Goal: Task Accomplishment & Management: Complete application form

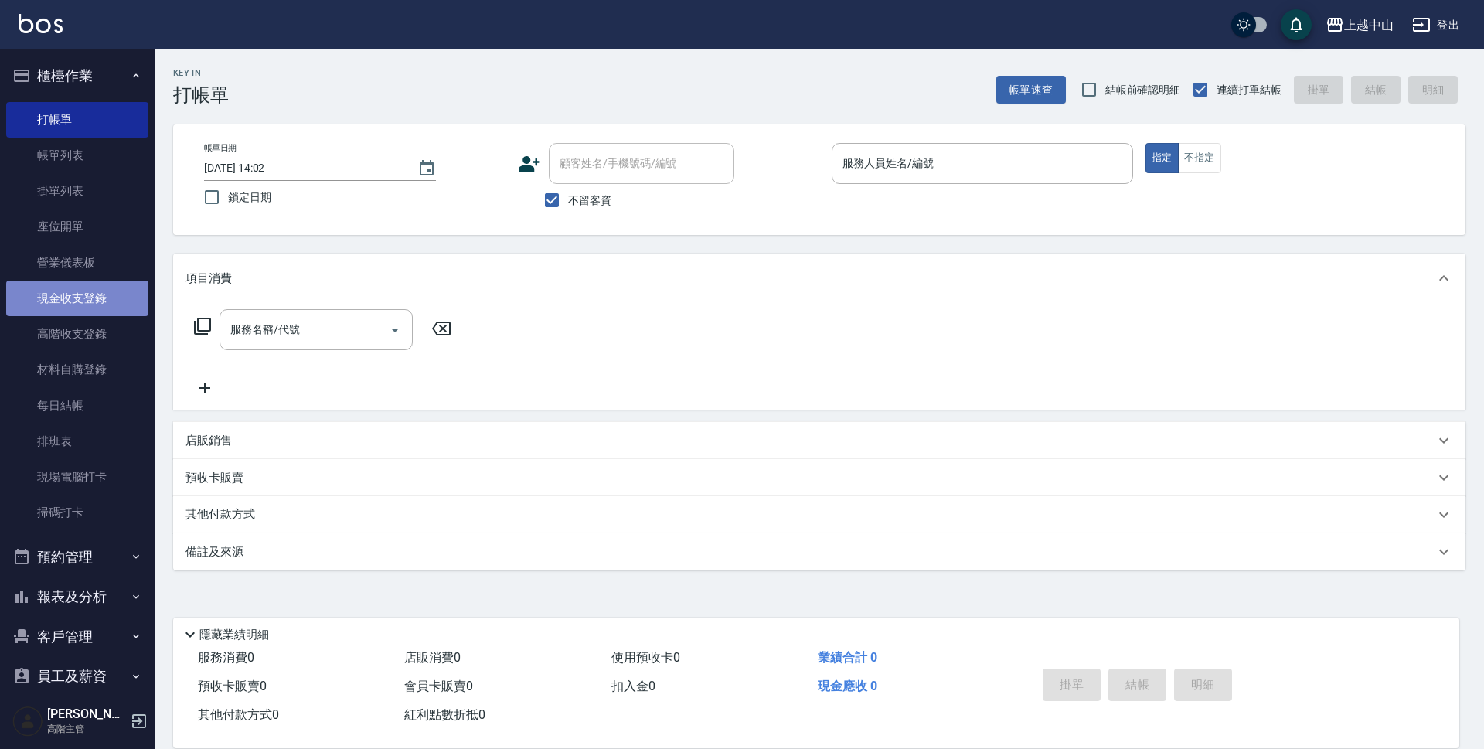
click at [98, 315] on link "現金收支登錄" at bounding box center [77, 299] width 142 height 36
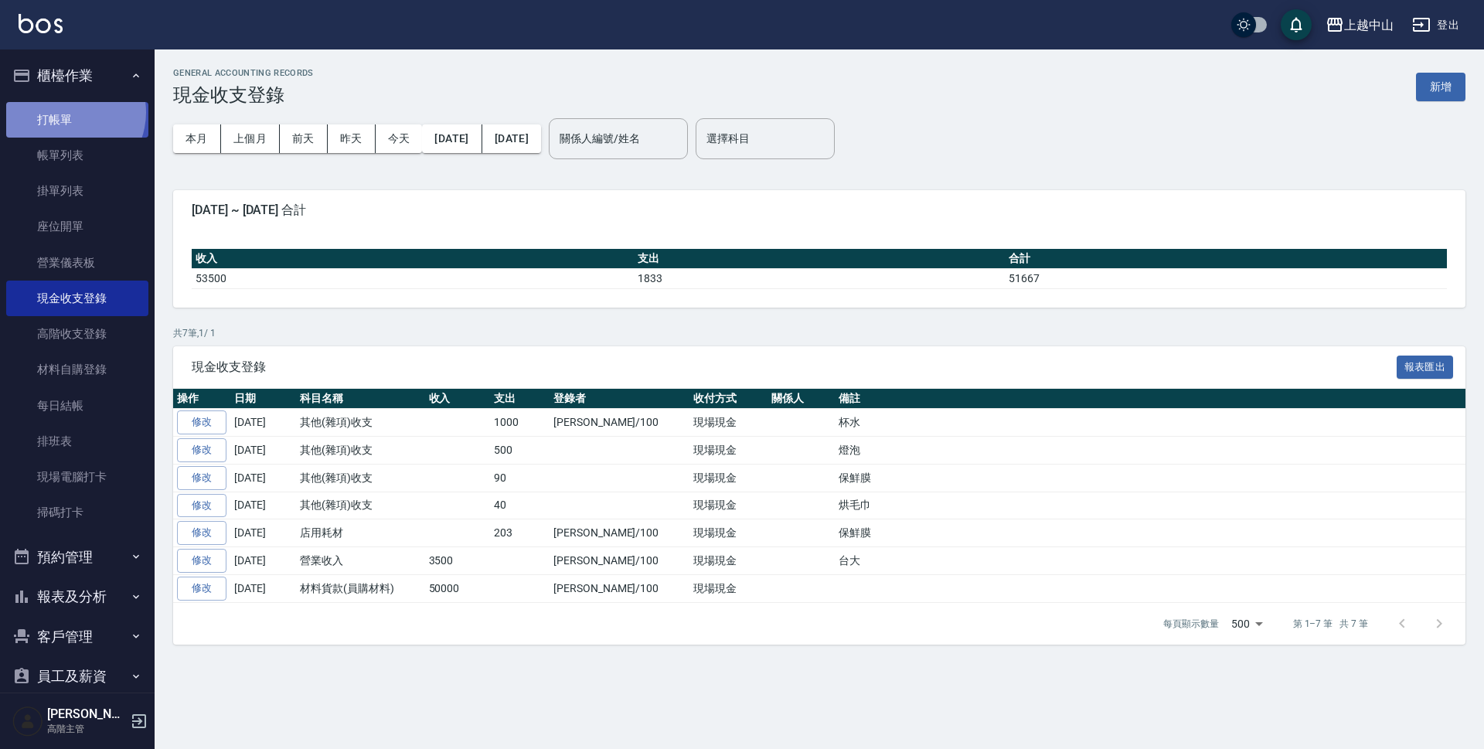
click at [67, 112] on link "打帳單" at bounding box center [77, 120] width 142 height 36
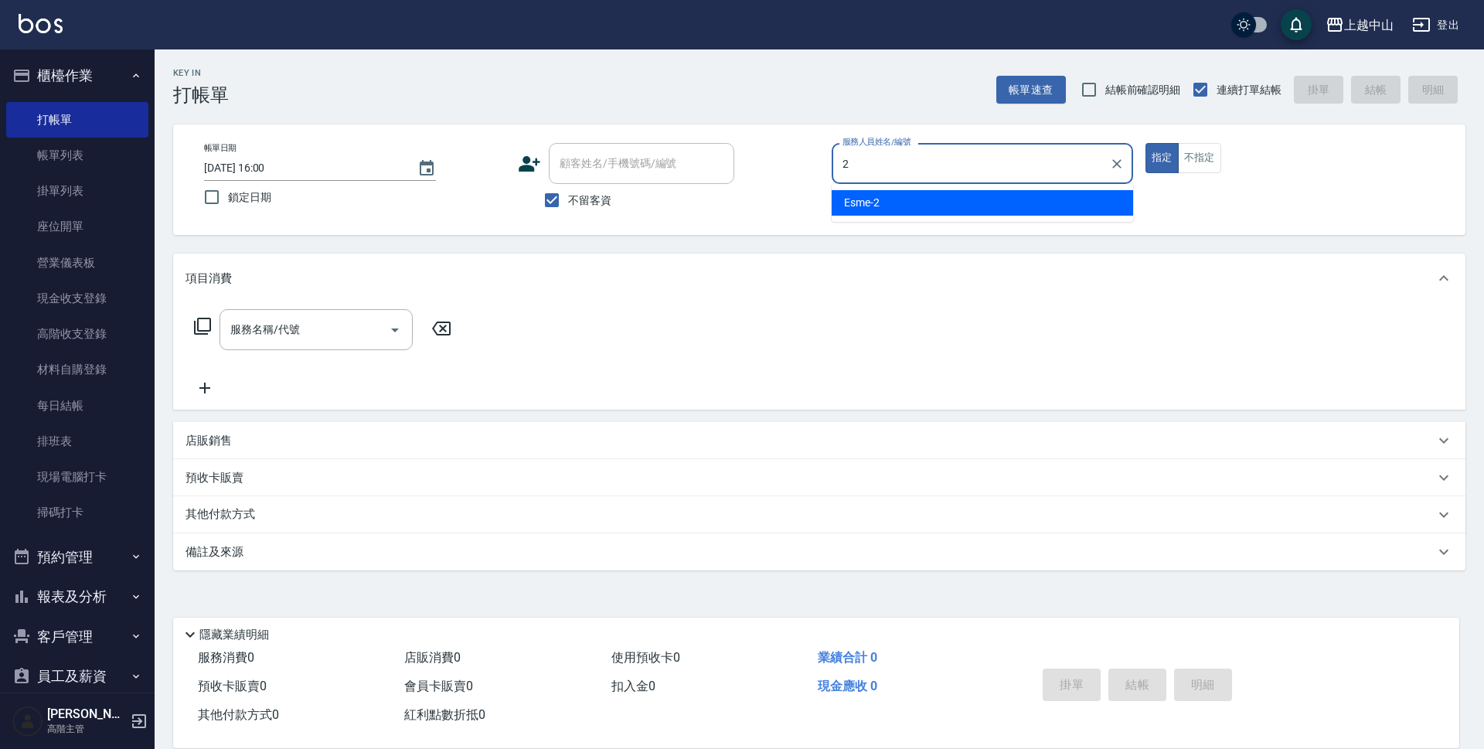
type input "Esme-2"
type button "true"
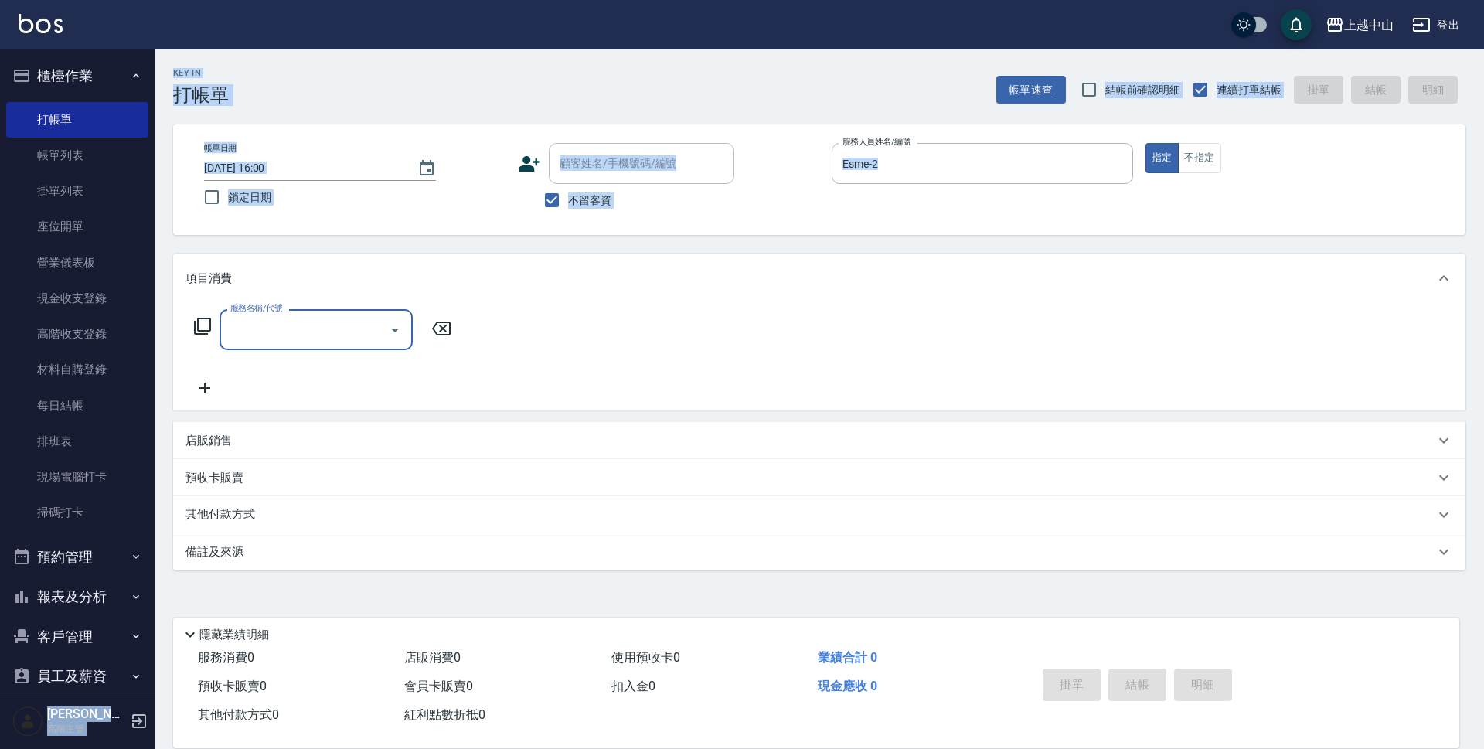
click at [0, 658] on div "上越中山 登出 櫃檯作業 打帳單 帳單列表 掛單列表 座位開單 營業儀表板 現金收支登錄 高階收支登錄 材料自購登錄 每日結帳 排班表 現場電腦打卡 掃碼打卡…" at bounding box center [742, 374] width 1484 height 749
click at [625, 216] on div "不留客資" at bounding box center [626, 200] width 216 height 32
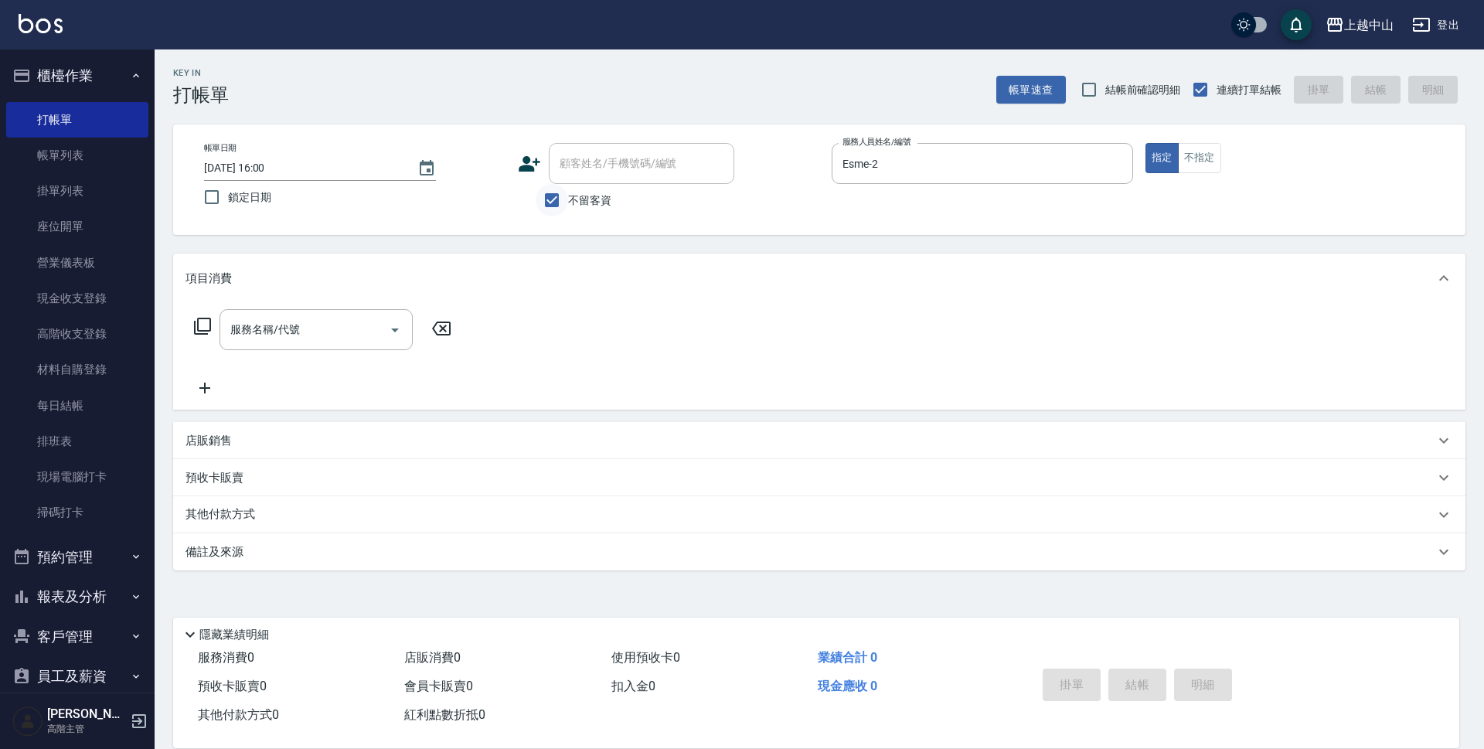
click at [559, 189] on input "不留客資" at bounding box center [552, 200] width 32 height 32
checkbox input "false"
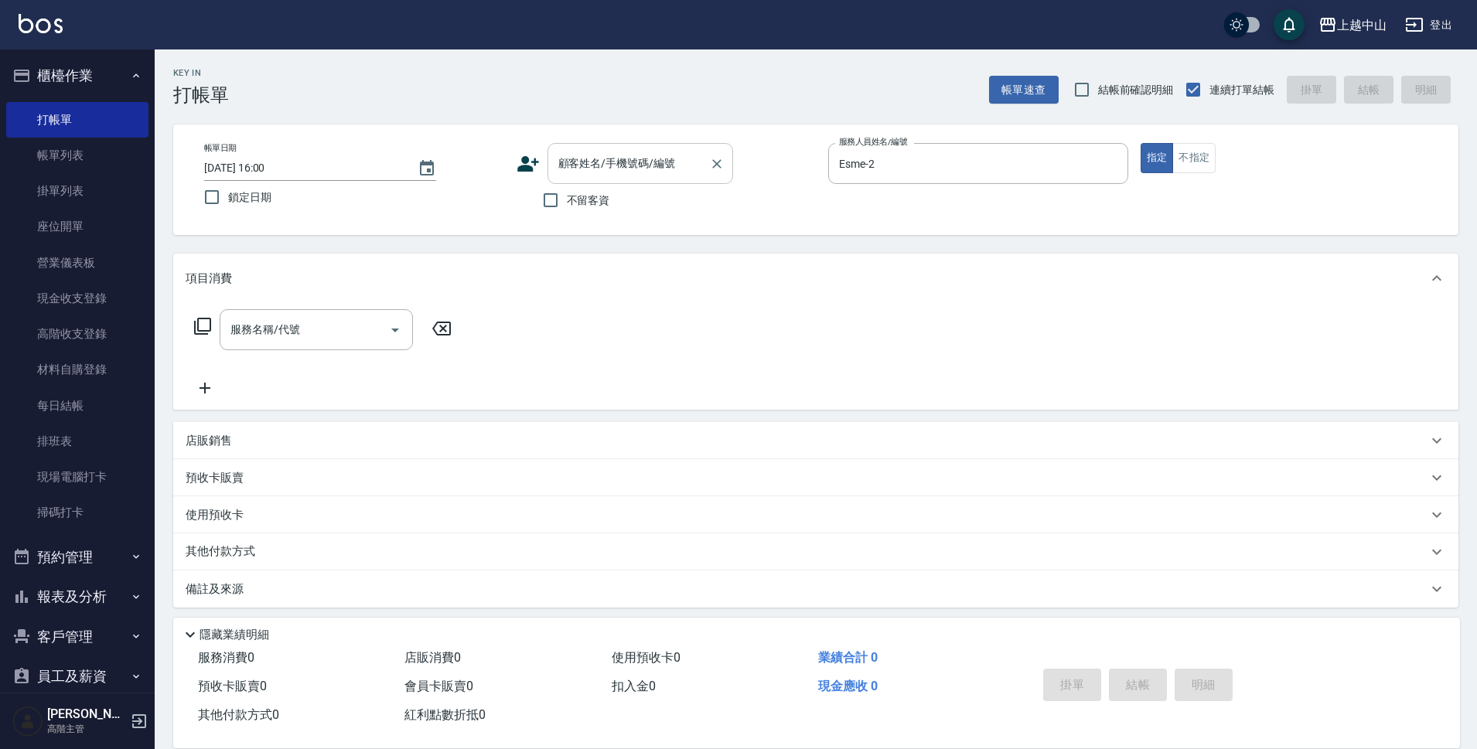
click at [584, 170] on div "顧客姓名/手機號碼/編號 顧客姓名/手機號碼/編號" at bounding box center [640, 163] width 186 height 41
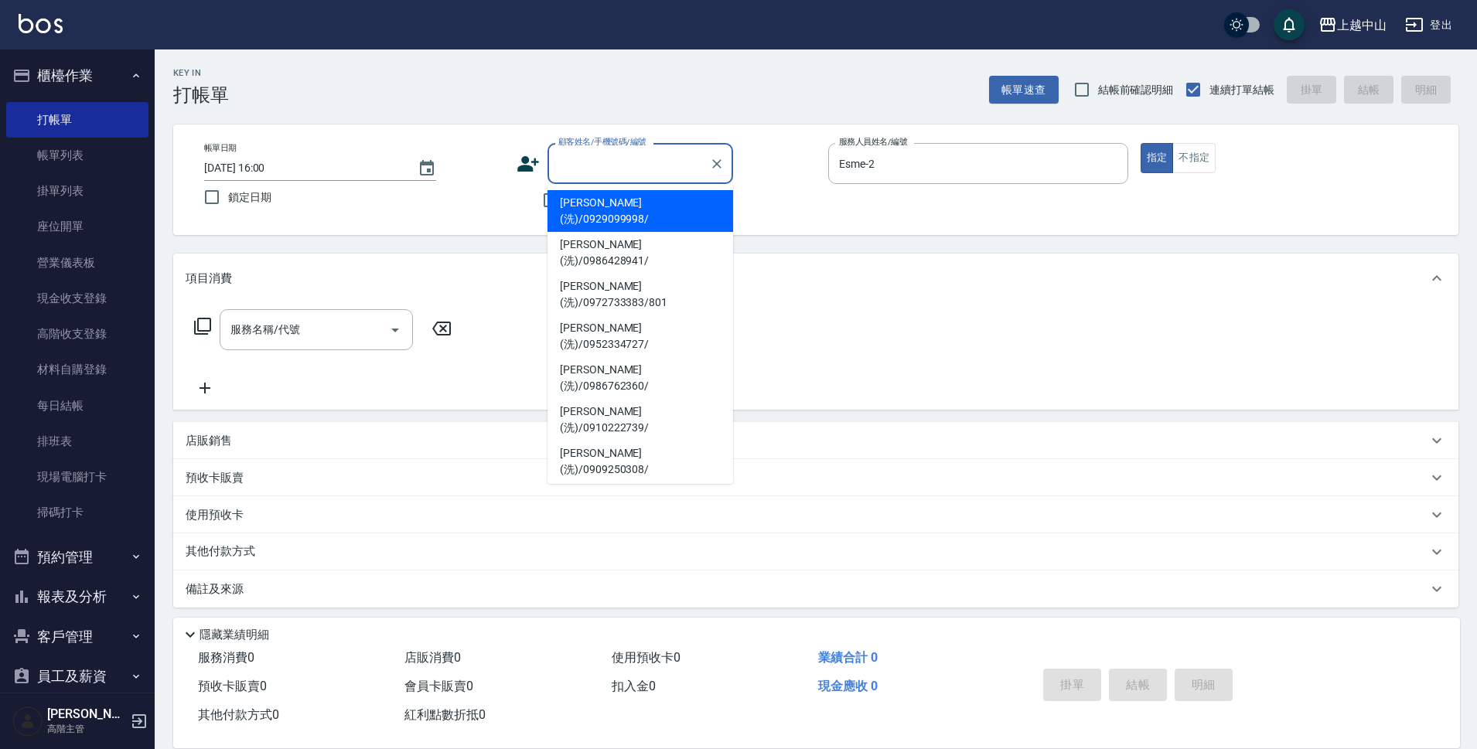
type input "x"
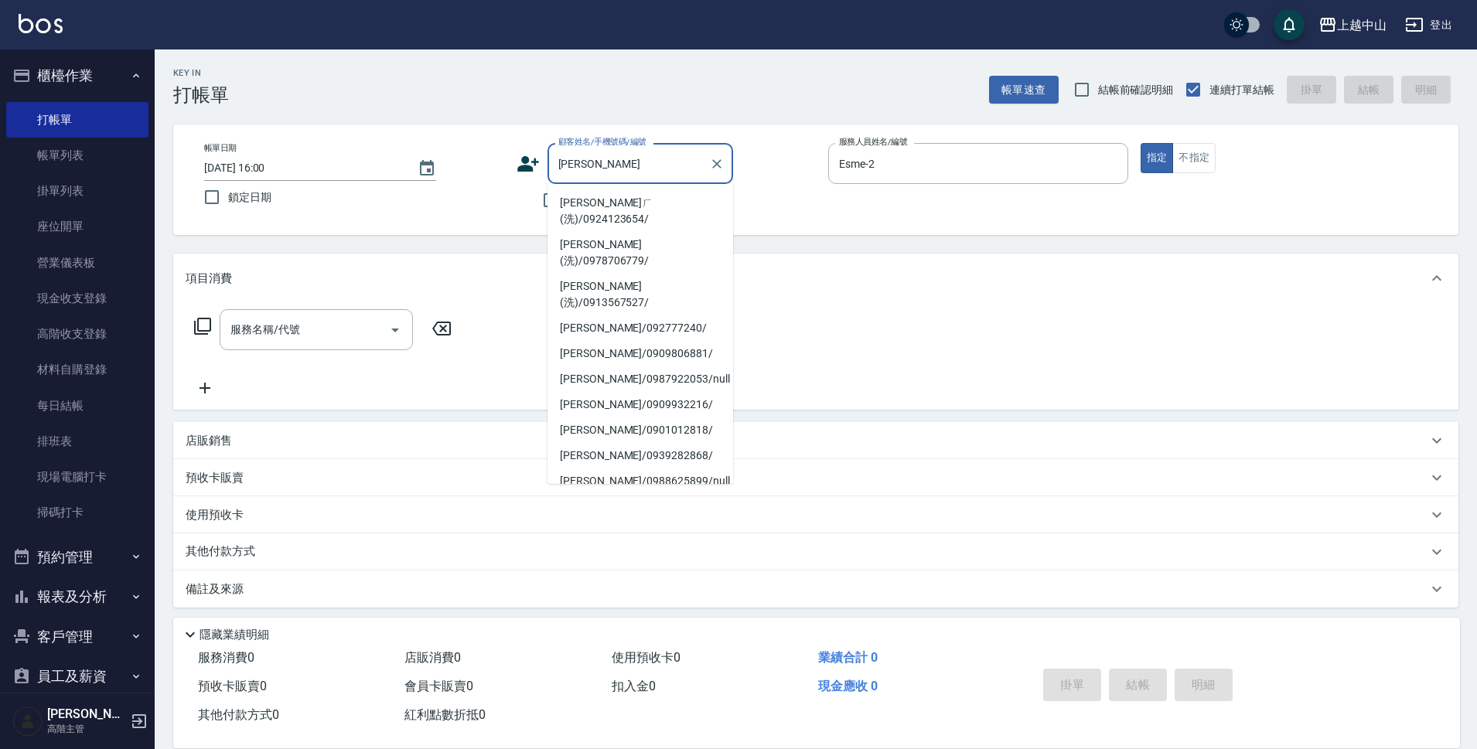
click at [591, 200] on li "[PERSON_NAME]ㄏ(洗)/0924123654/" at bounding box center [640, 211] width 186 height 42
type input "[PERSON_NAME]ㄏ(洗)/0924123654/"
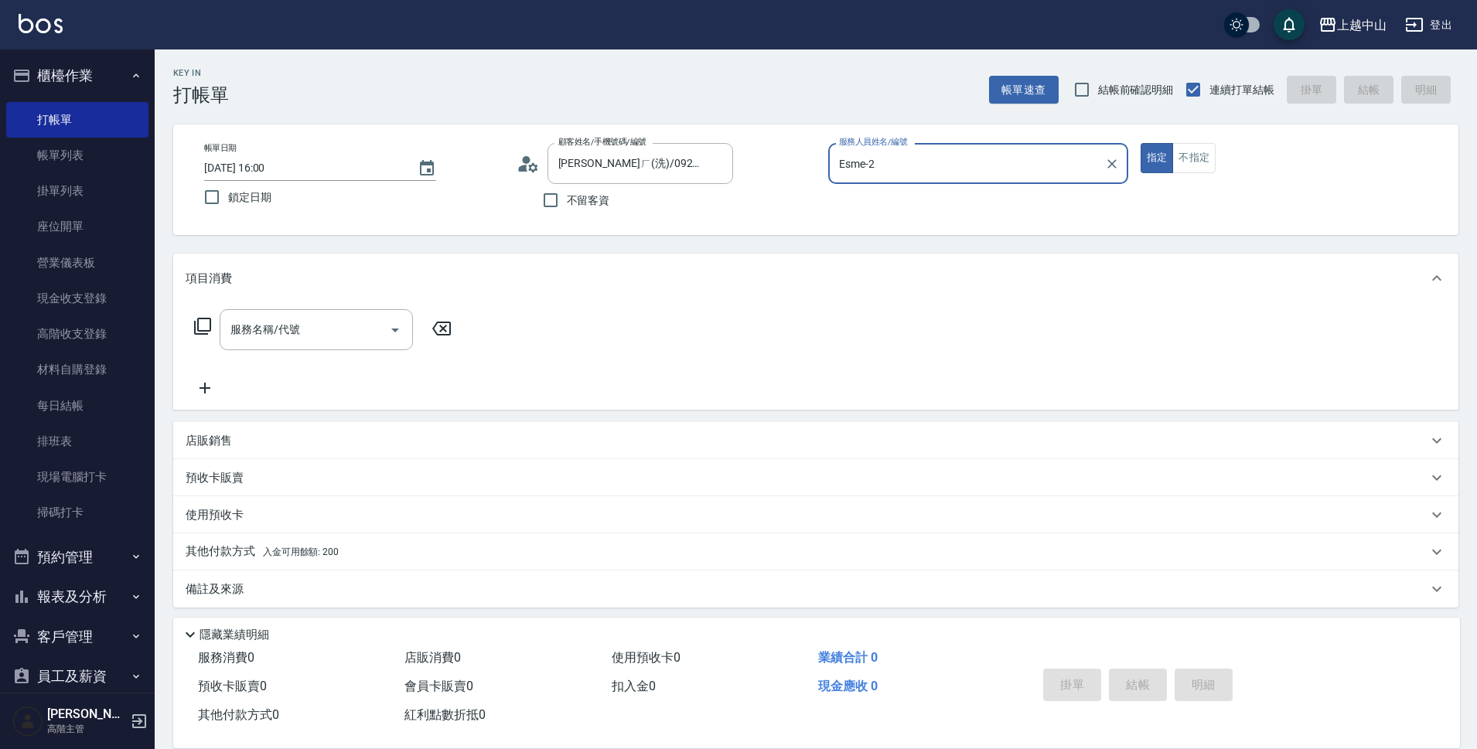
click at [1140, 143] on button "指定" at bounding box center [1156, 158] width 33 height 30
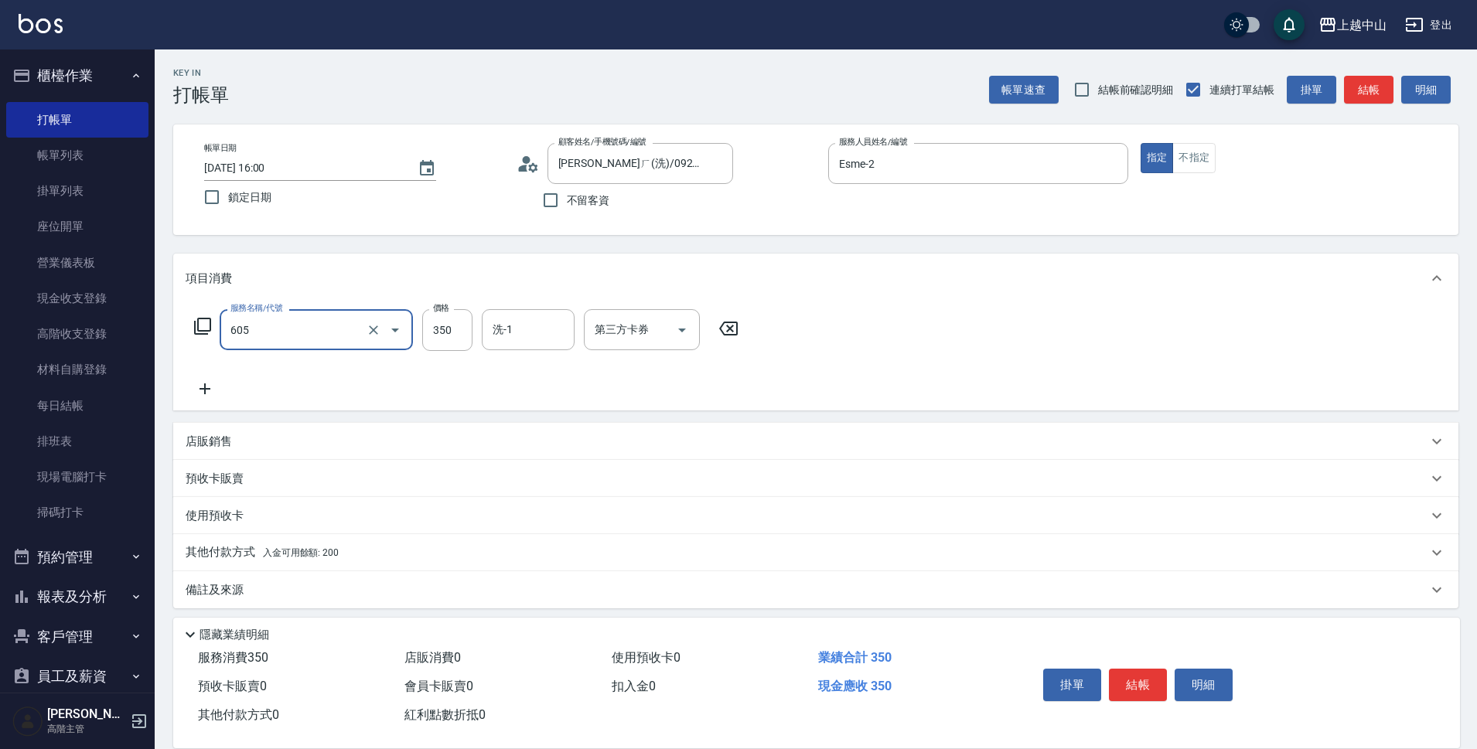
type input "洗髮 (女)(605)"
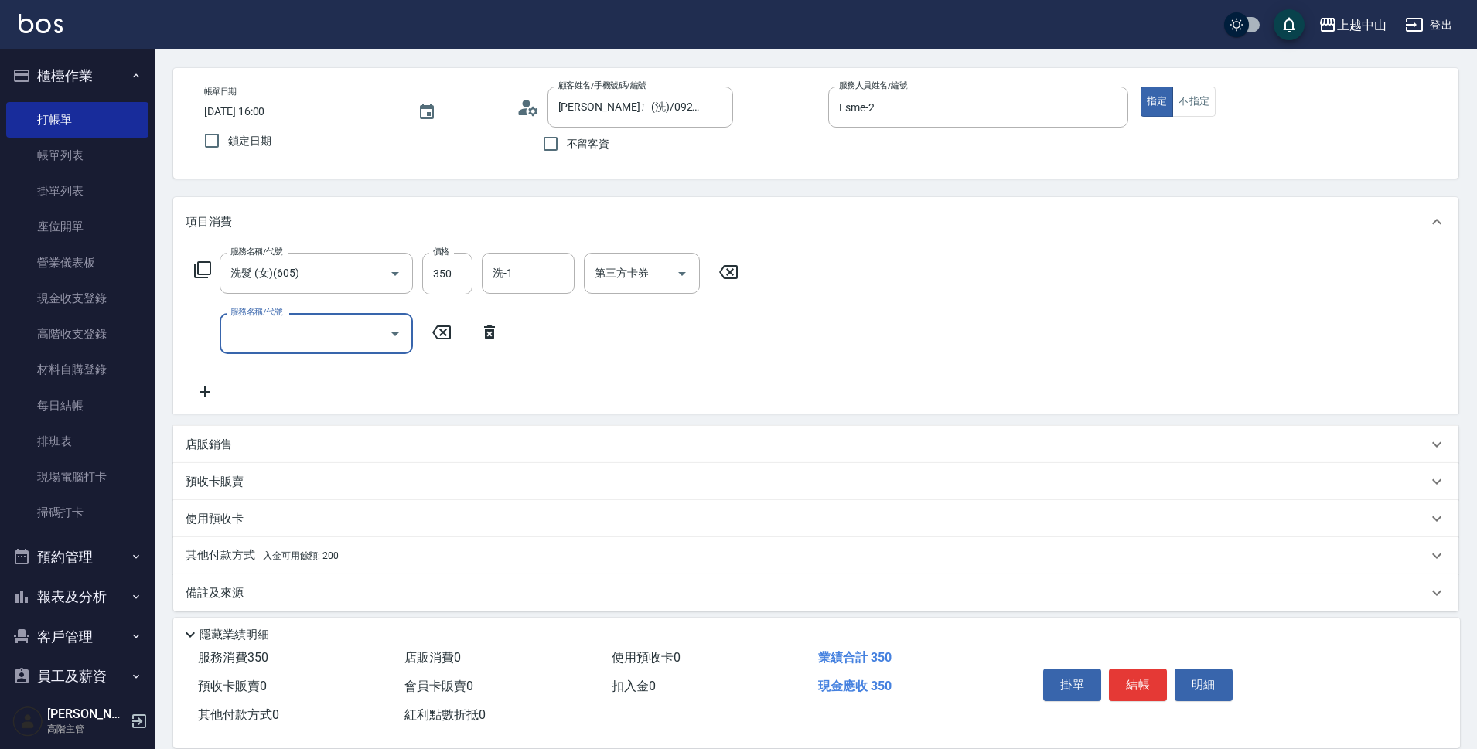
scroll to position [67, 0]
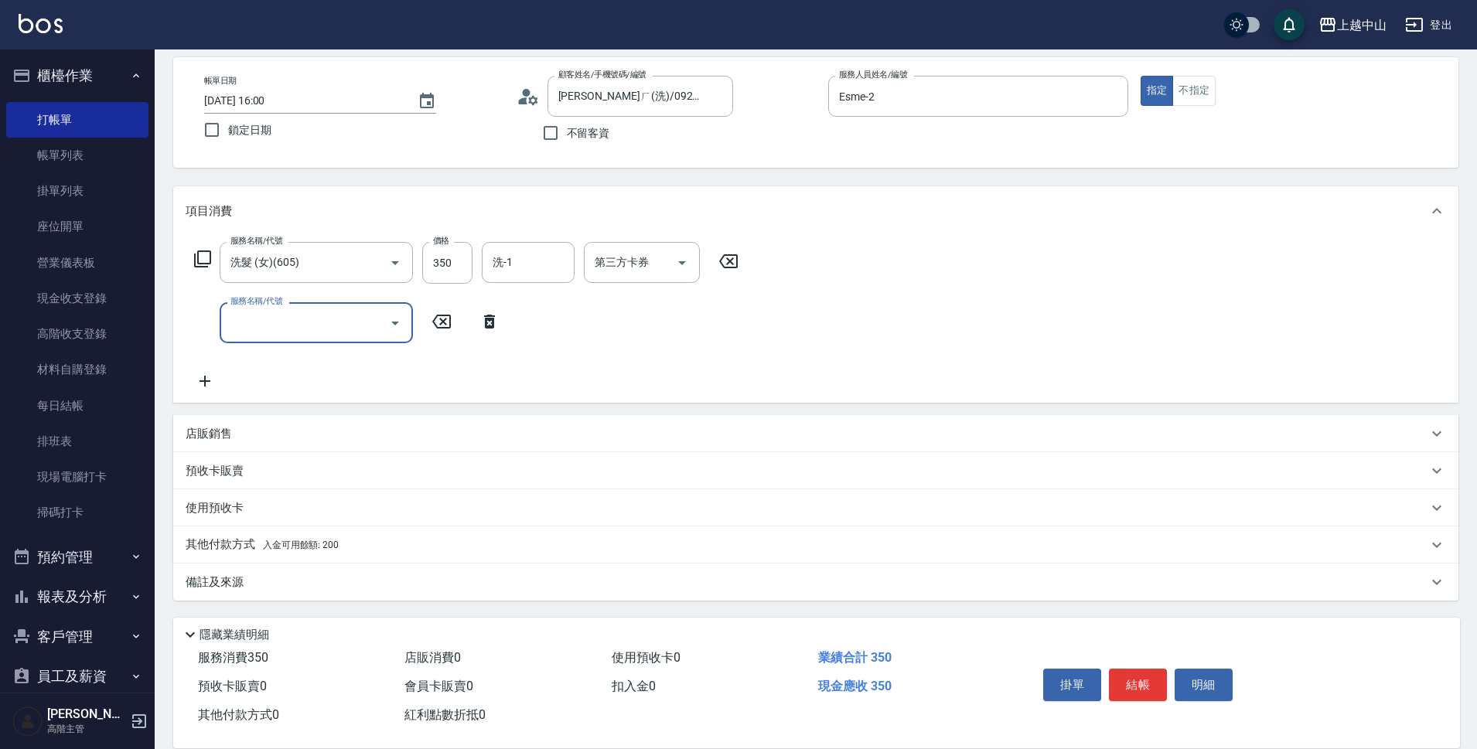
click at [419, 434] on div "店販銷售" at bounding box center [807, 434] width 1242 height 16
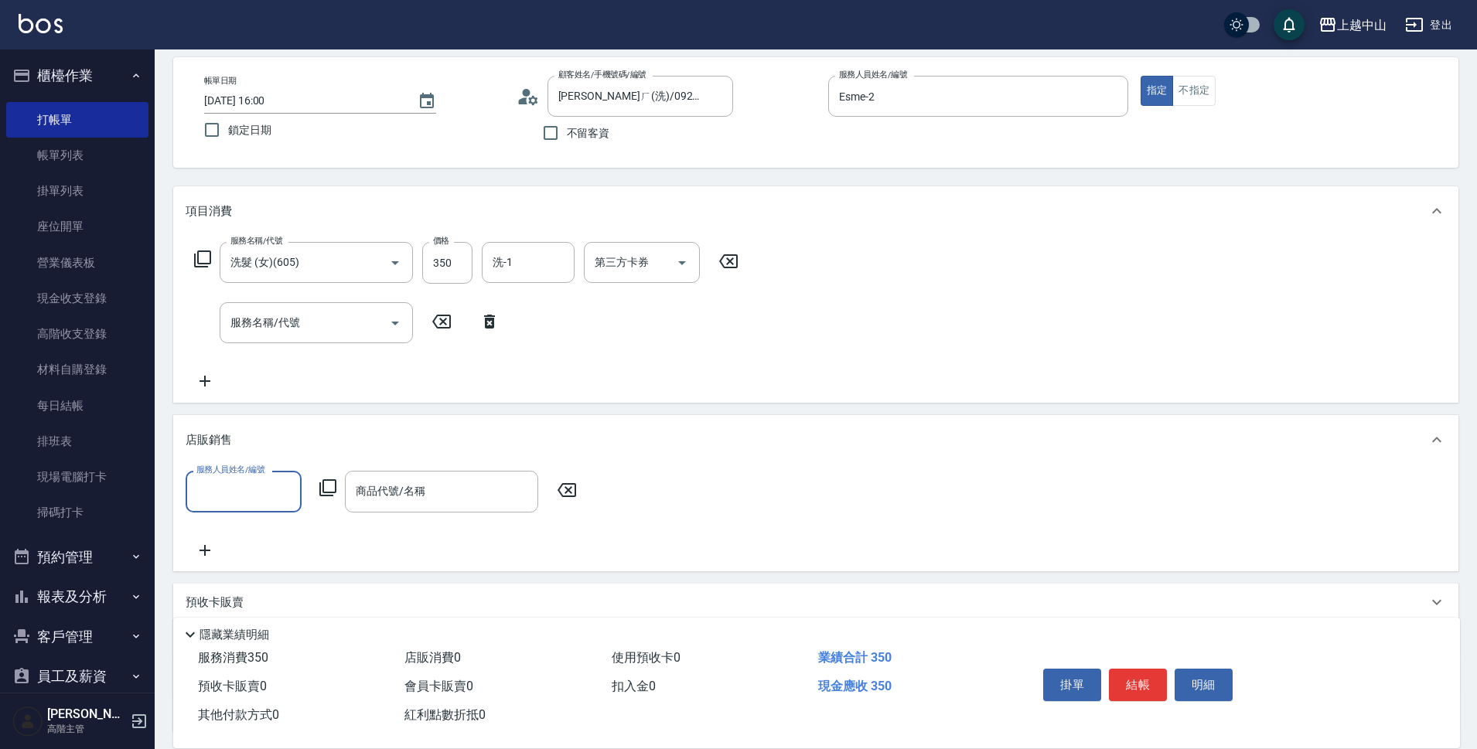
scroll to position [0, 0]
type input "Esme-2"
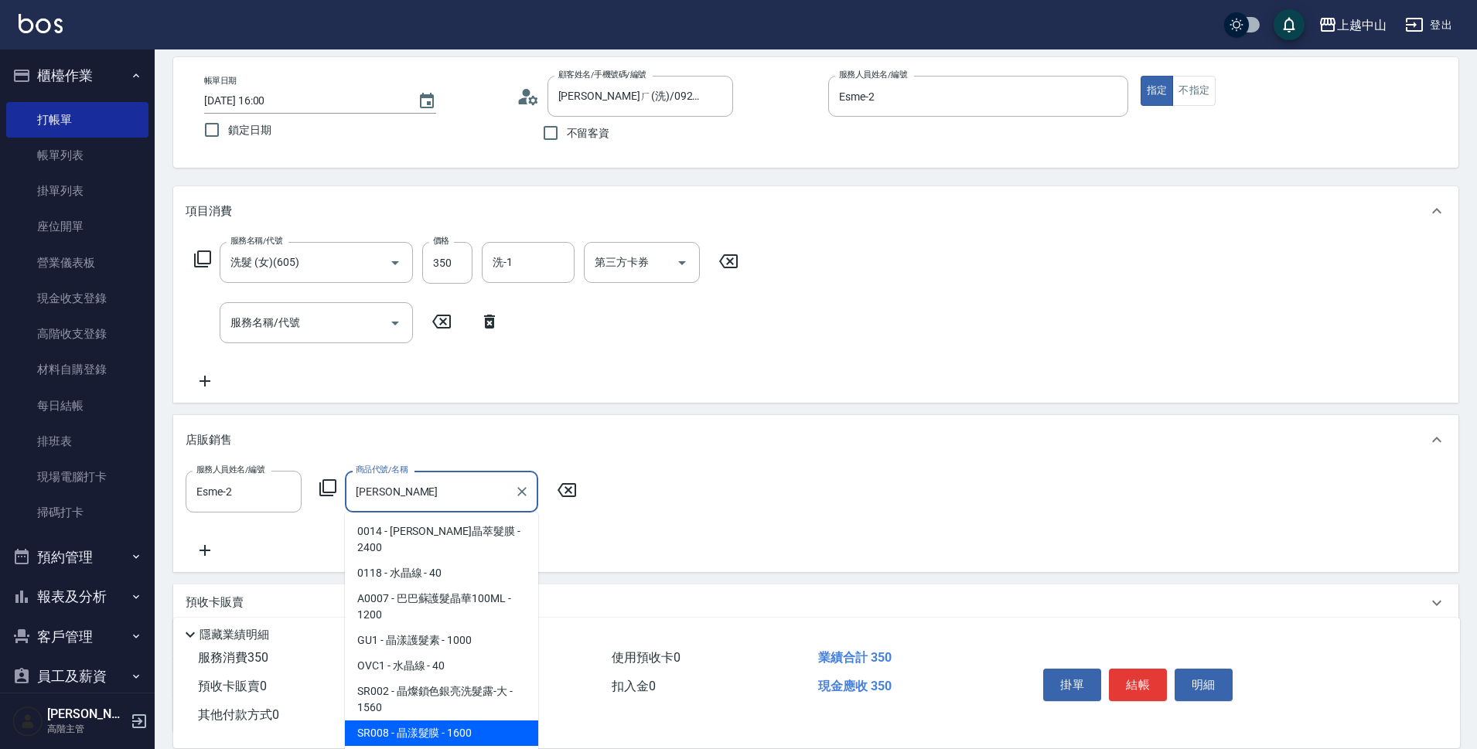
click at [496, 720] on span "SR008 - 晶漾髮膜 - 1600" at bounding box center [441, 733] width 193 height 26
type input "晶漾髮膜"
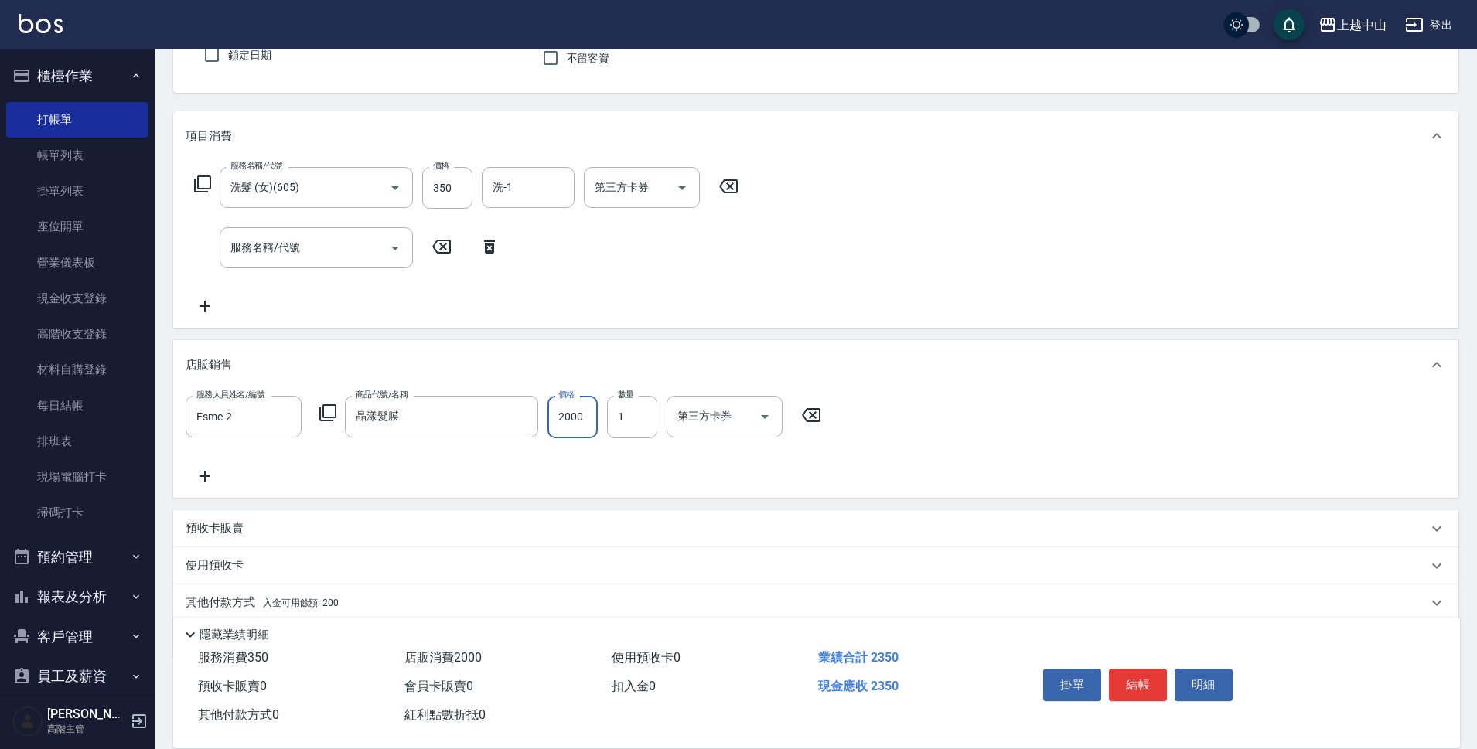
scroll to position [200, 0]
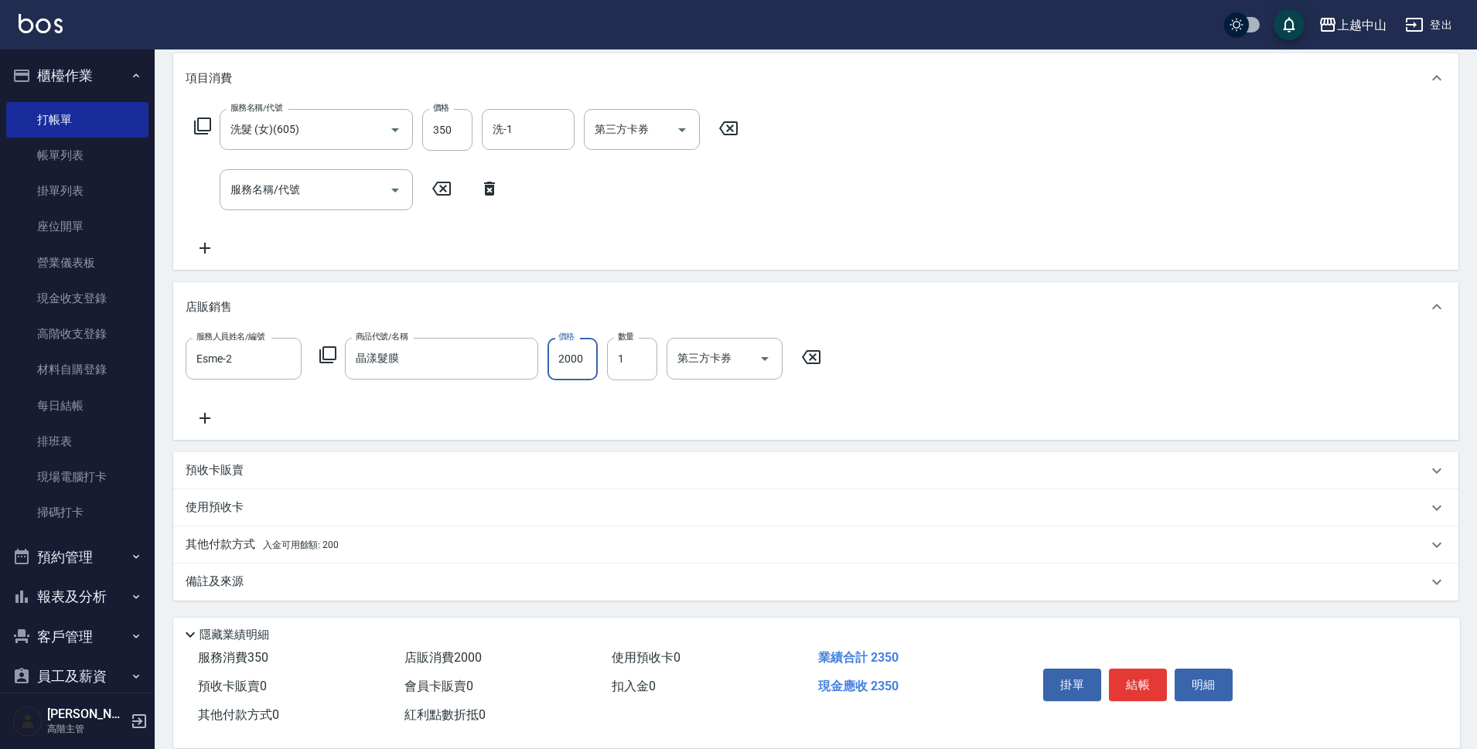
type input "2000"
click at [342, 540] on div "其他付款方式 入金可用餘額: 200" at bounding box center [807, 544] width 1242 height 17
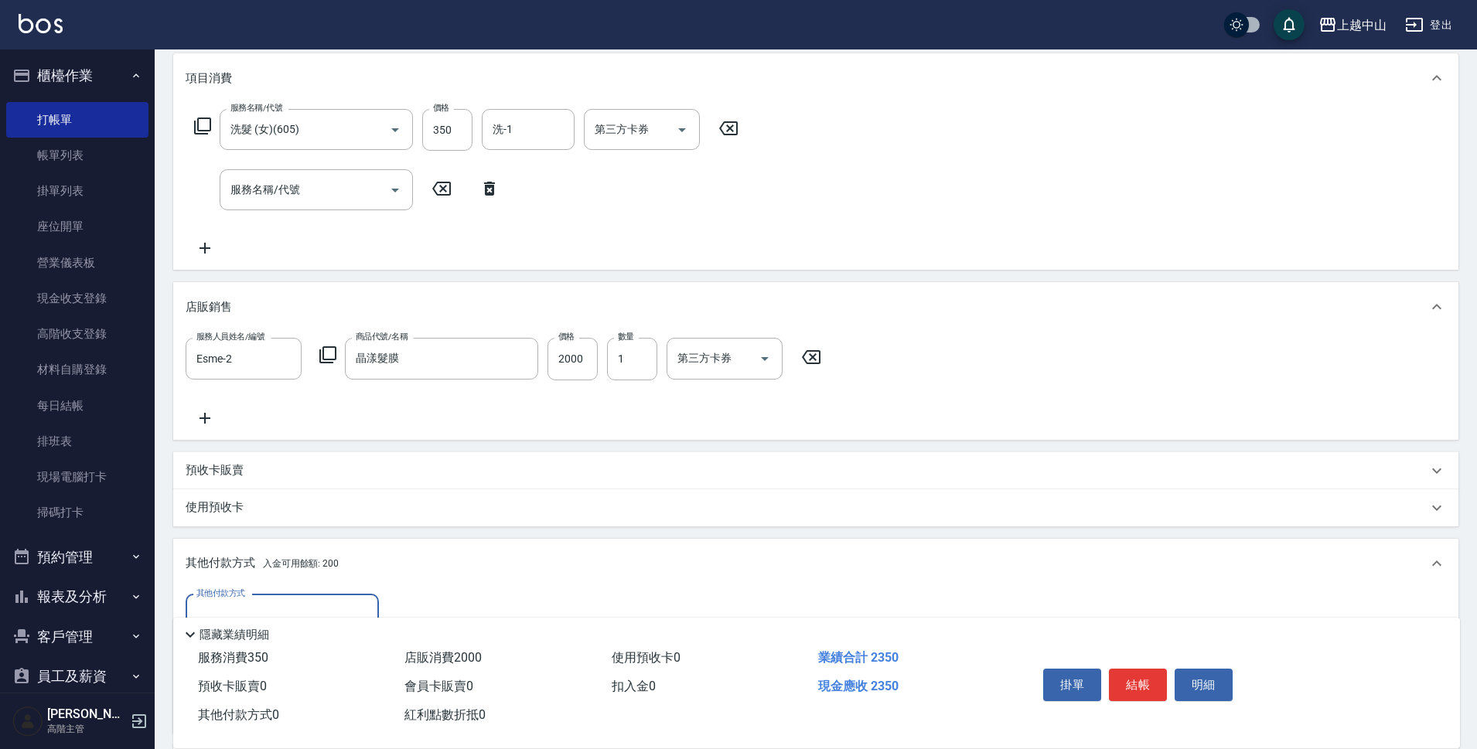
scroll to position [382, 0]
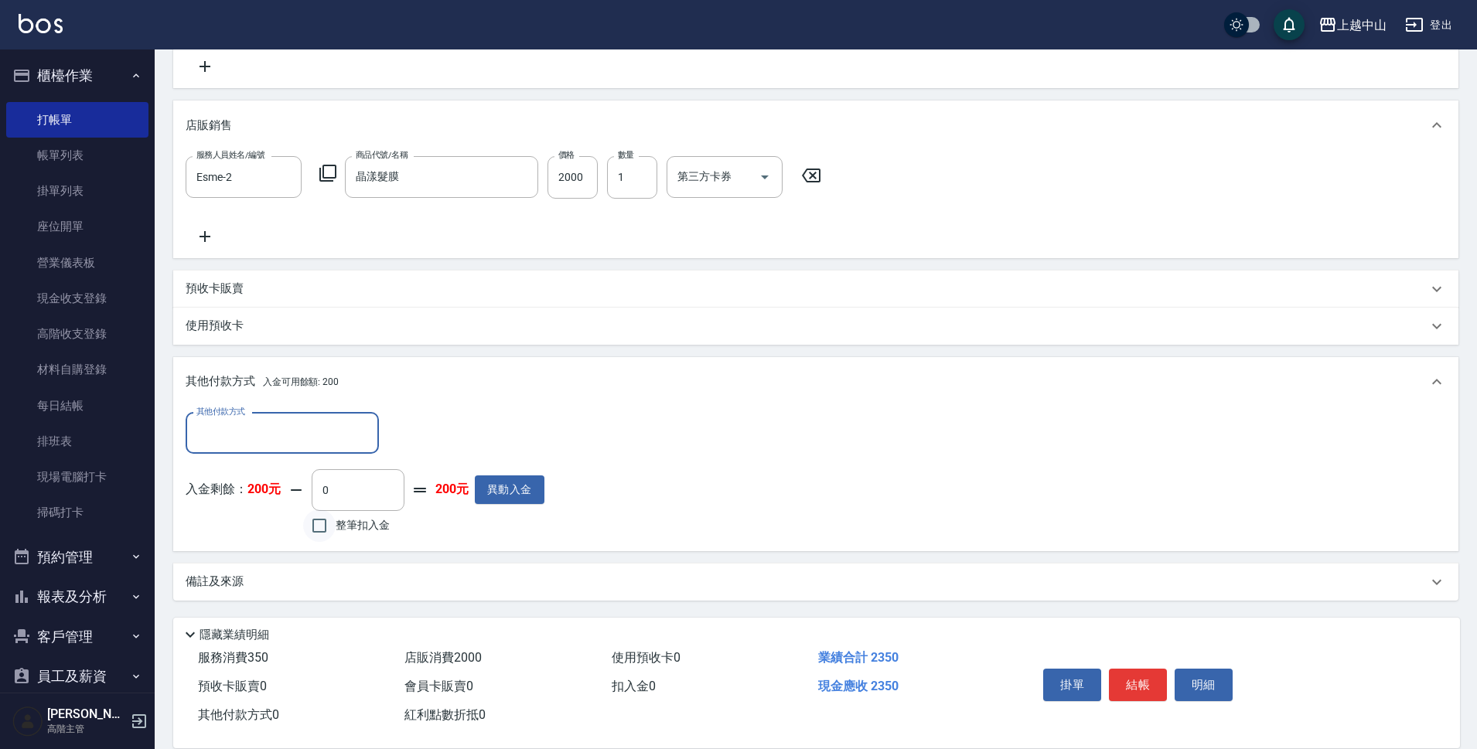
click at [318, 526] on input "整筆扣入金" at bounding box center [319, 525] width 32 height 32
checkbox input "true"
type input "200"
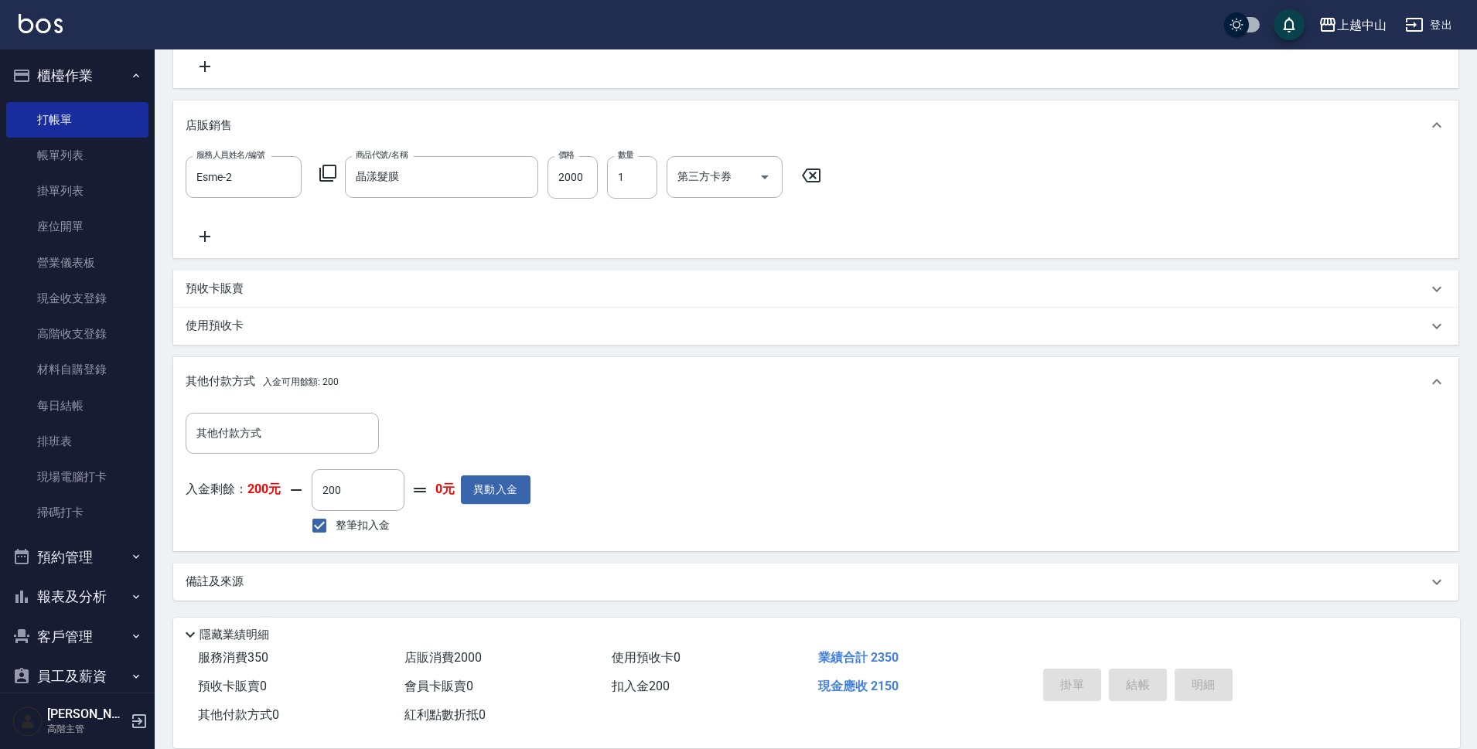
type input "[DATE] 16:05"
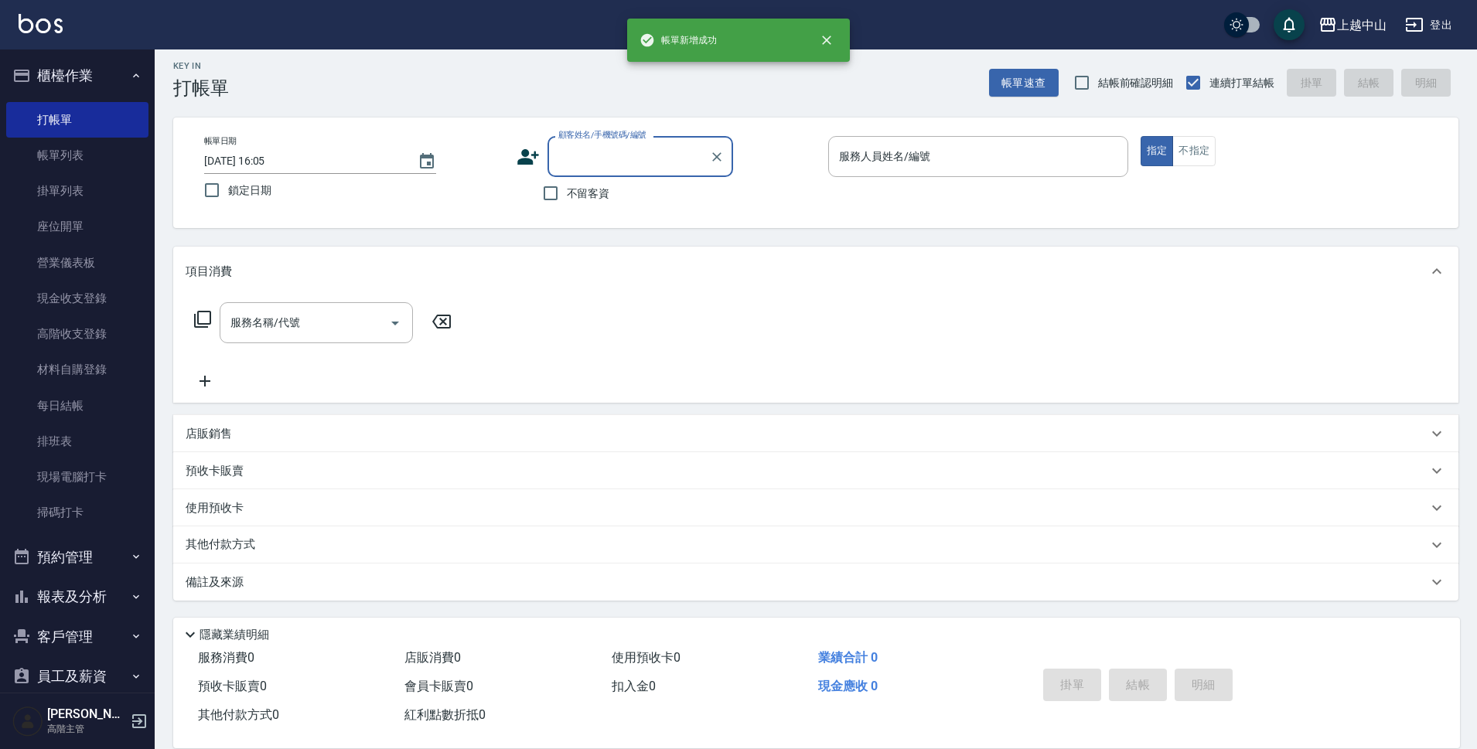
scroll to position [0, 0]
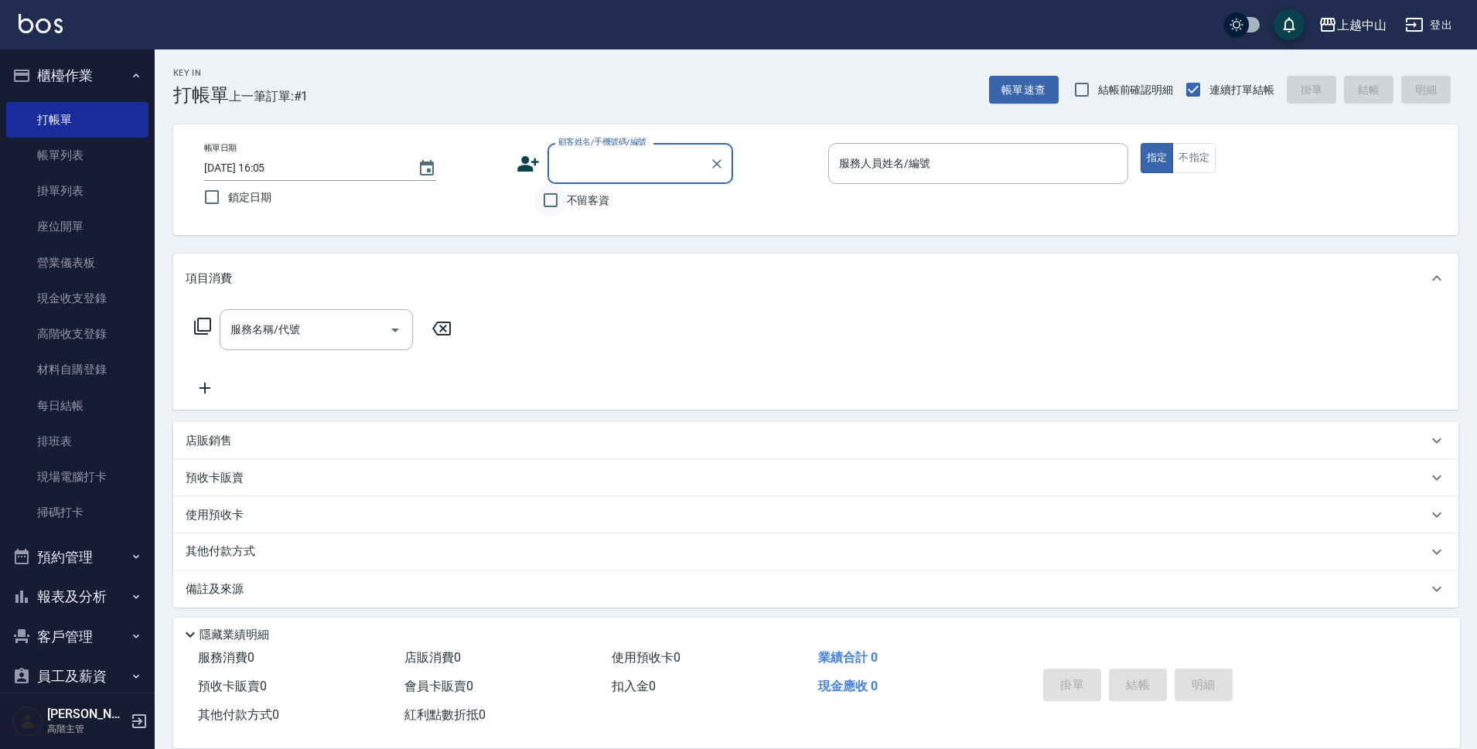
click at [551, 204] on input "不留客資" at bounding box center [550, 200] width 32 height 32
checkbox input "true"
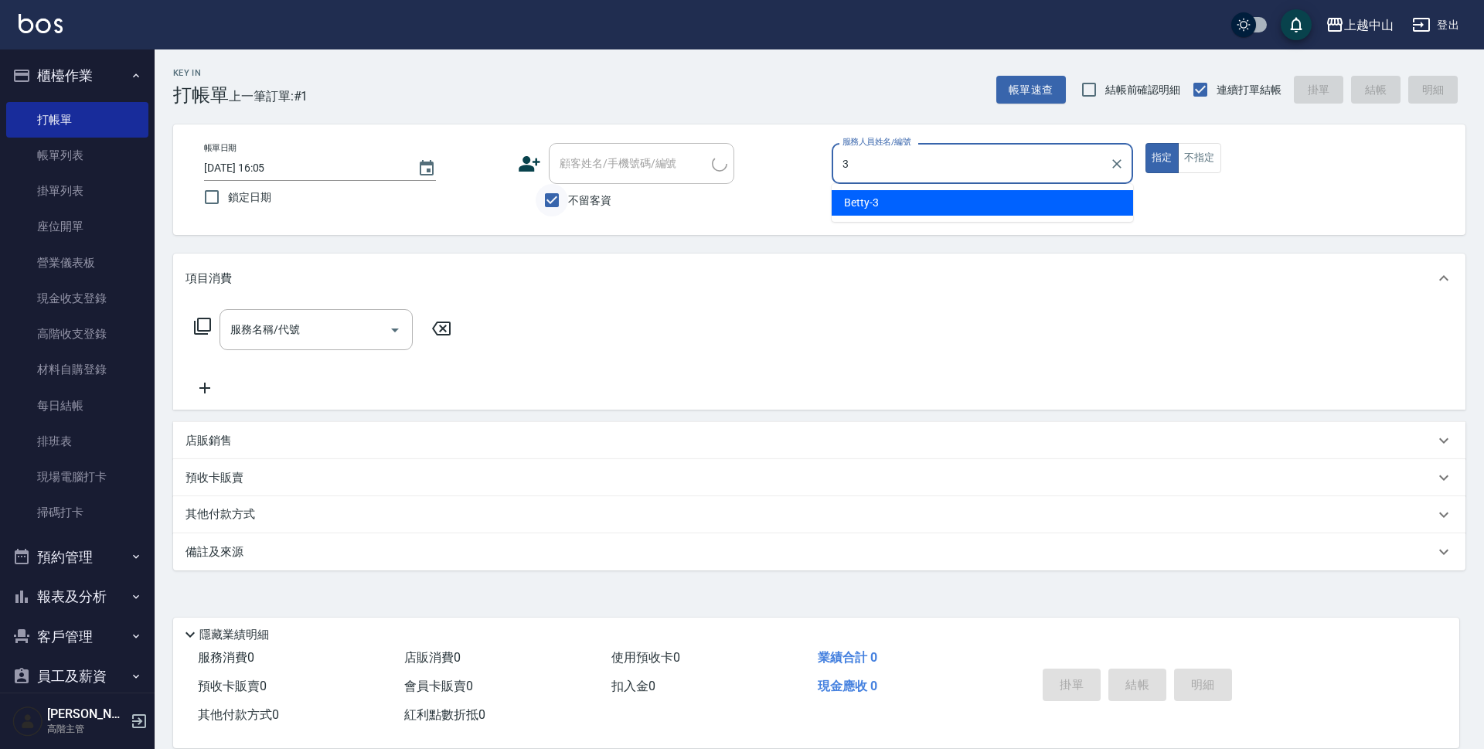
type input "Betty-3"
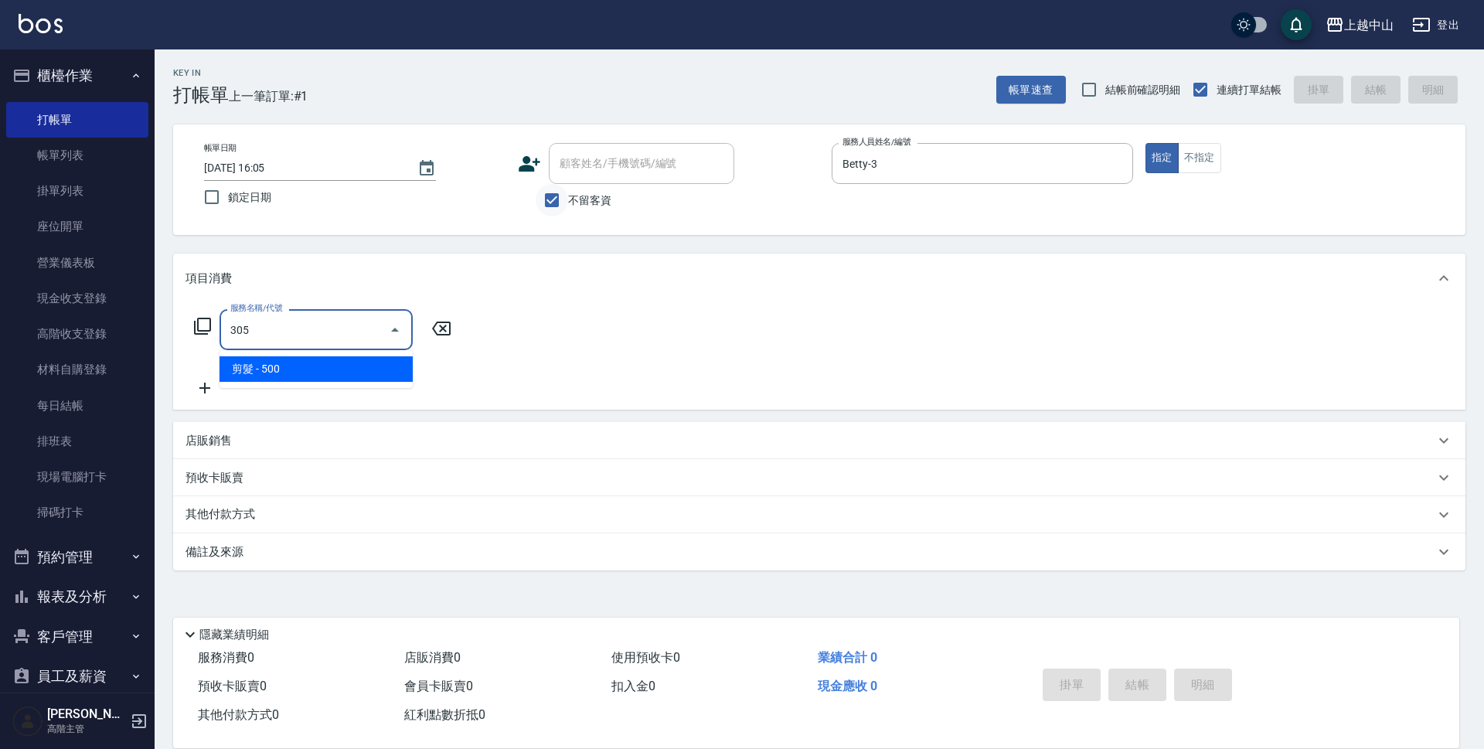
type input "剪髮(305)"
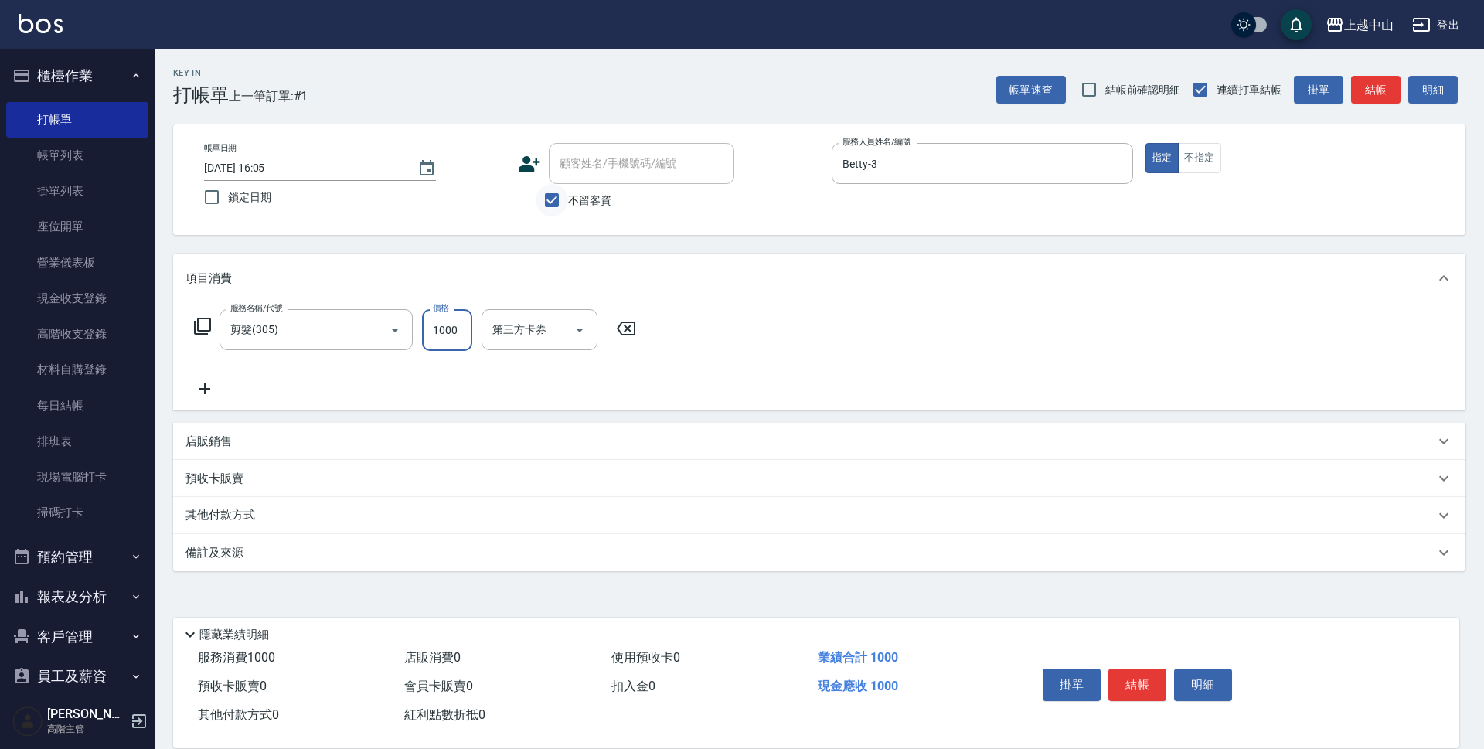
type input "1000"
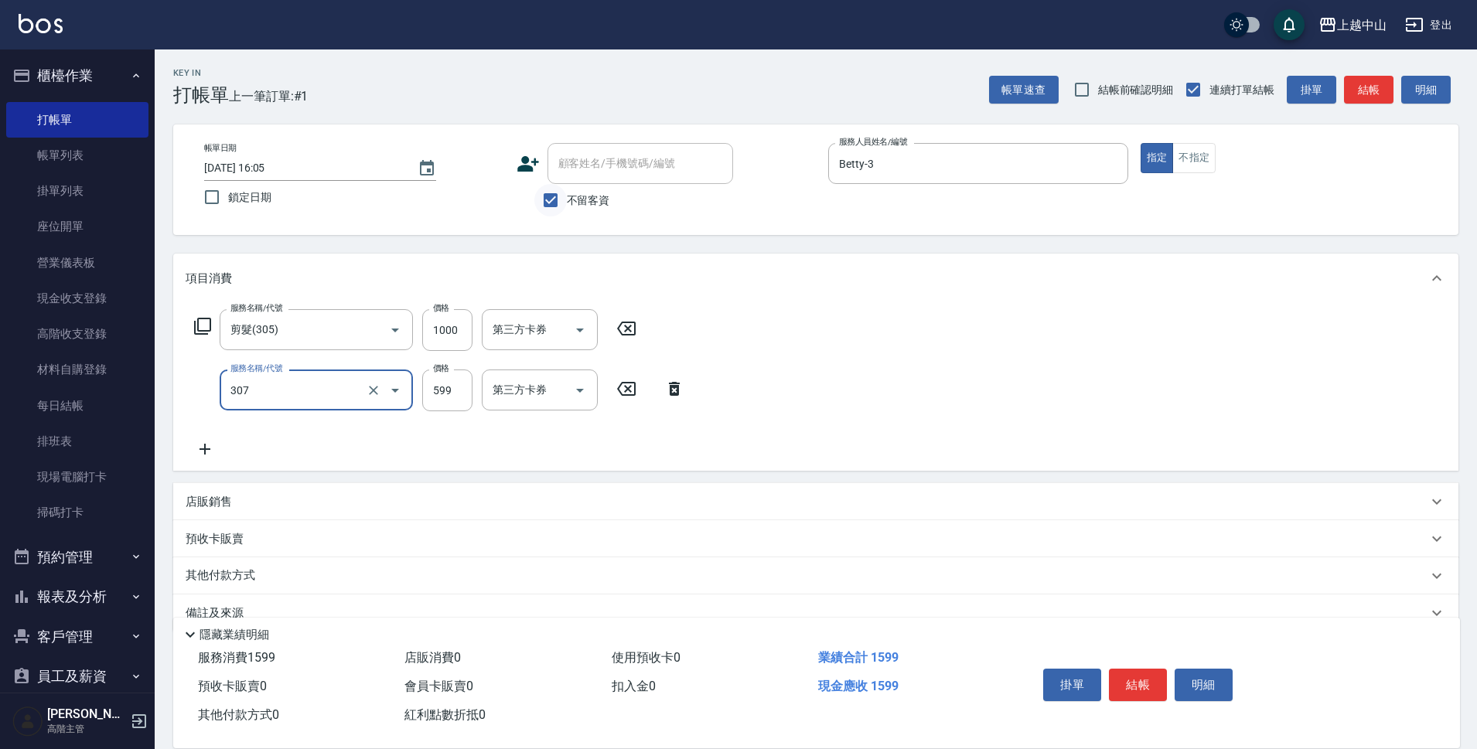
type input "森精萃角質調理髮浴(307)"
type input "650"
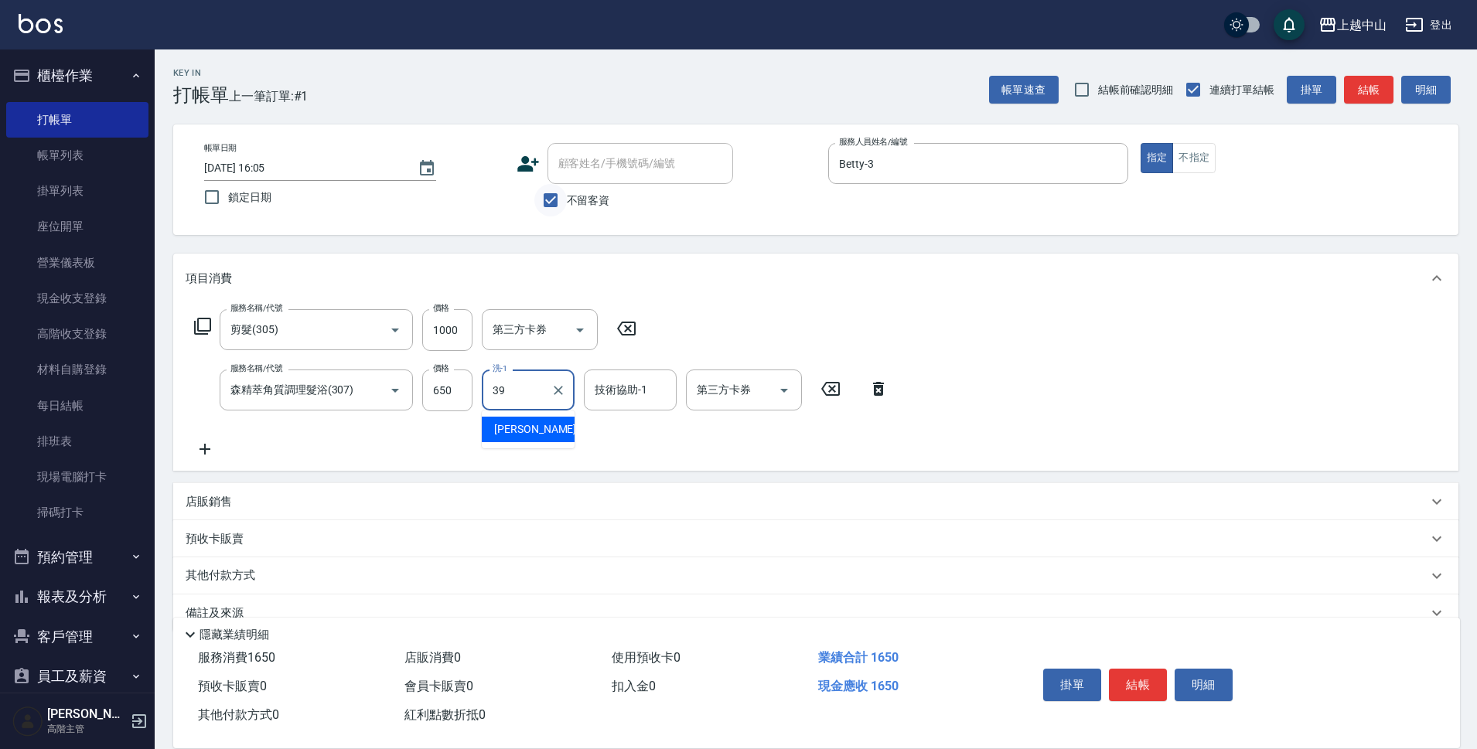
type input "[PERSON_NAME]-39"
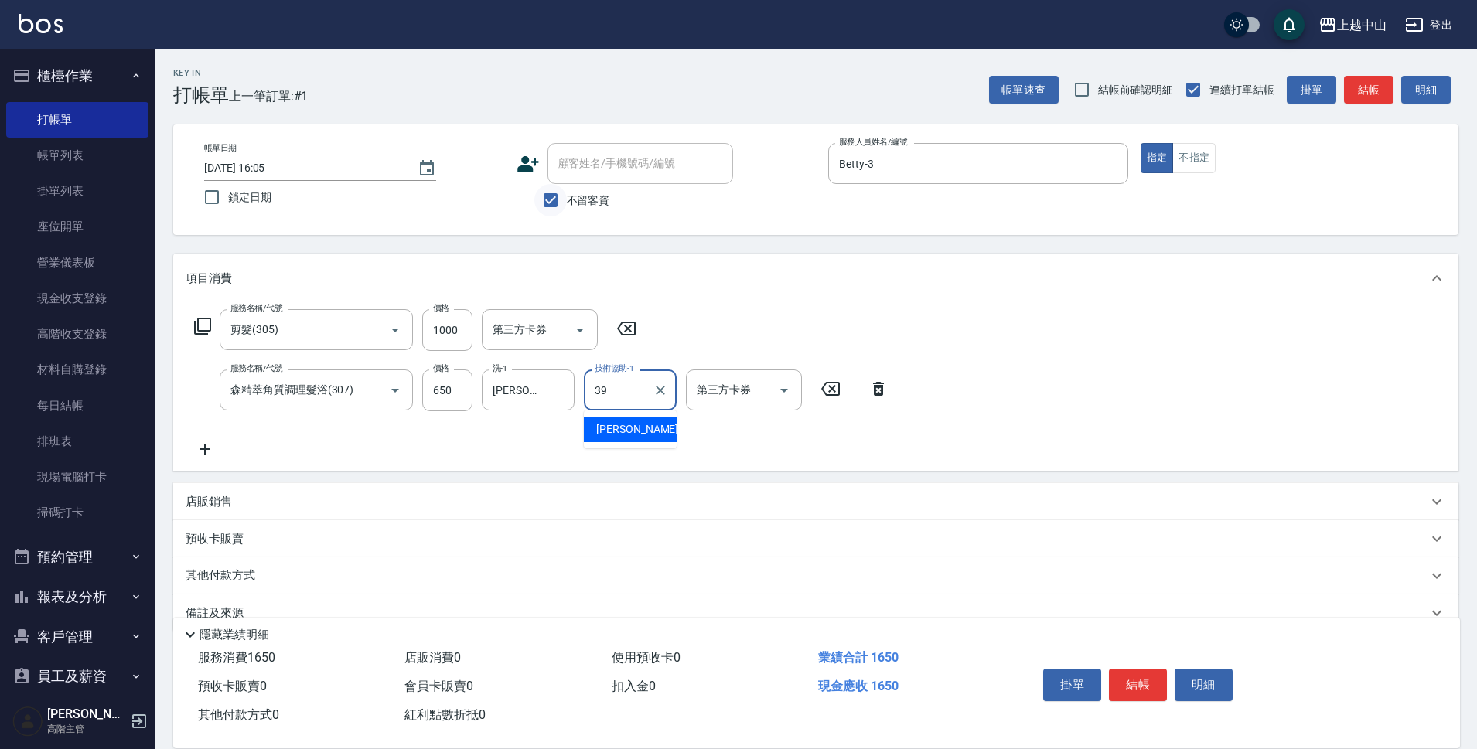
type input "[PERSON_NAME]-39"
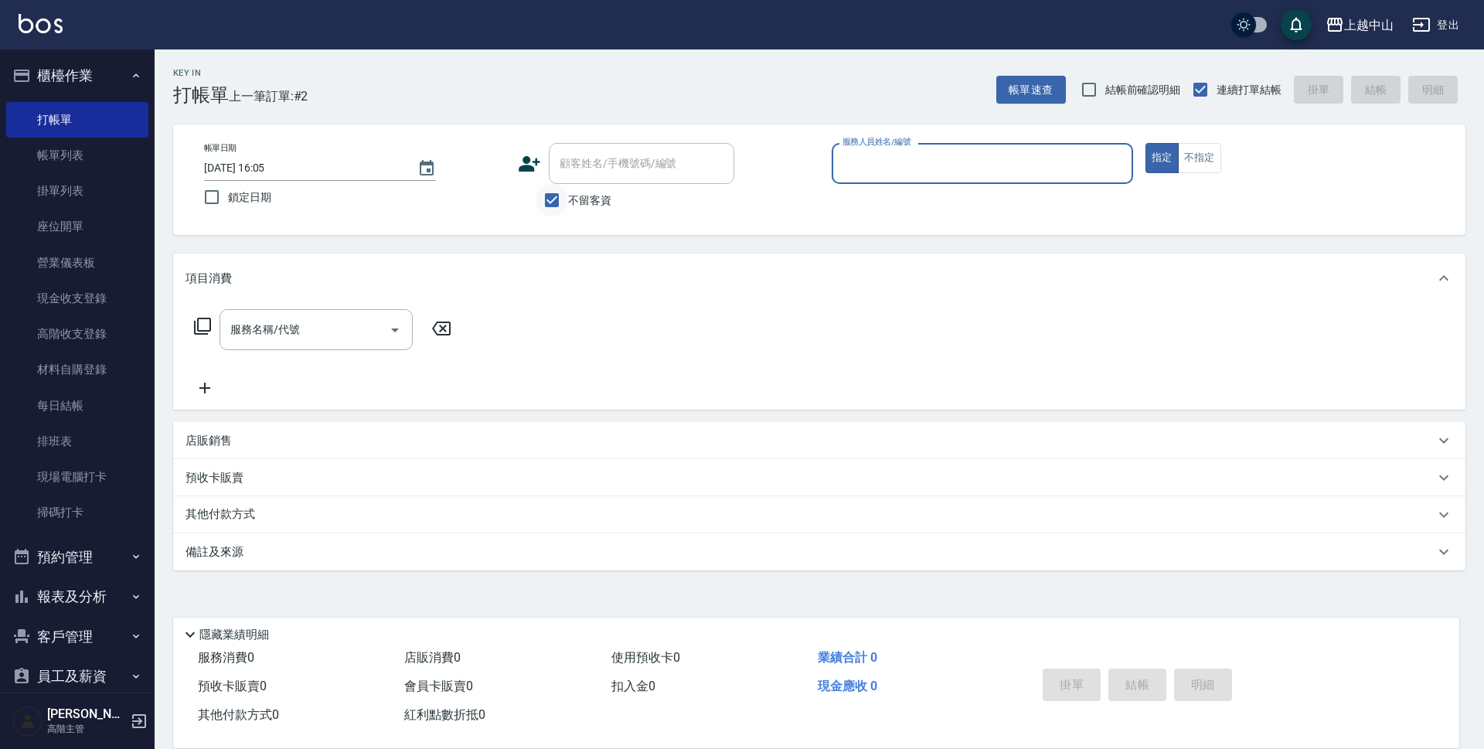
click at [551, 204] on input "不留客資" at bounding box center [552, 200] width 32 height 32
checkbox input "false"
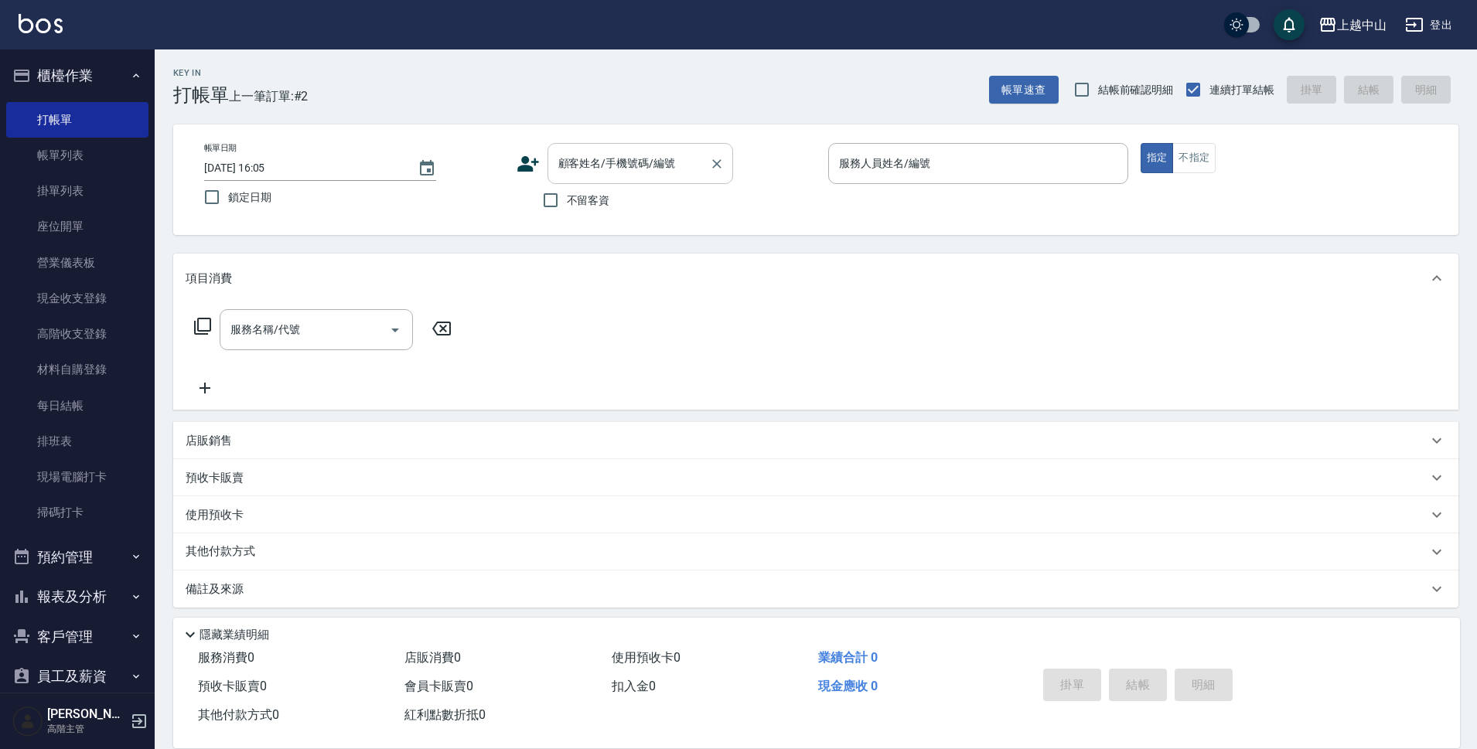
click at [576, 179] on div "顧客姓名/手機號碼/編號" at bounding box center [640, 163] width 186 height 41
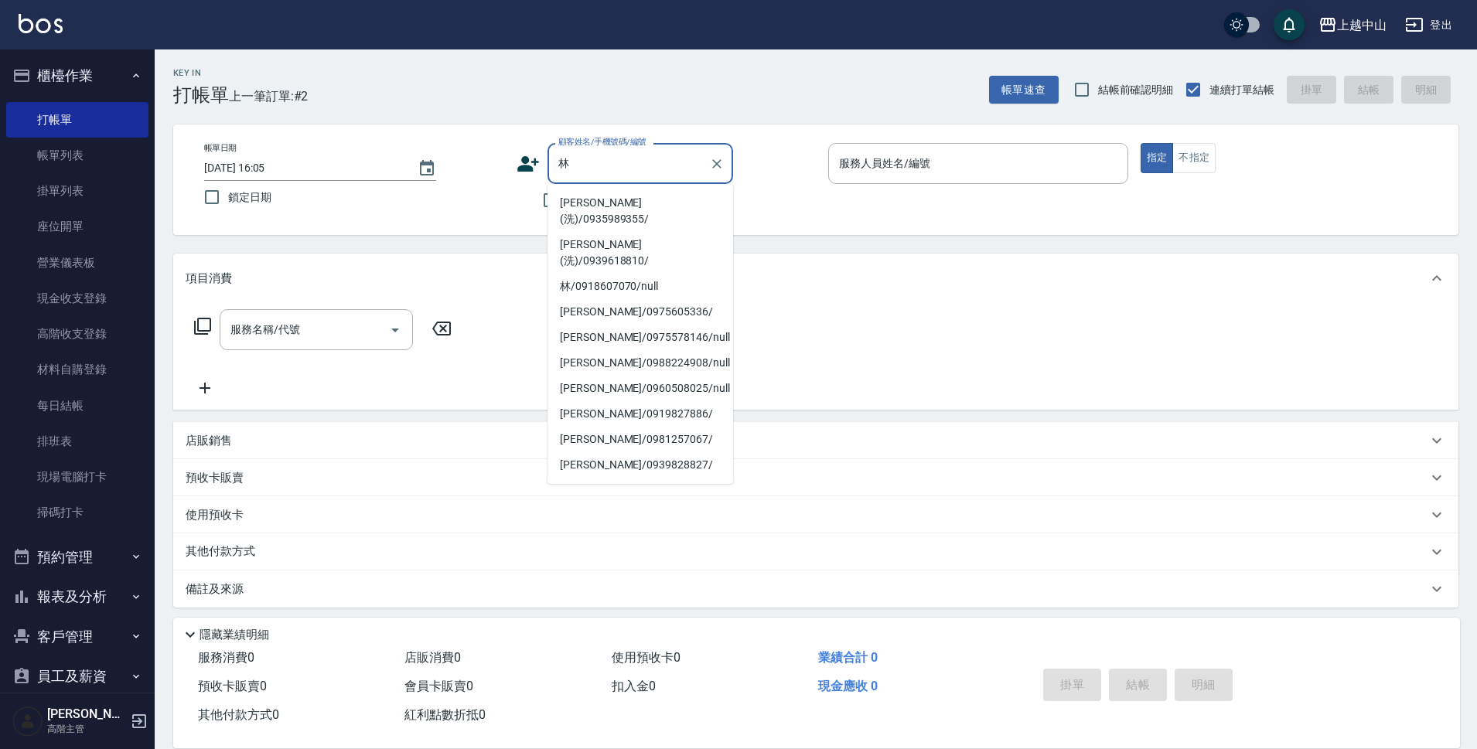
click at [603, 204] on li "[PERSON_NAME](洗)/0935989355/" at bounding box center [640, 211] width 186 height 42
type input "[PERSON_NAME](洗)/0935989355/"
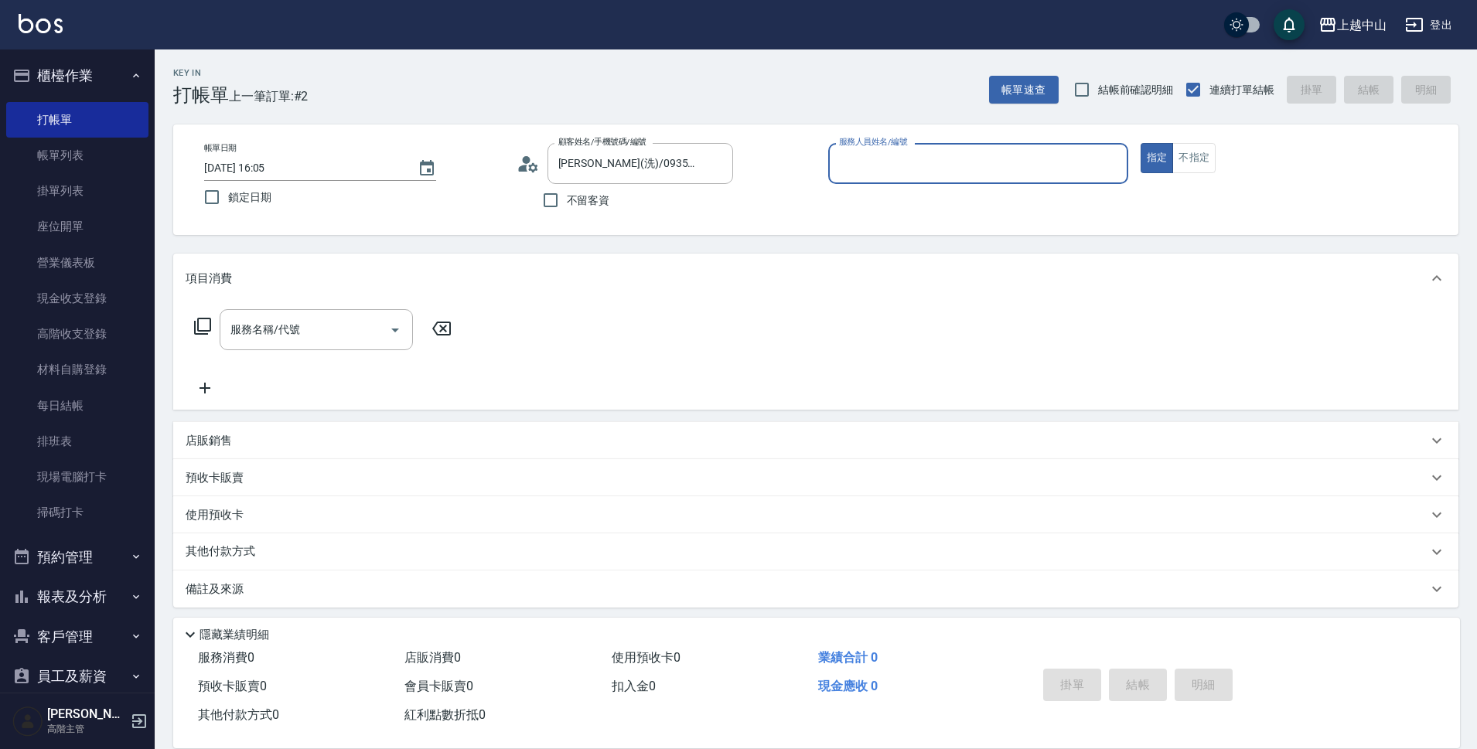
type input "NINI-4"
click at [1140, 143] on button "指定" at bounding box center [1156, 158] width 33 height 30
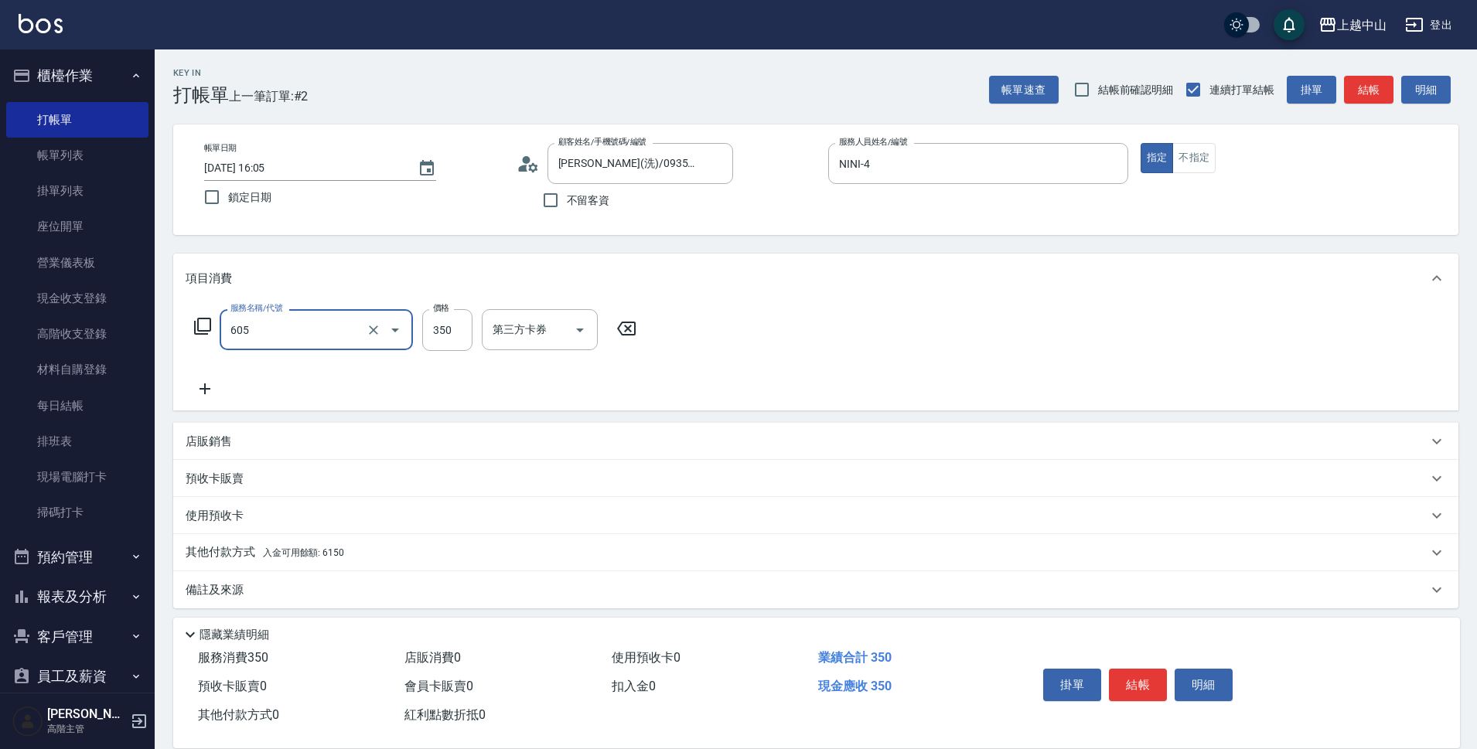
type input "洗髮 (女)(605)"
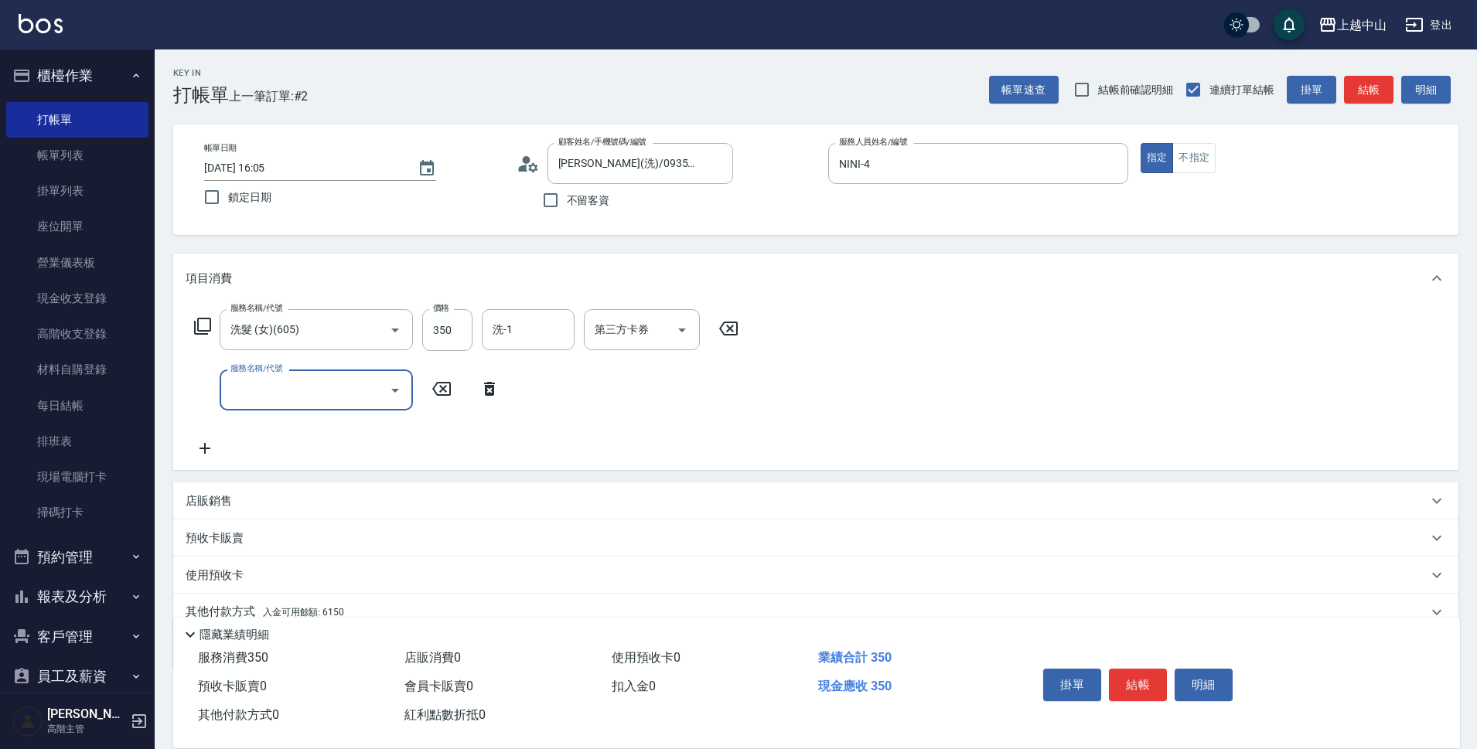
scroll to position [67, 0]
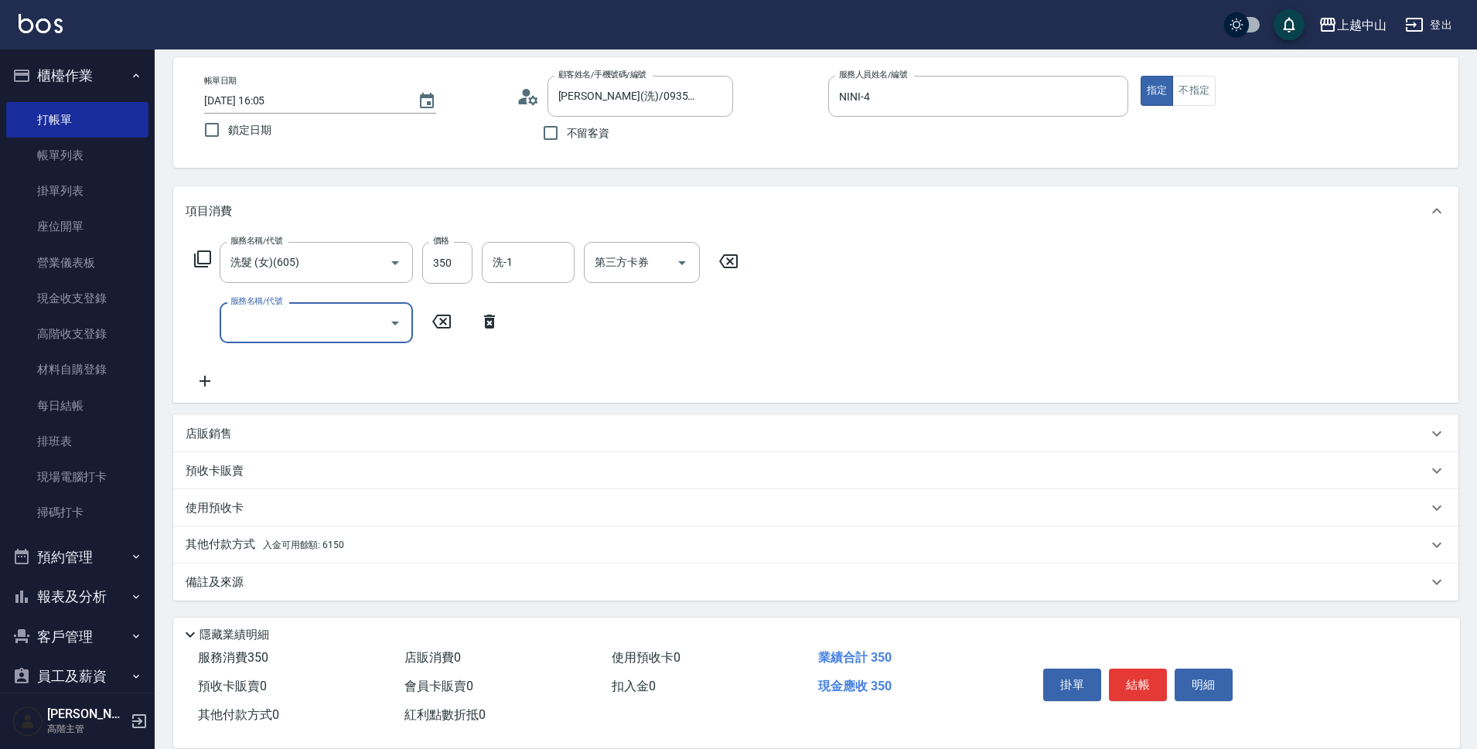
click at [298, 538] on p "其他付款方式 入金可用餘額: 6150" at bounding box center [265, 544] width 158 height 17
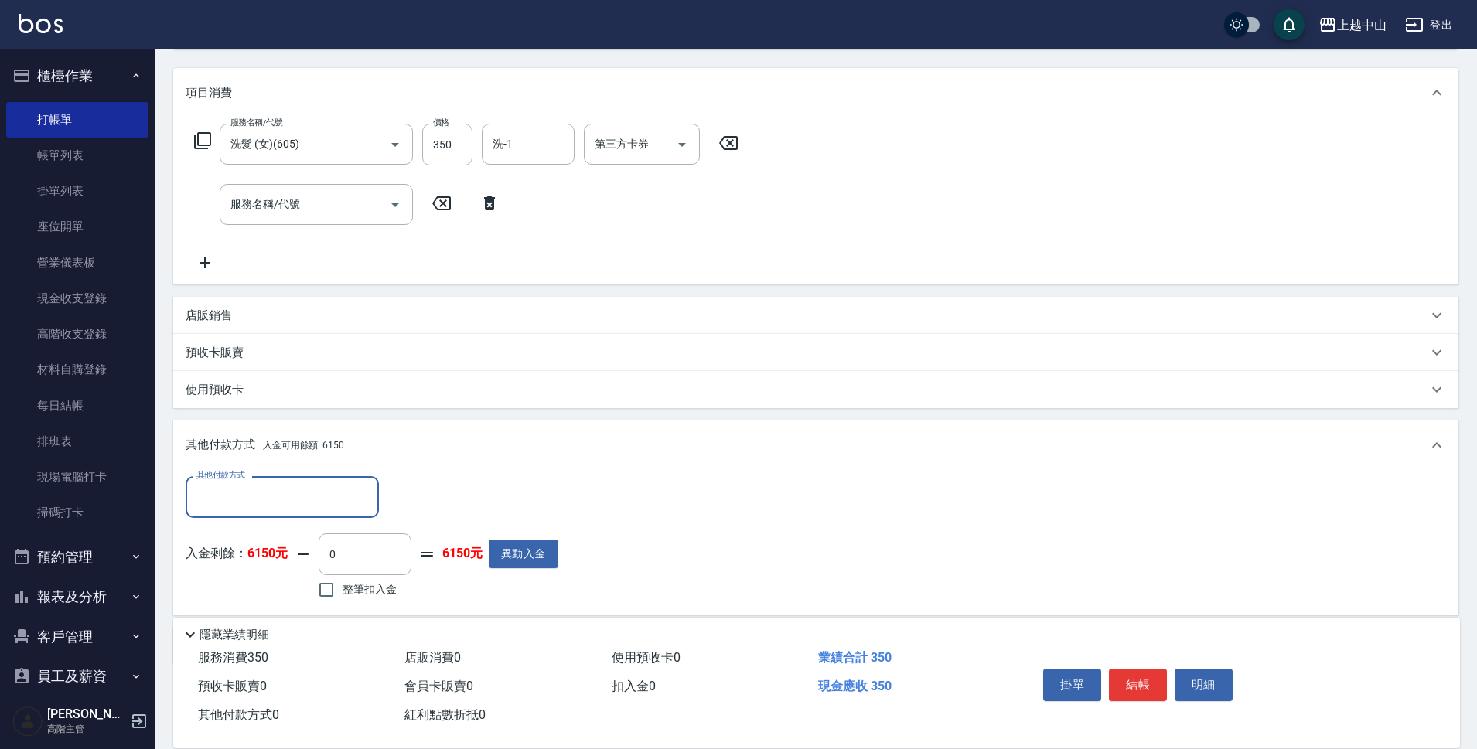
scroll to position [250, 0]
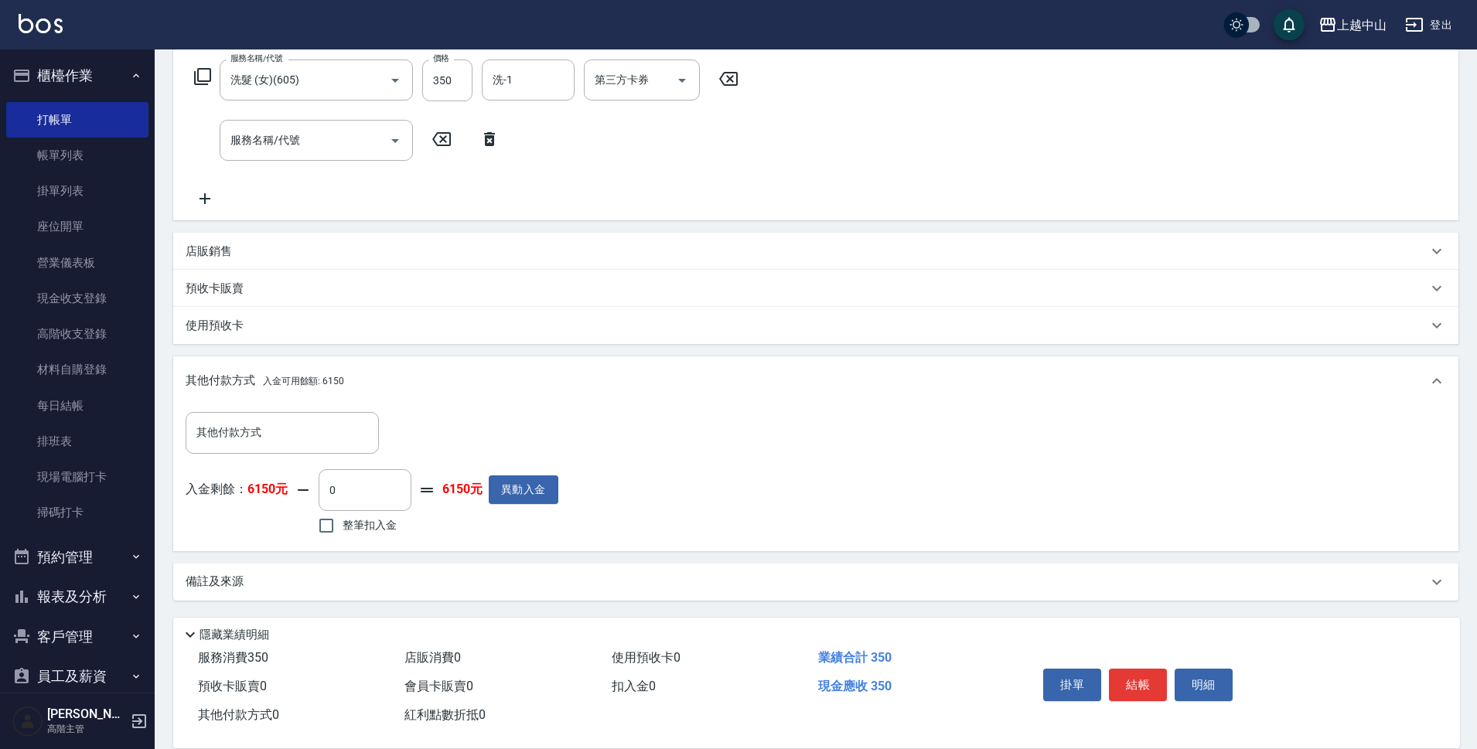
click at [350, 529] on span "整筆扣入金" at bounding box center [369, 525] width 54 height 16
click at [342, 529] on input "整筆扣入金" at bounding box center [326, 525] width 32 height 32
checkbox input "true"
type input "350"
type input "[DATE] 16:06"
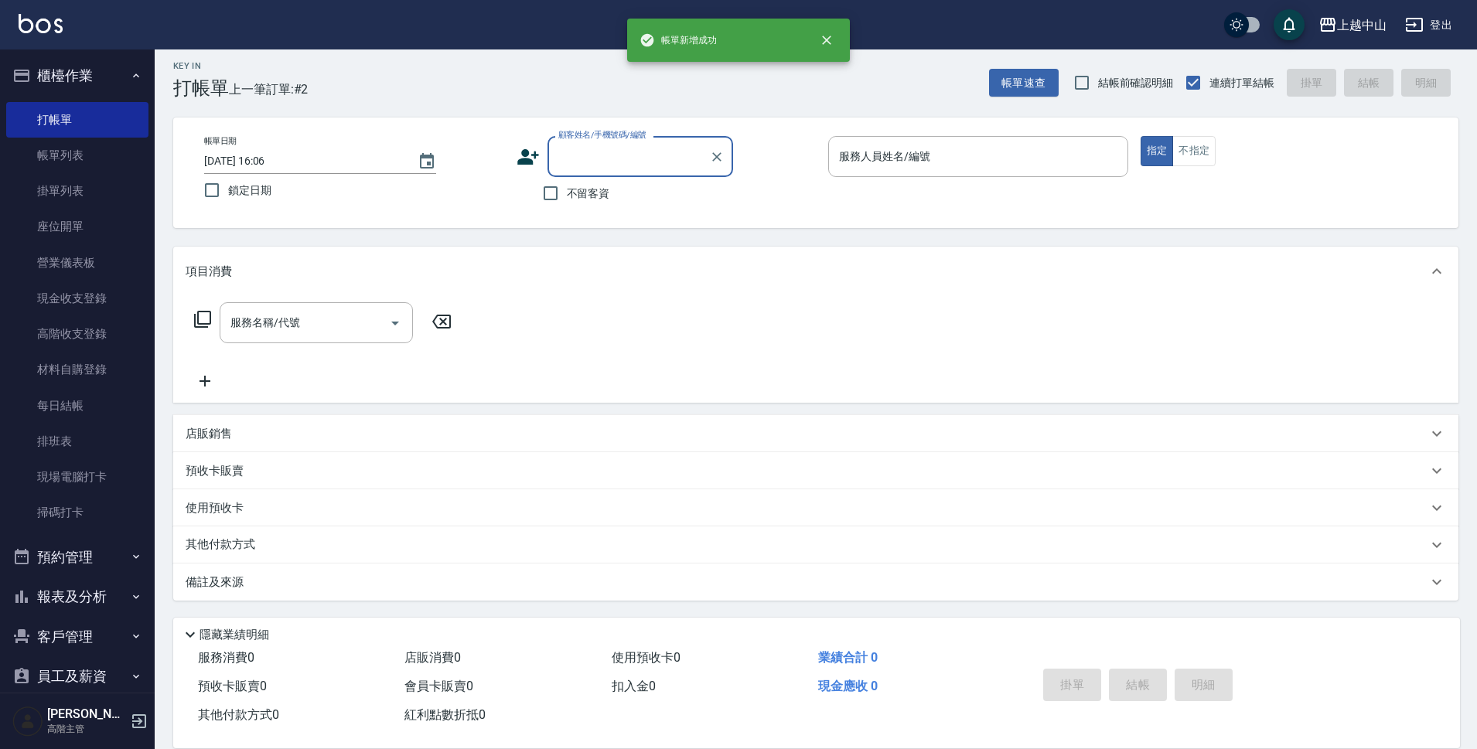
scroll to position [0, 0]
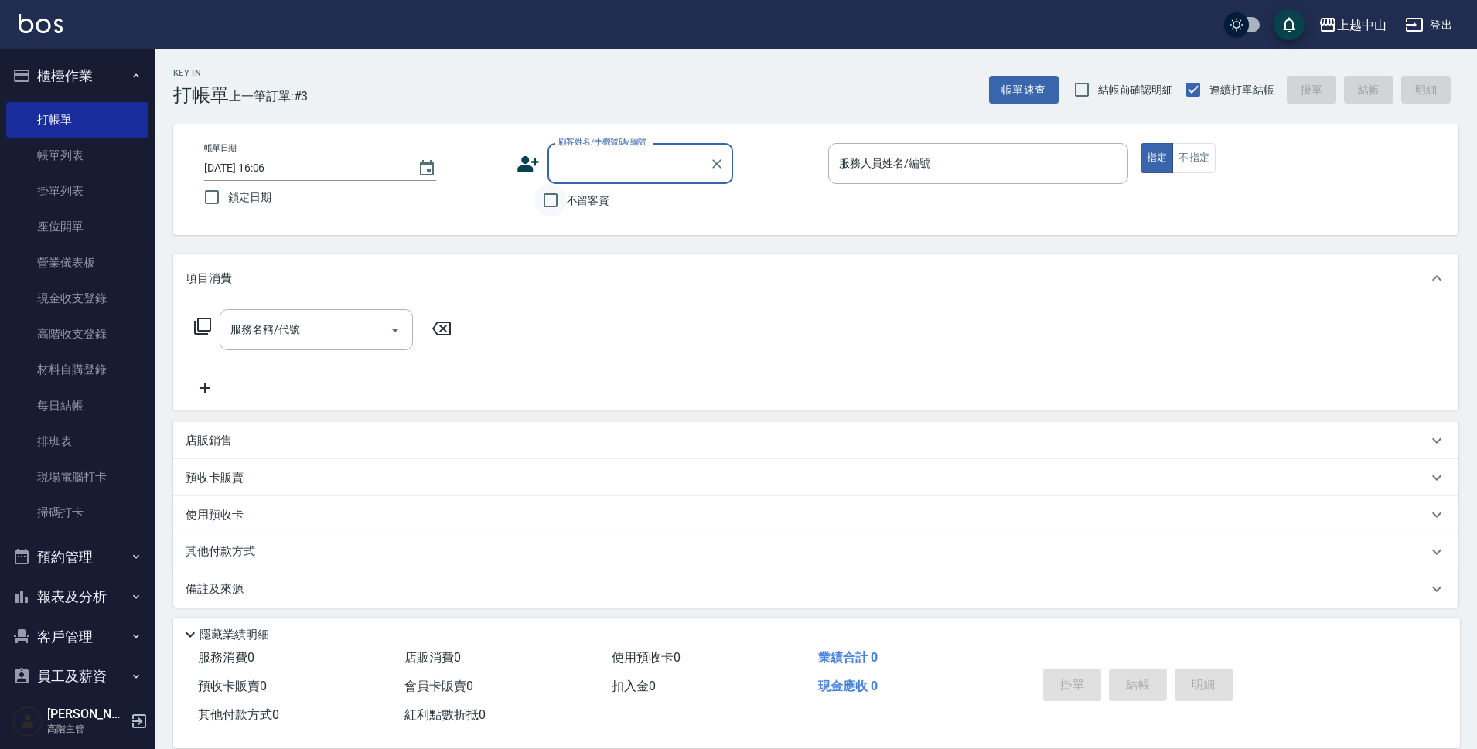
click at [541, 207] on input "不留客資" at bounding box center [550, 200] width 32 height 32
checkbox input "true"
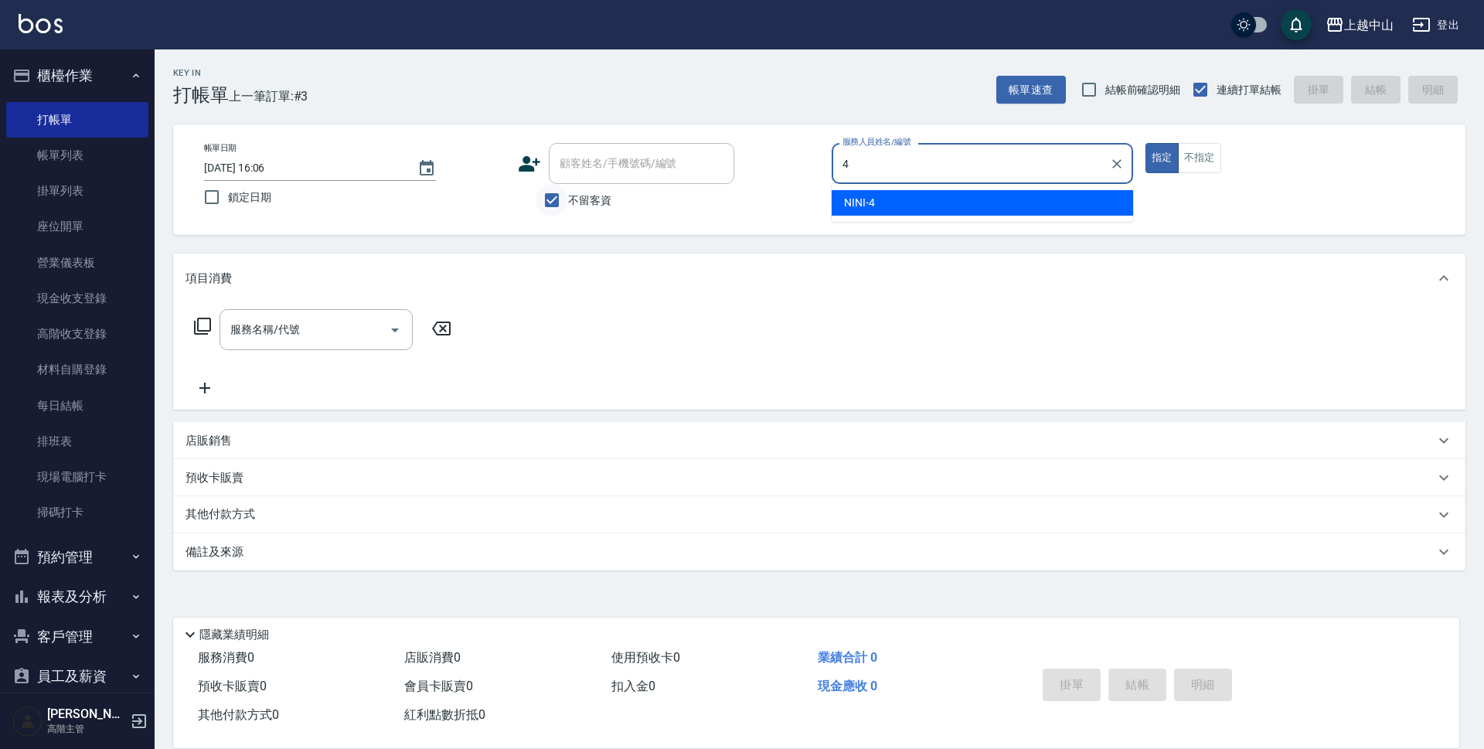
type input "NINI-4"
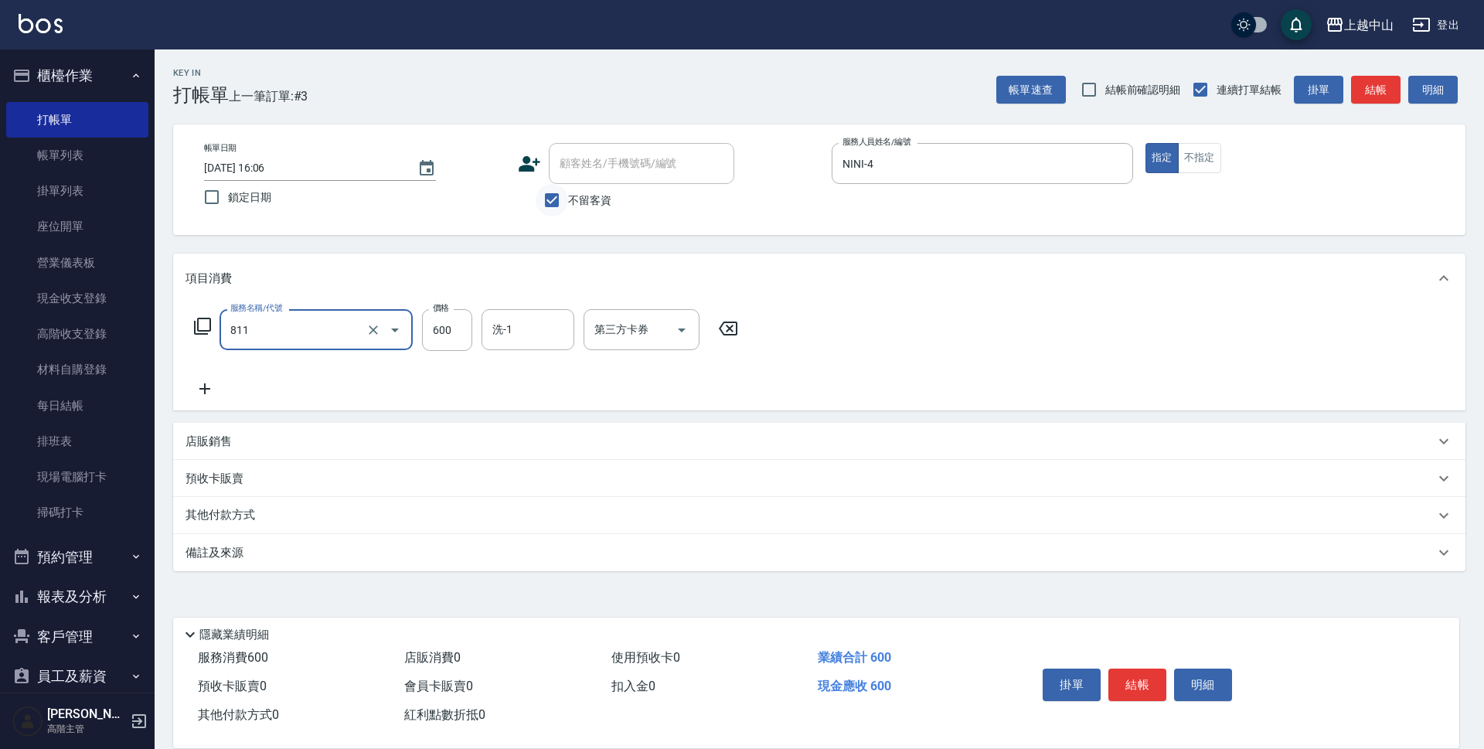
type input "洗+剪(811)"
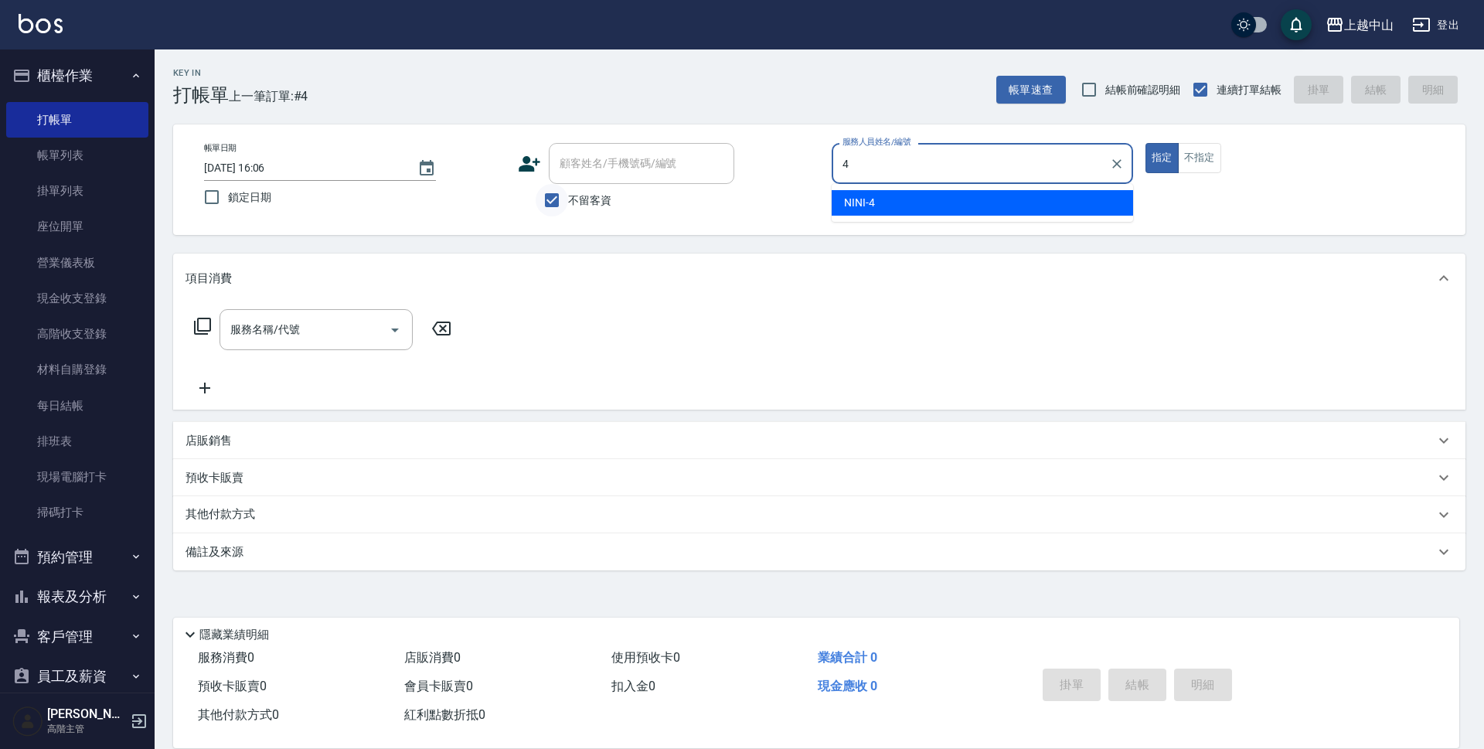
type input "NINI-4"
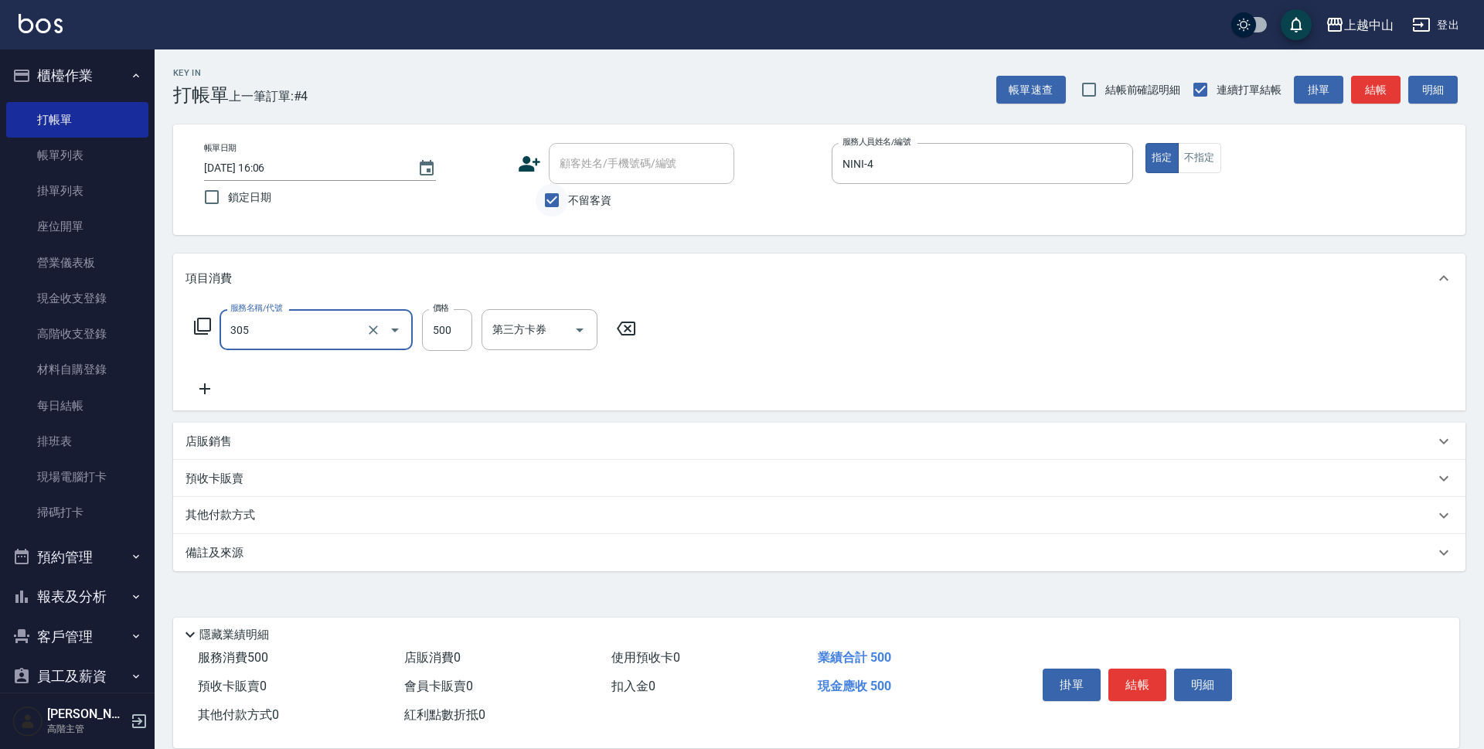
type input "剪髮(305)"
type input "450"
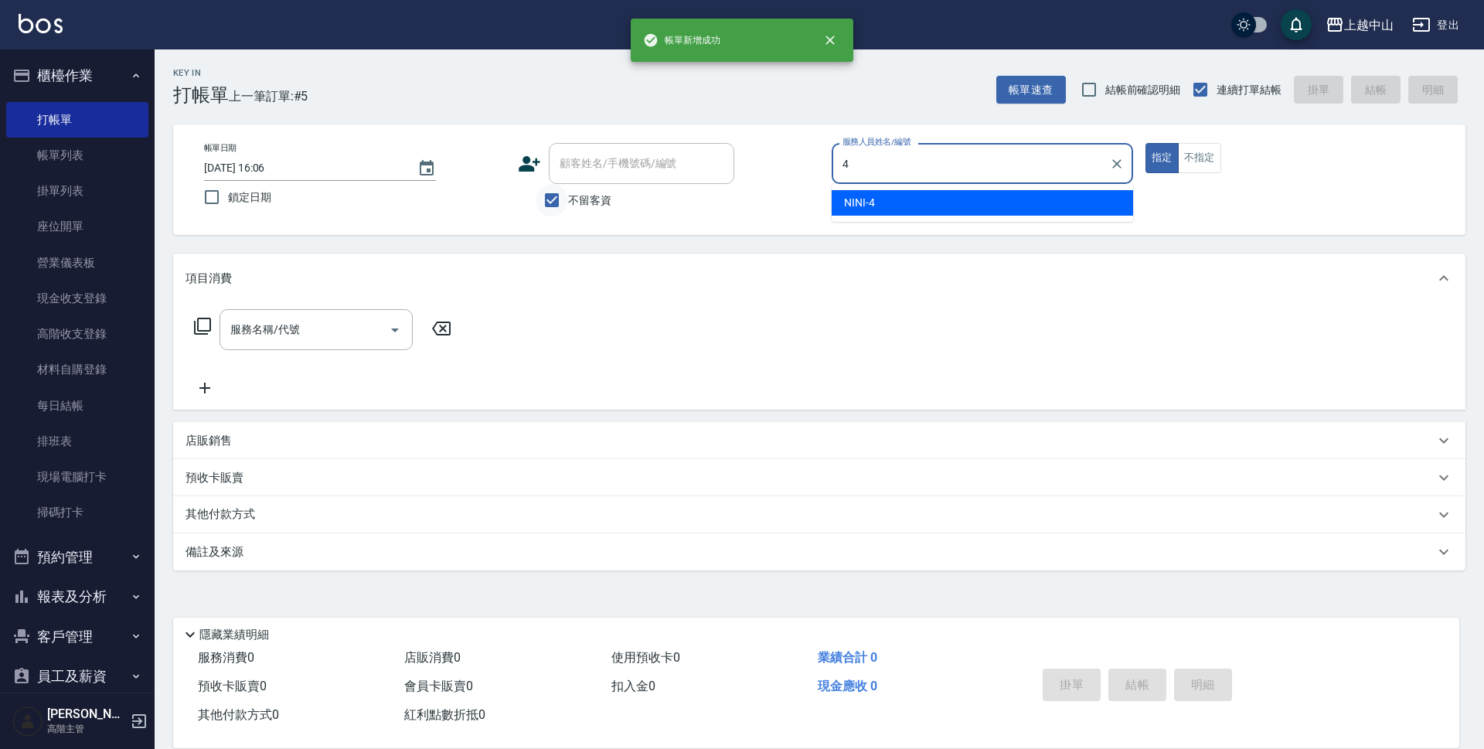
type input "NINI-4"
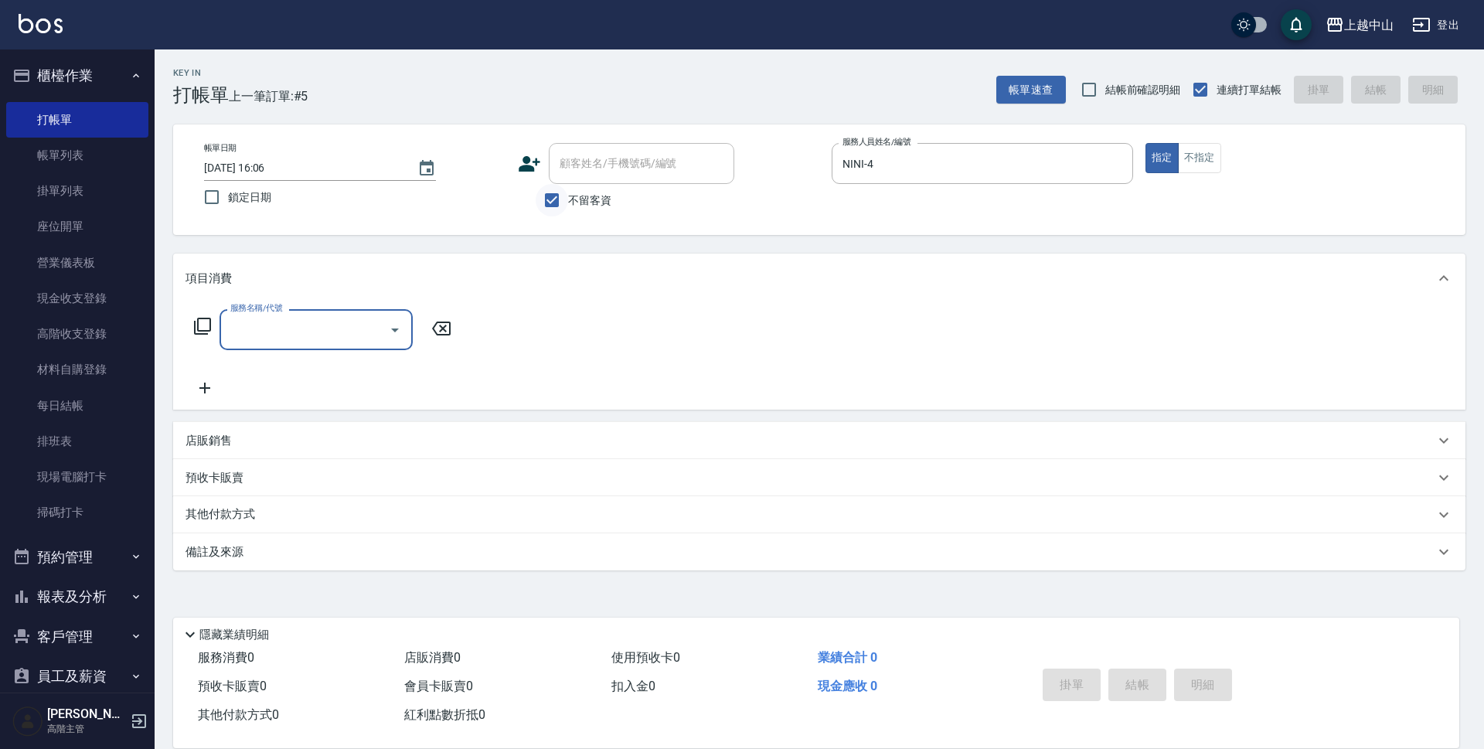
type input "3"
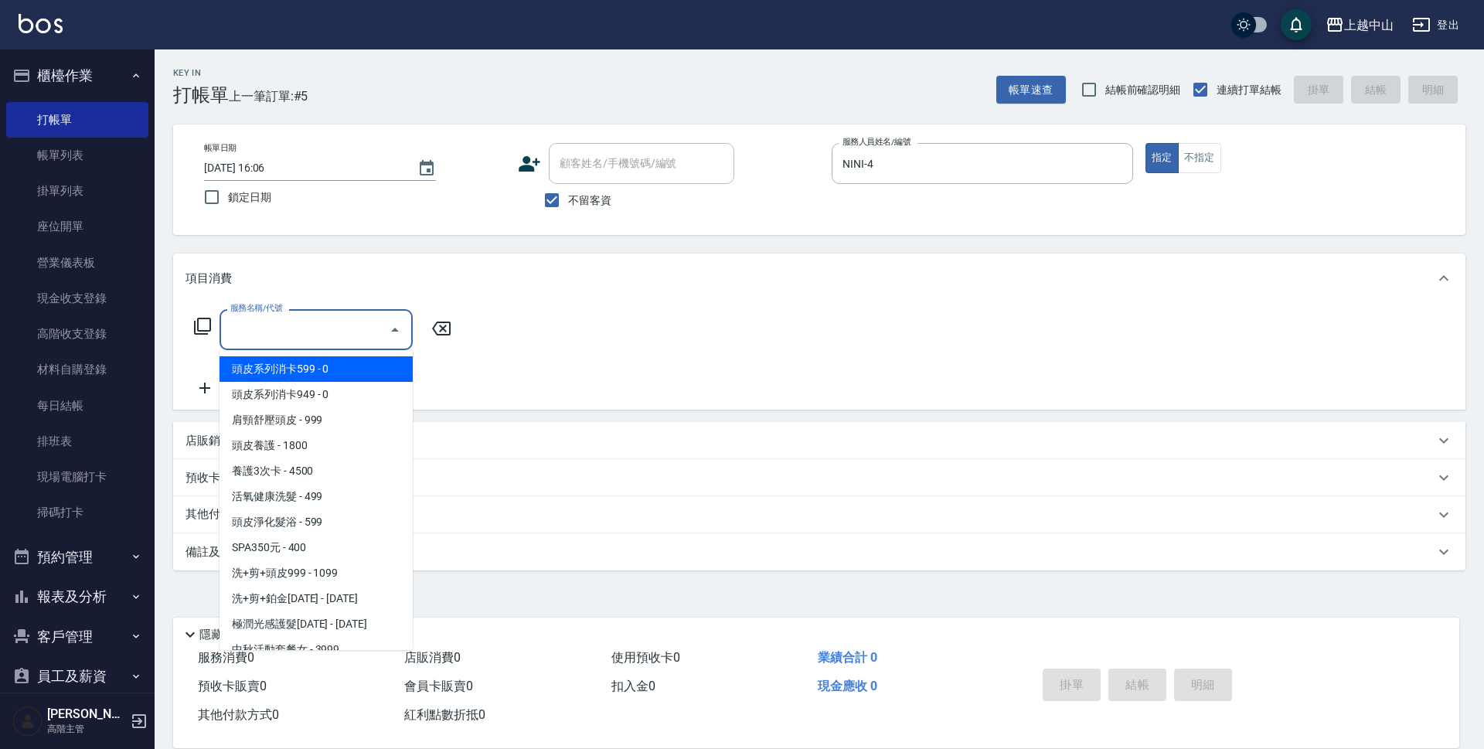
click at [302, 367] on span "頭皮系列消卡599 - 0" at bounding box center [316, 369] width 193 height 26
type input "頭皮系列消卡599(102)"
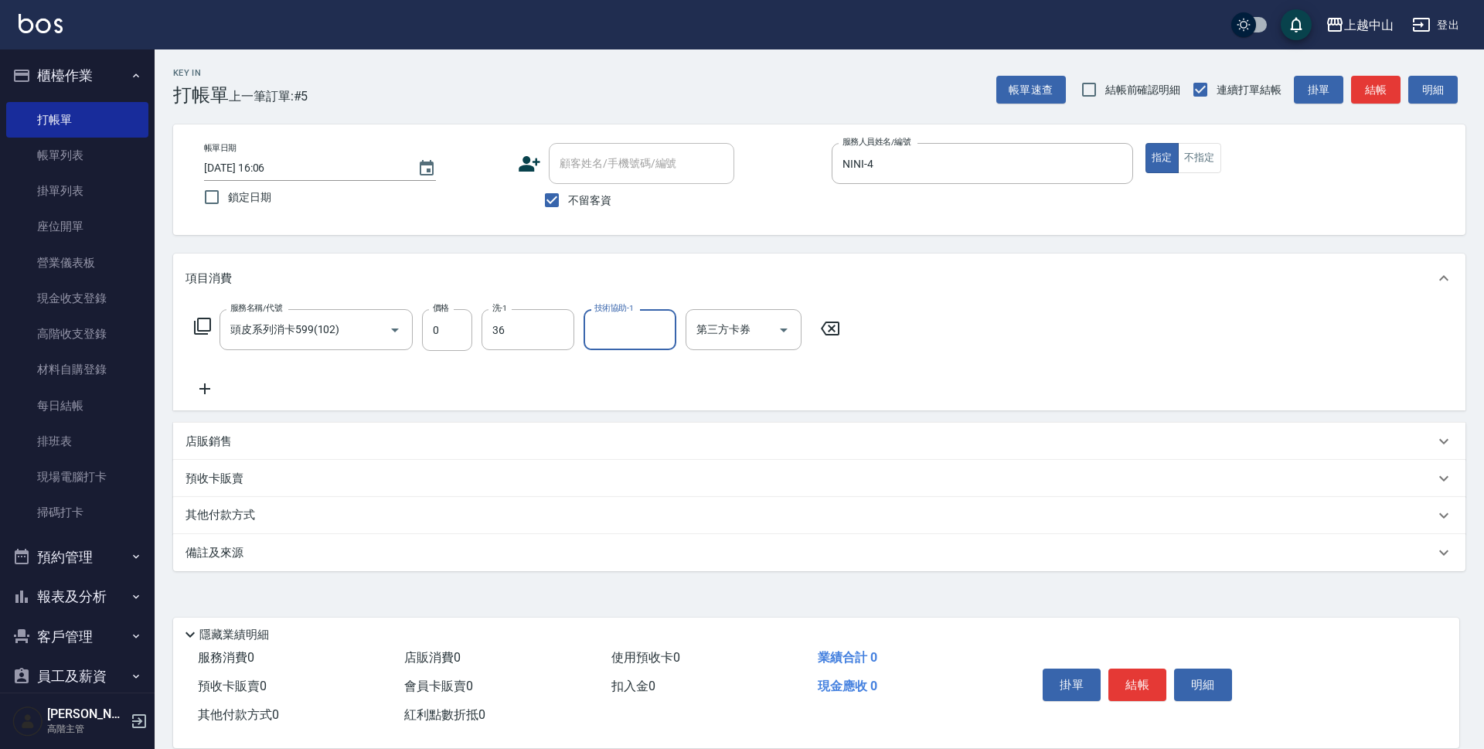
type input "薇慈-36"
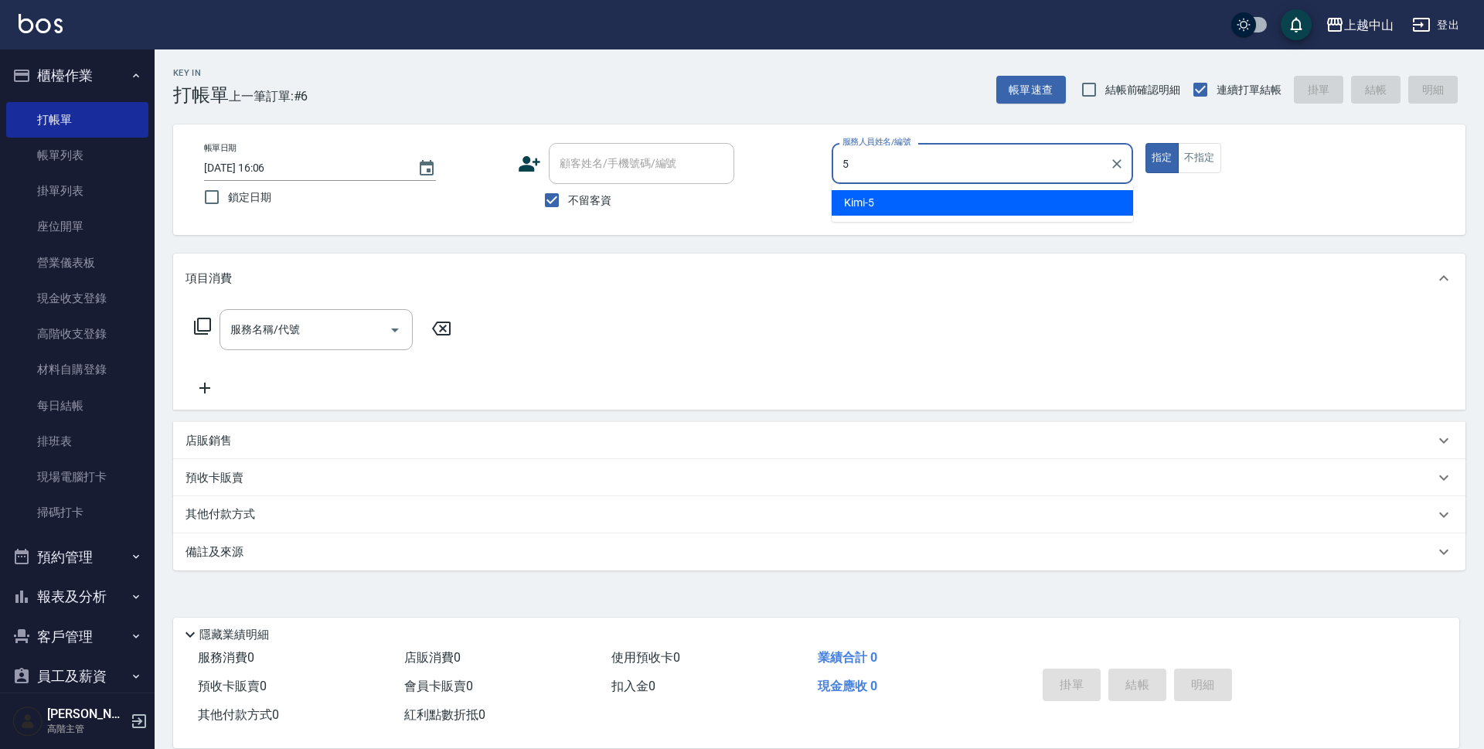
type input "Kimi-5"
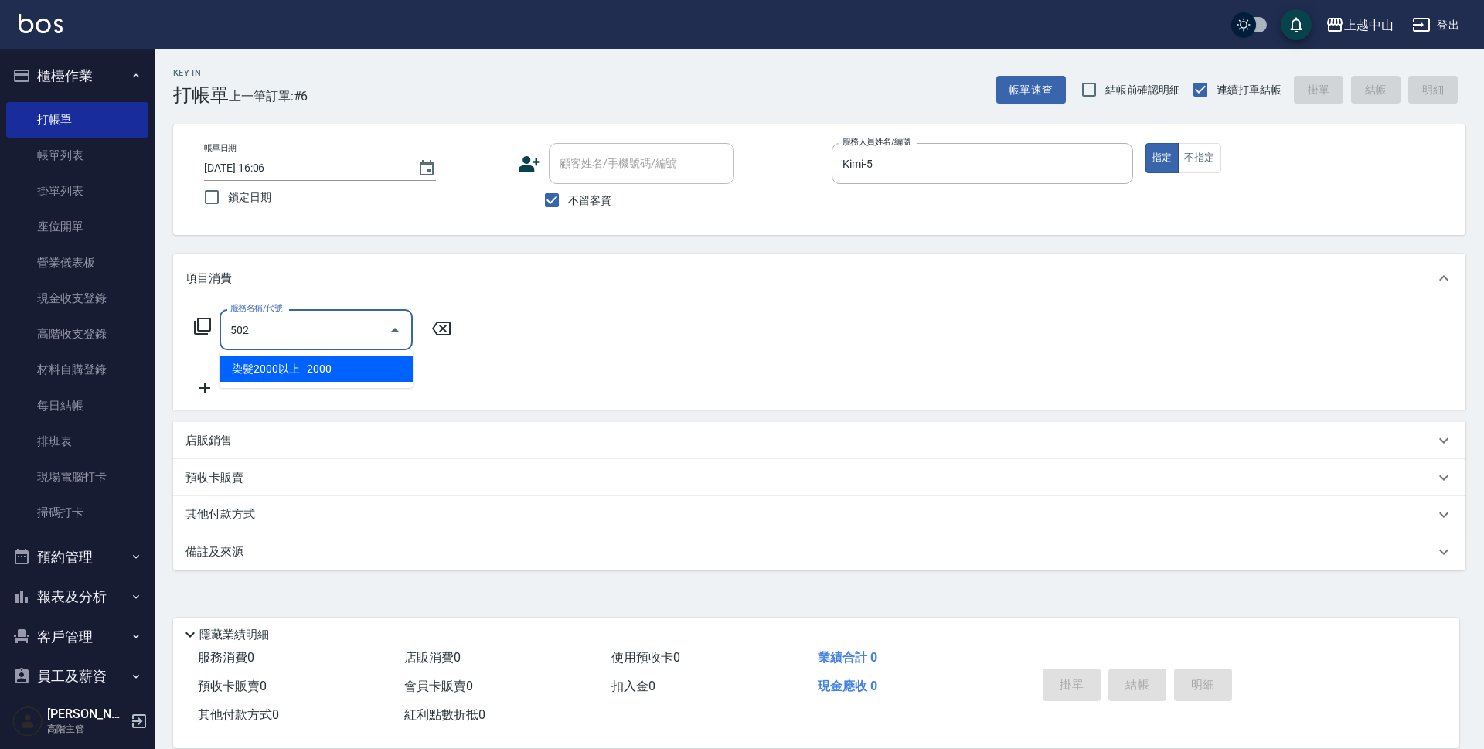
type input "染髮2000以上(502)"
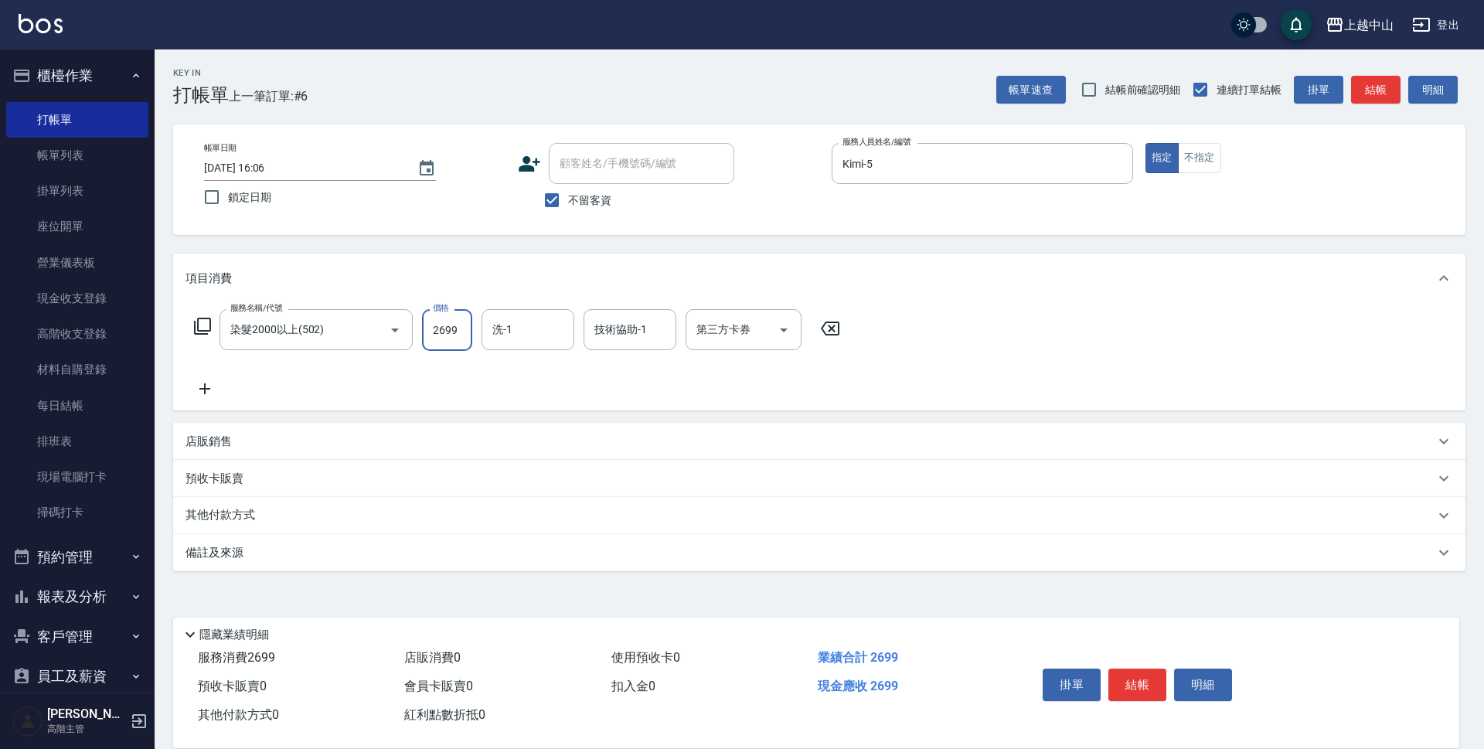
type input "2699"
type input "[PERSON_NAME]-33"
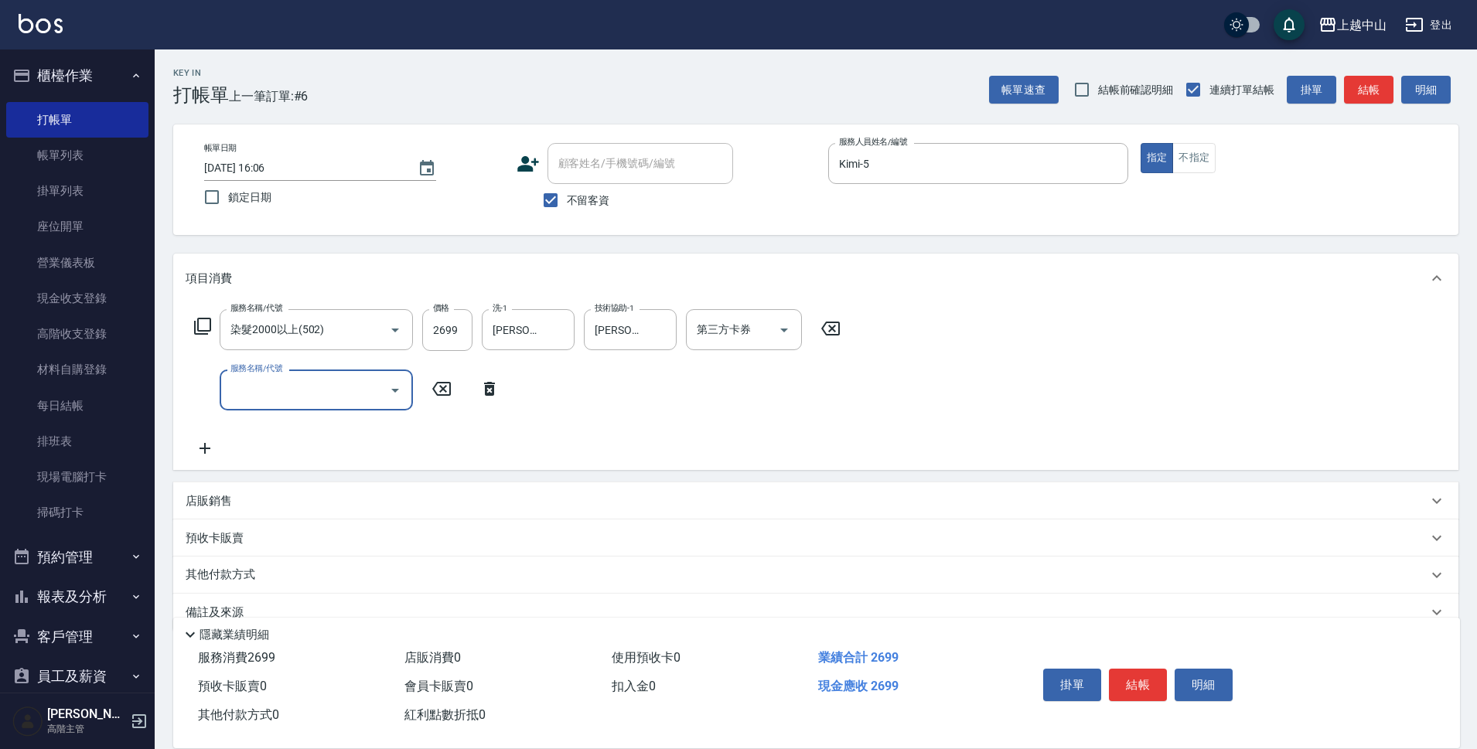
type input "3"
type input "兩段自備單次(635)"
type input "1000"
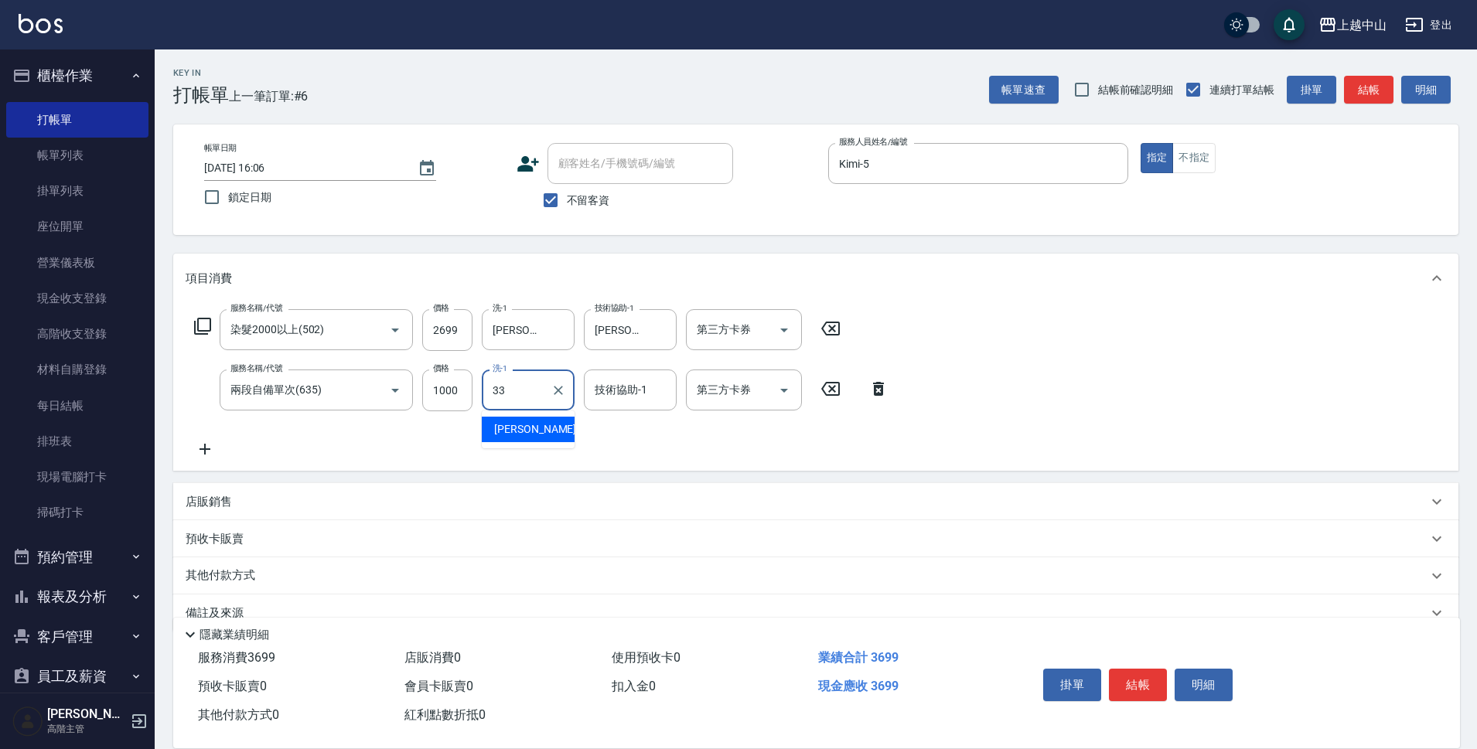
type input "[PERSON_NAME]-33"
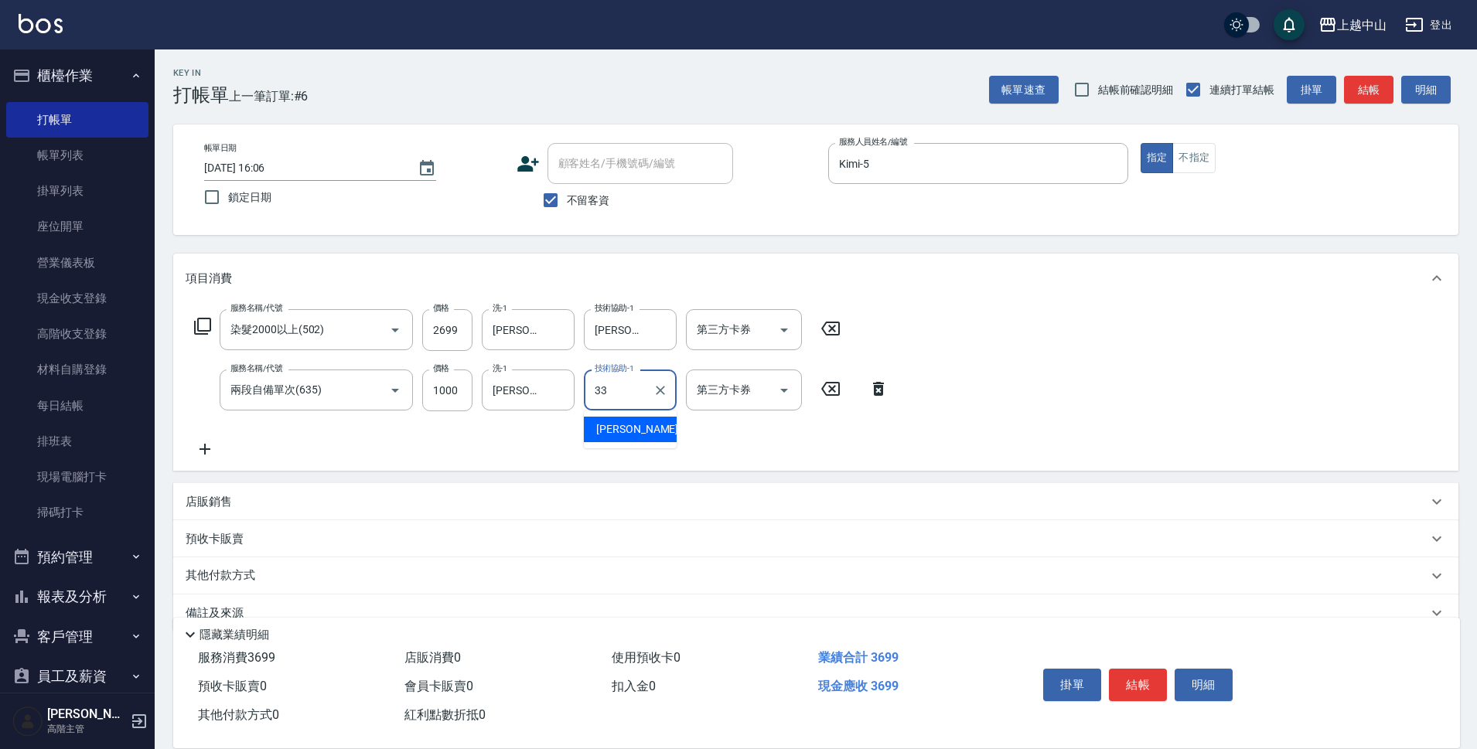
type input "[PERSON_NAME]-33"
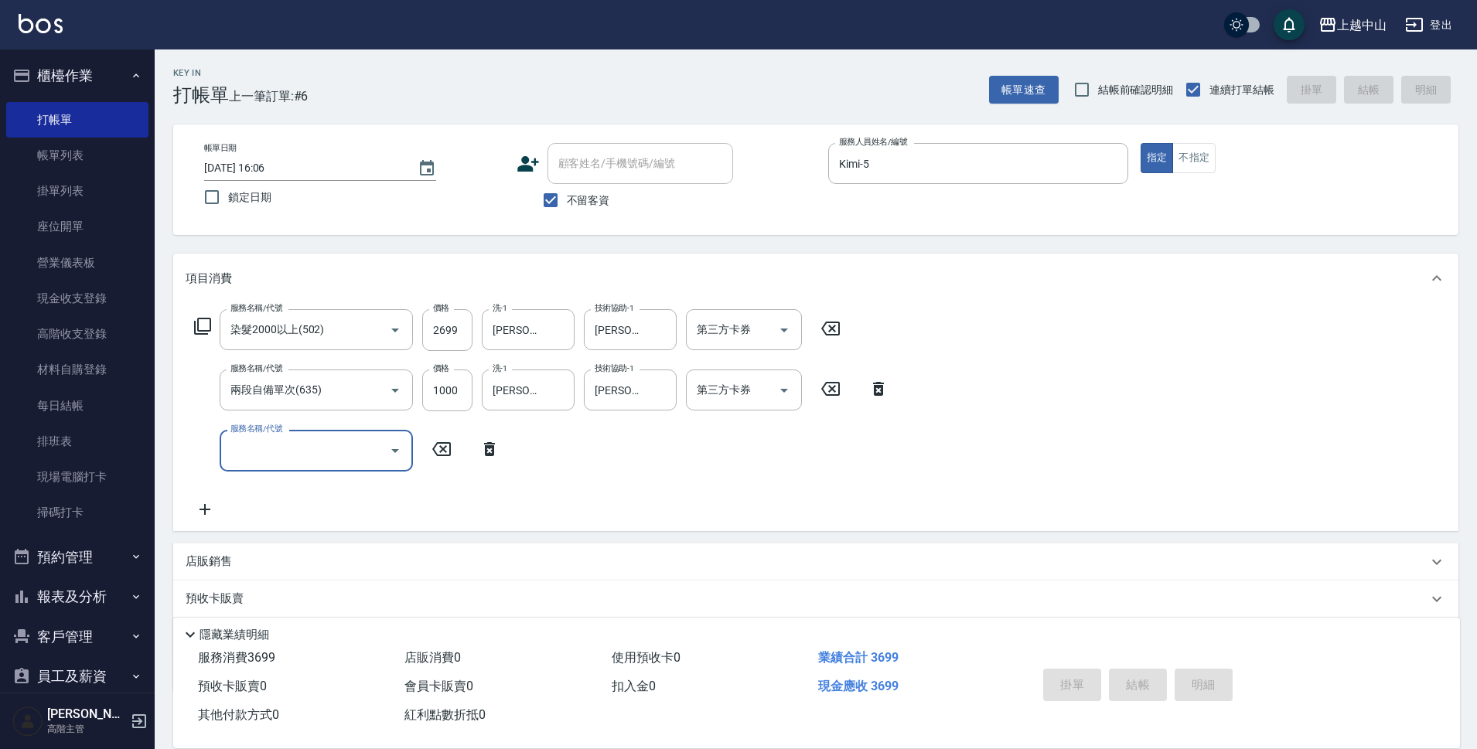
type input "[DATE] 16:07"
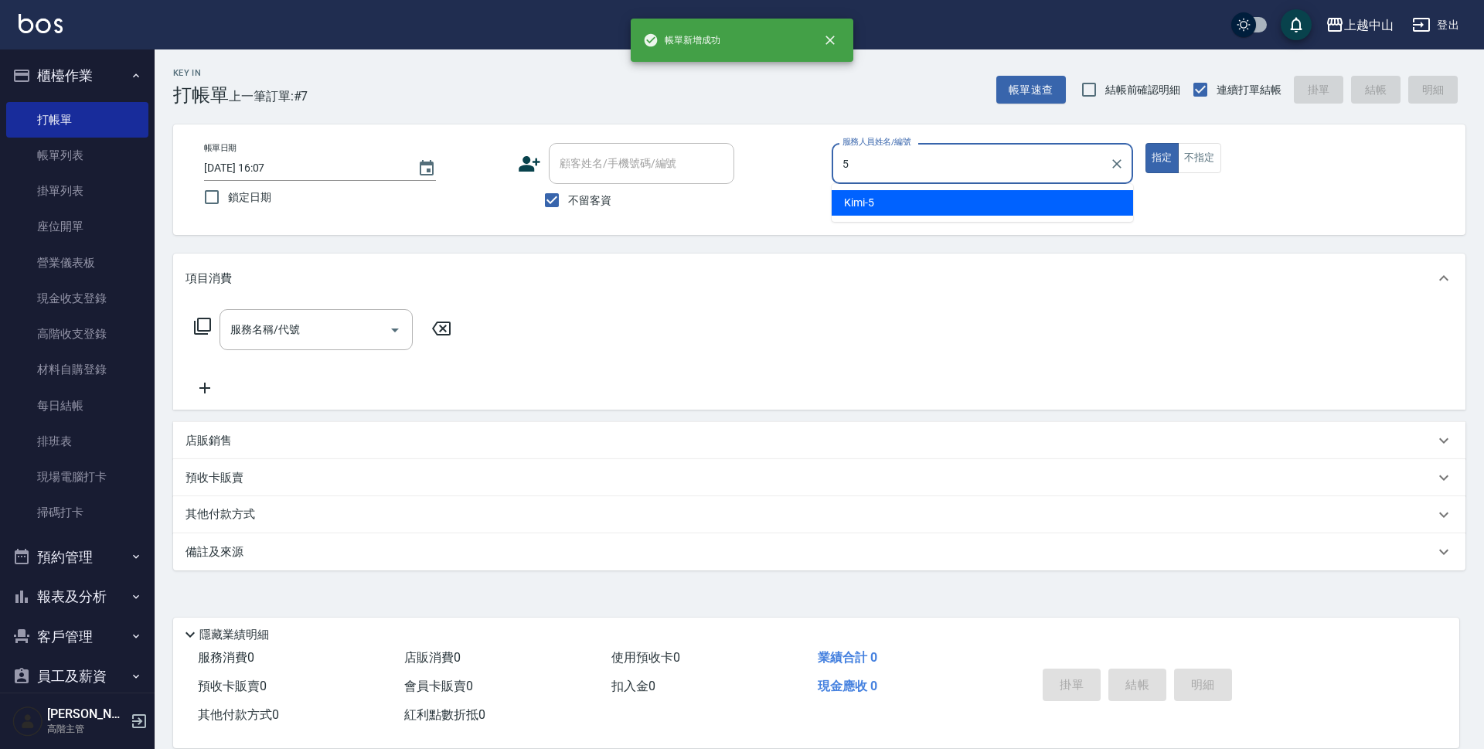
type input "Kimi-5"
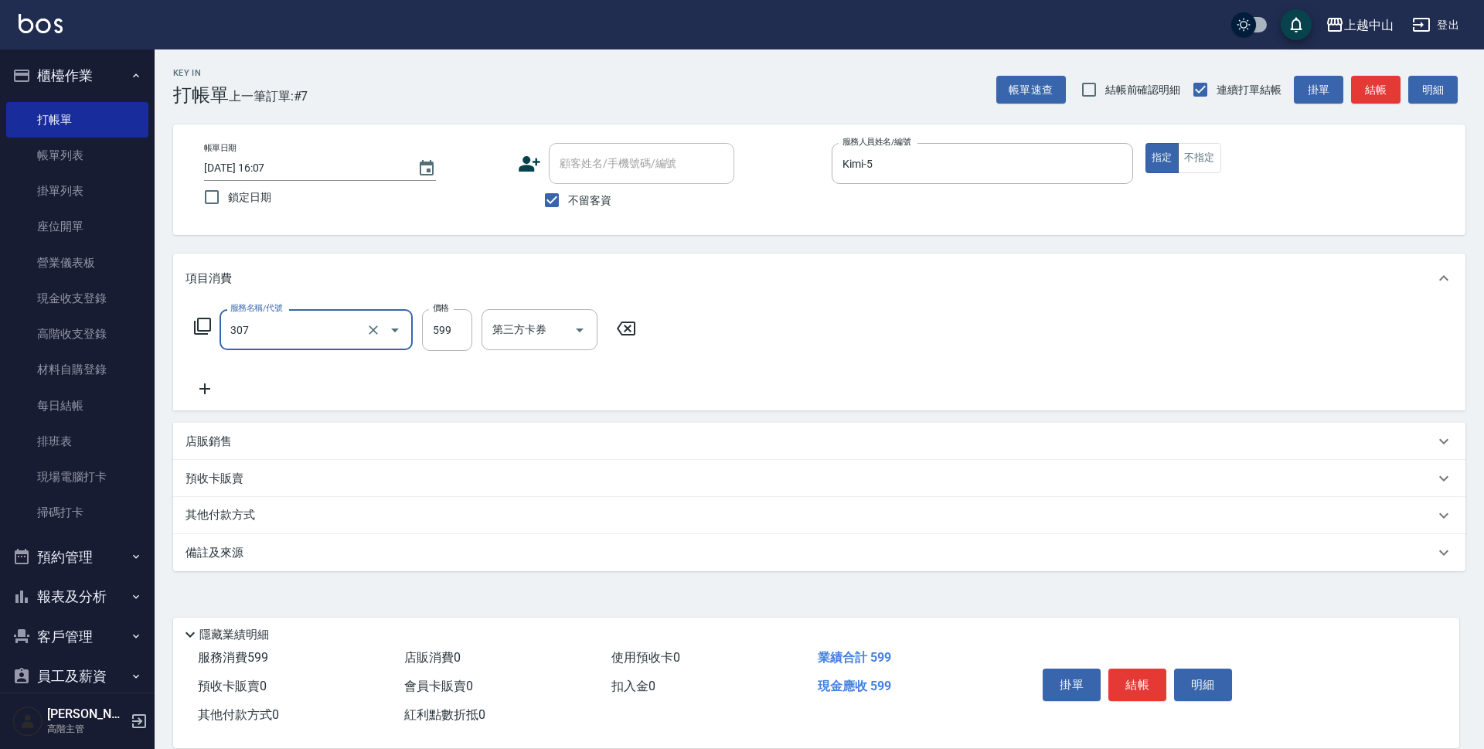
type input "森精萃角質調理髮浴(307)"
type input "650"
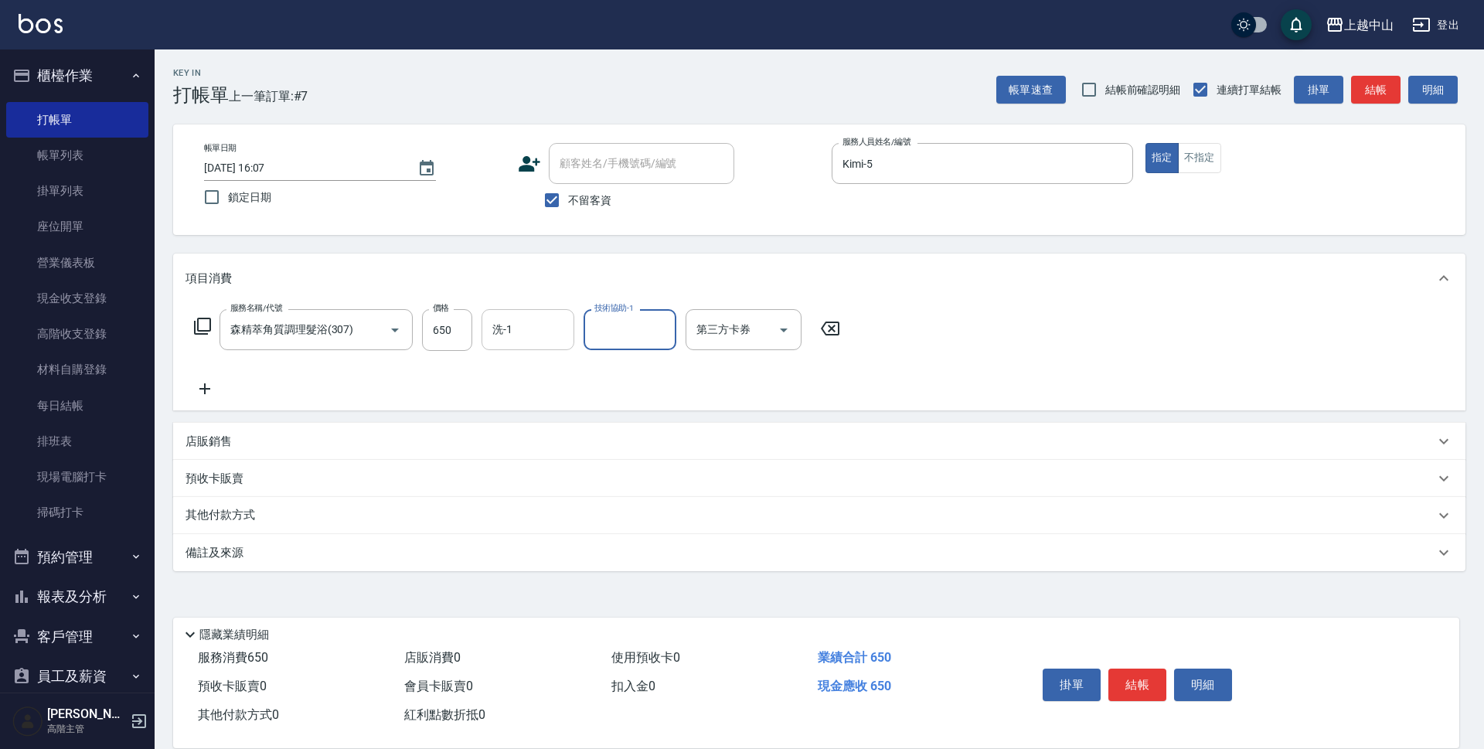
click at [557, 346] on div "洗-1" at bounding box center [528, 329] width 93 height 41
type input "[PERSON_NAME]-33"
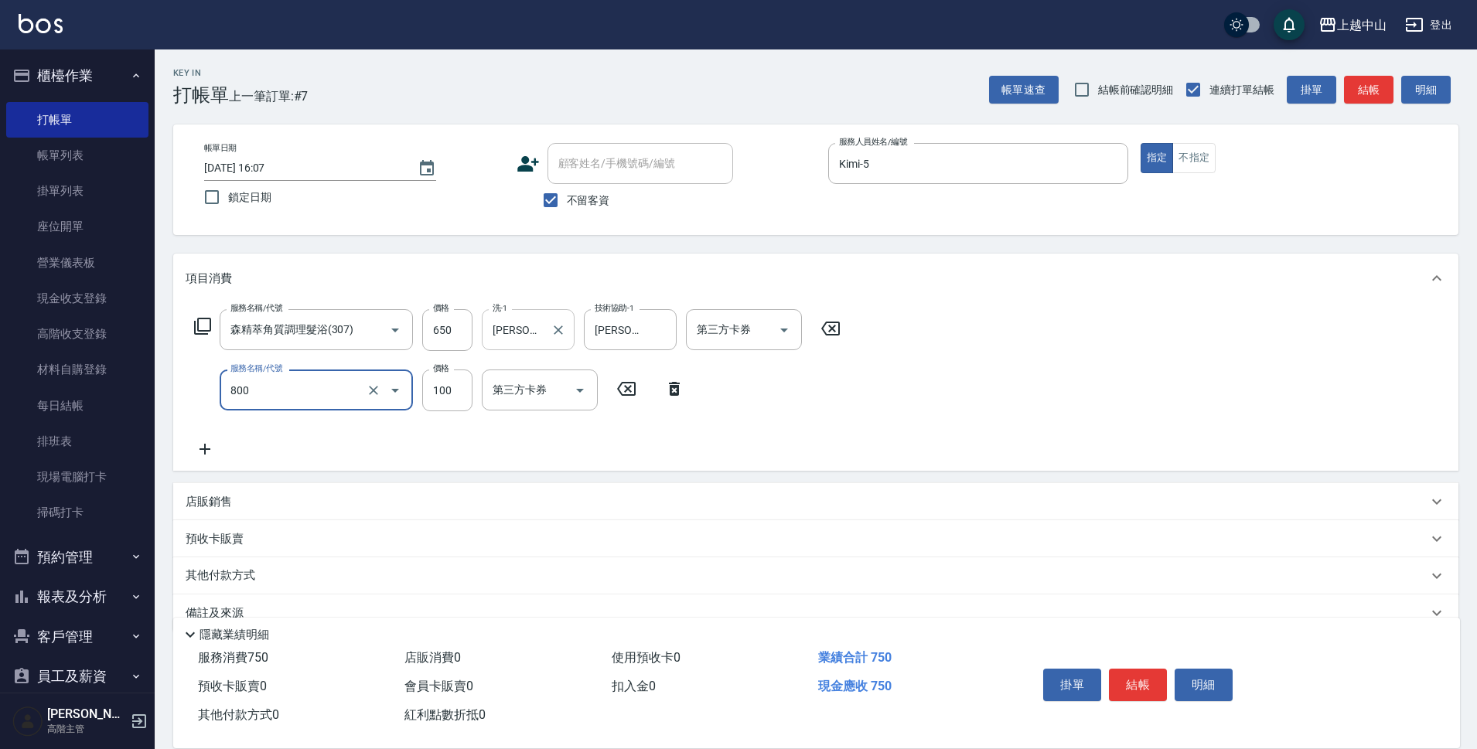
type input "梳髮(800)"
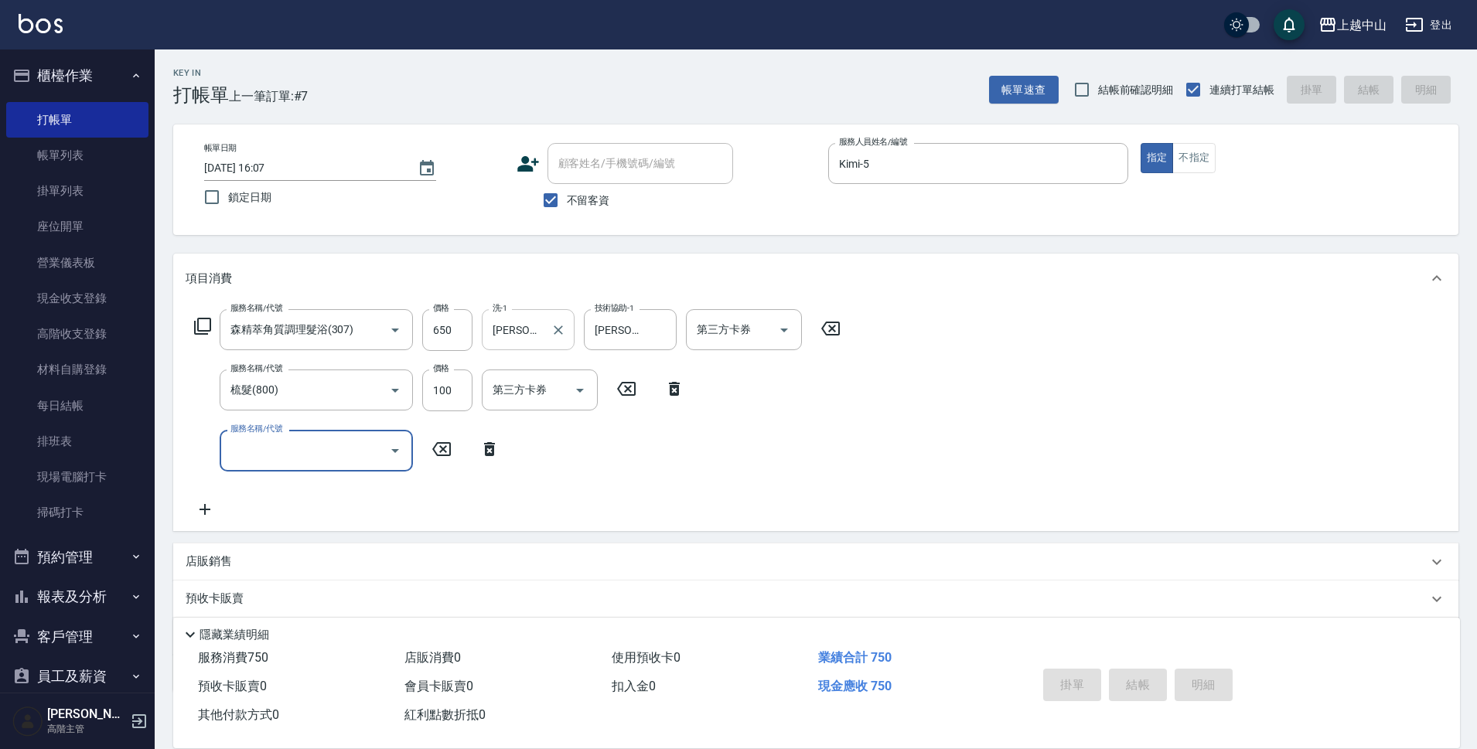
type input "[DATE] 16:08"
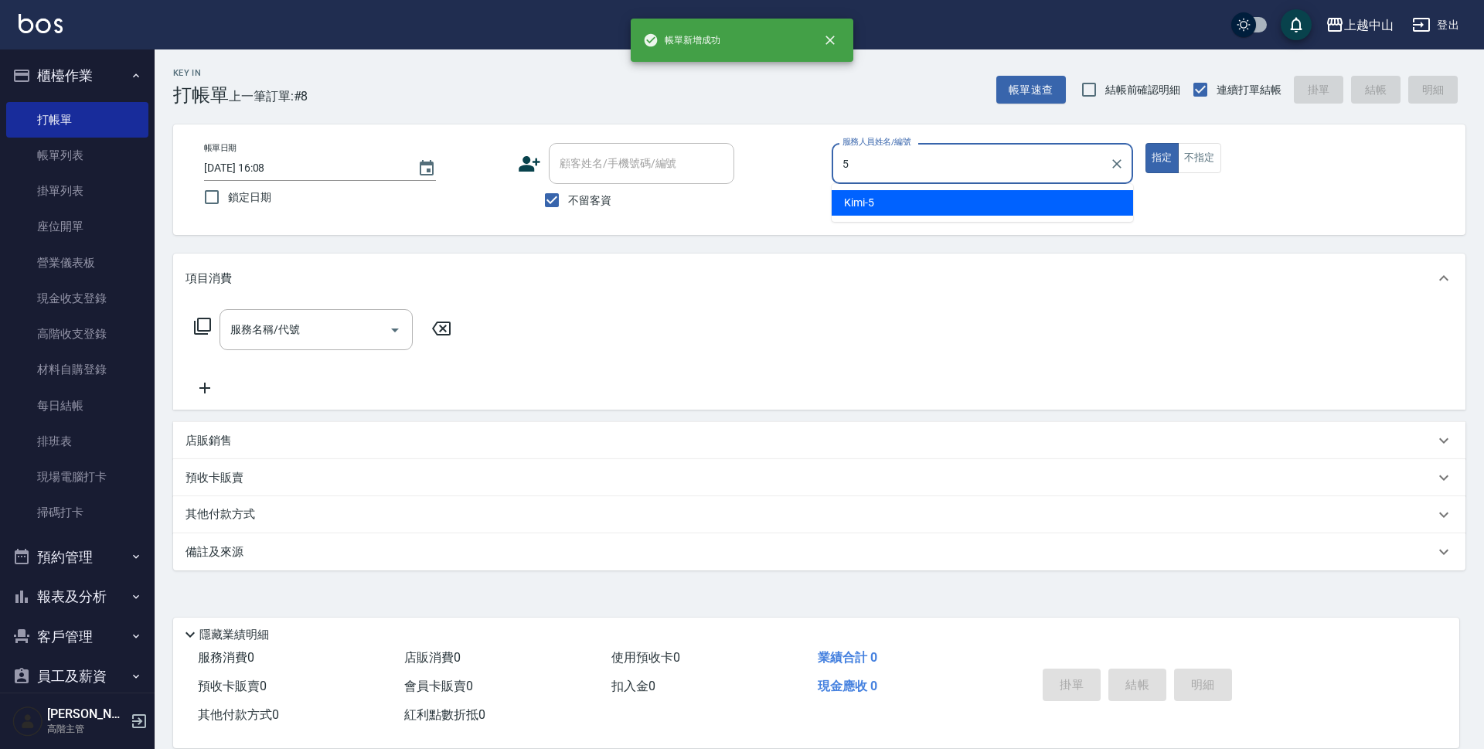
type input "Kimi-5"
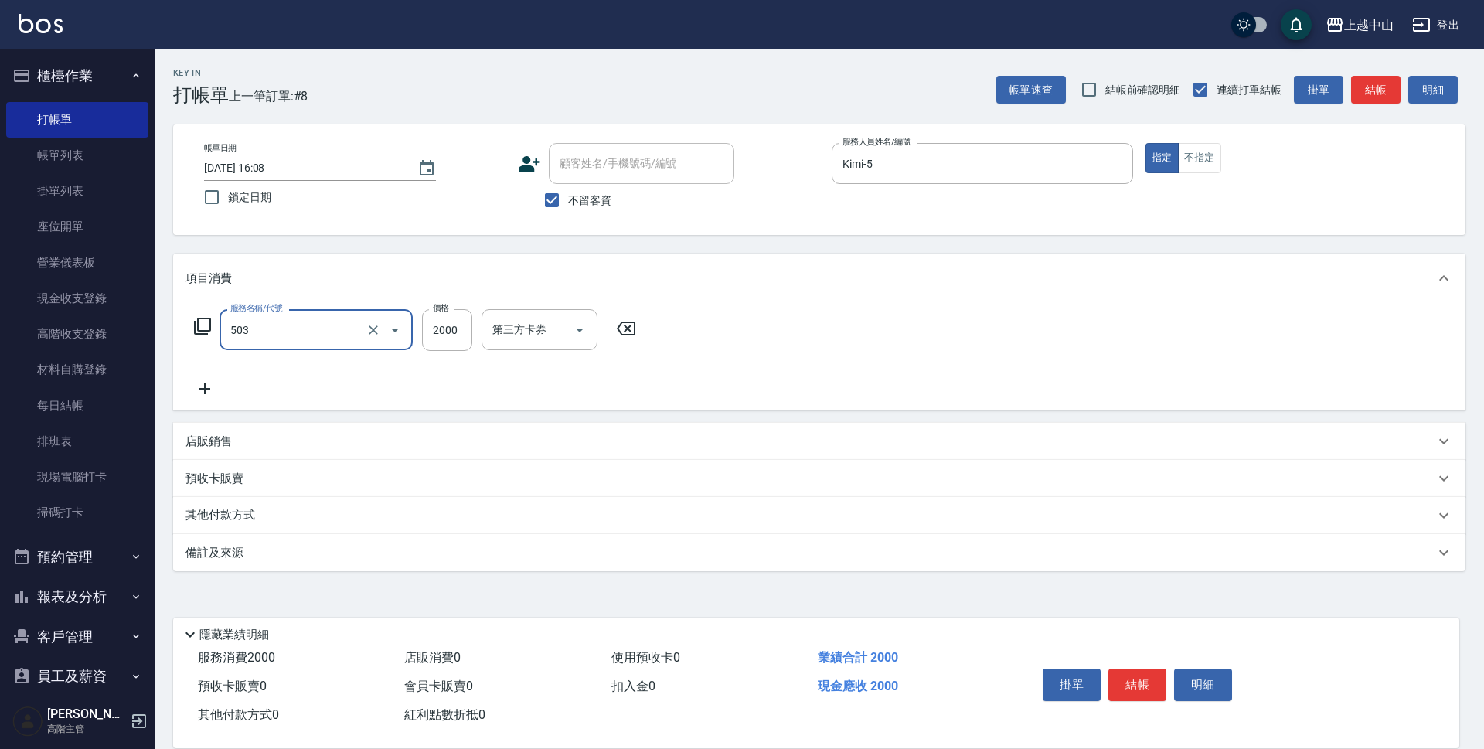
type input "染髮2000以下(503)"
type input "1000"
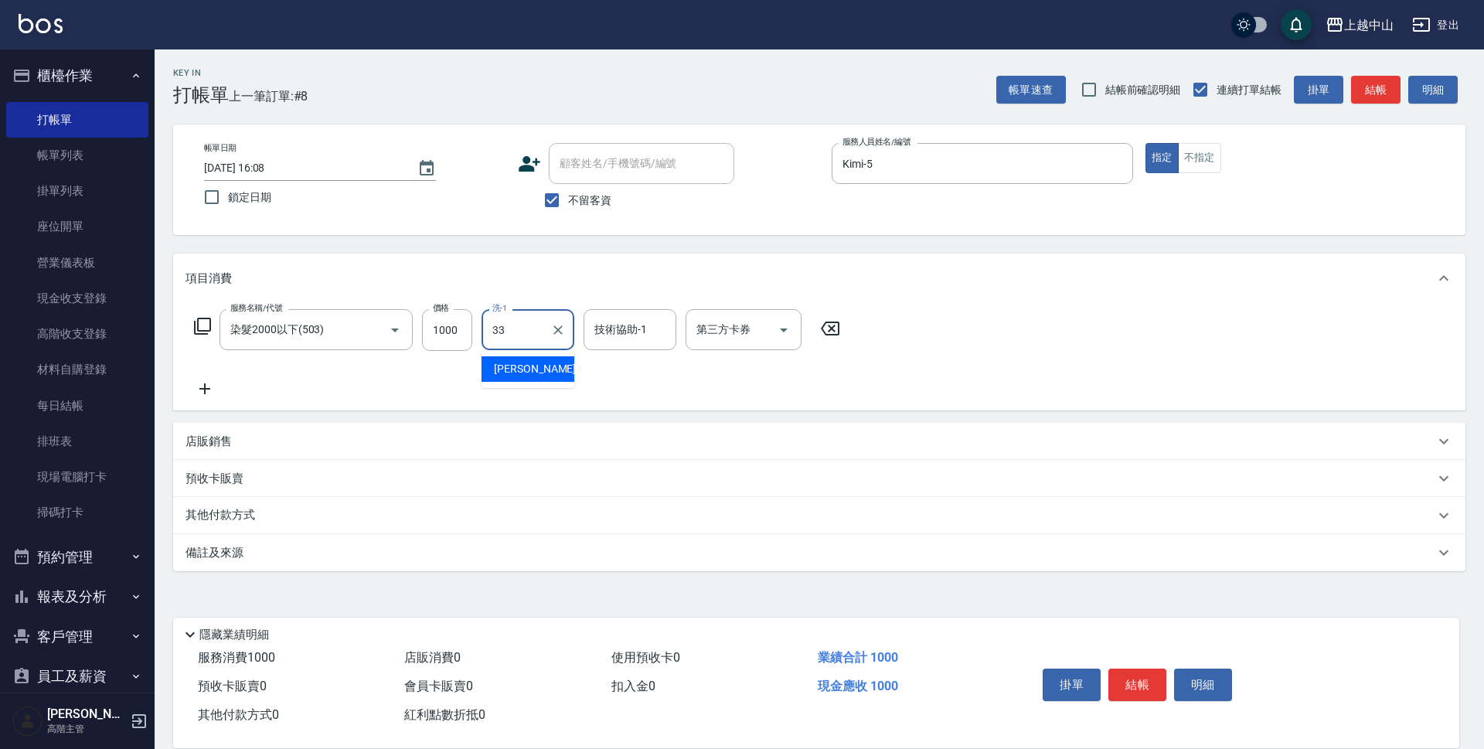
type input "[PERSON_NAME]-33"
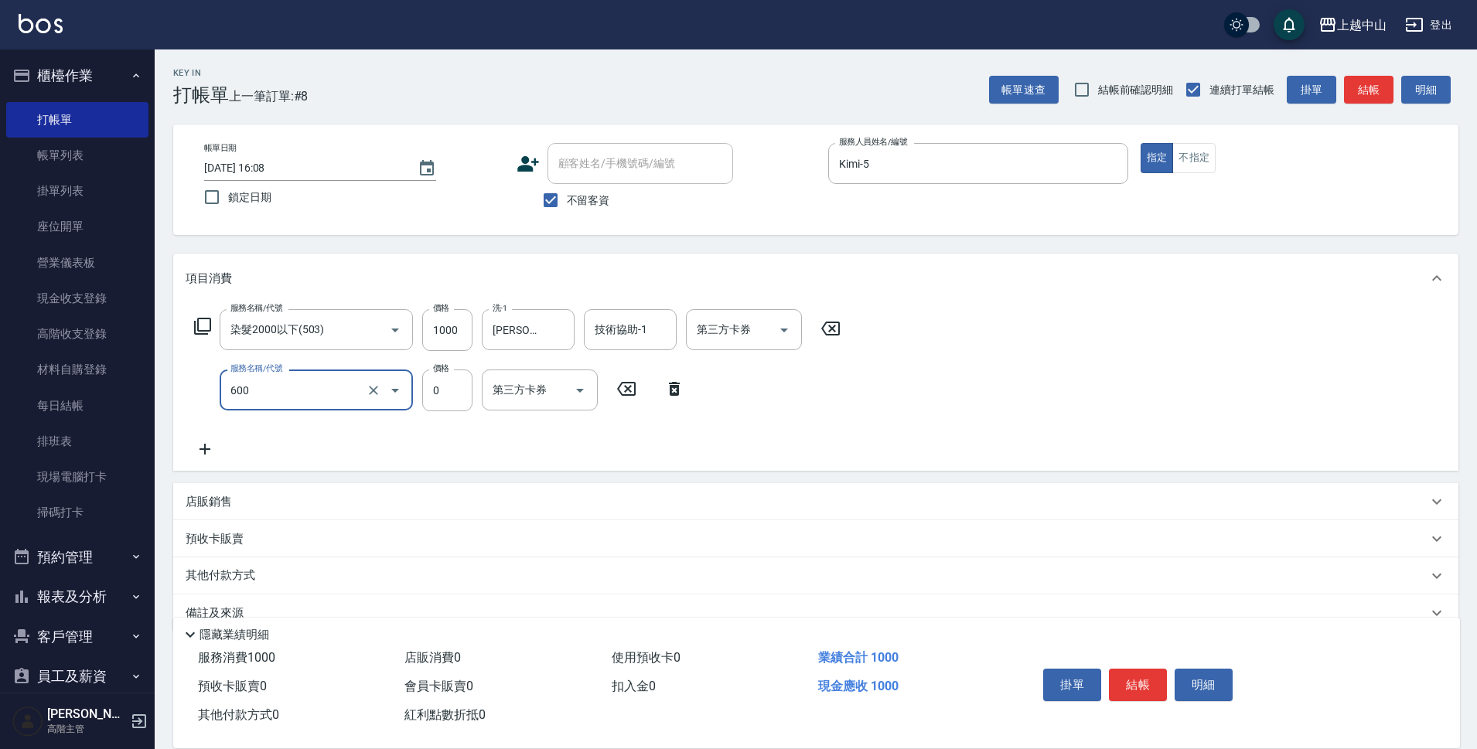
type input "洗髮(免費)(600)"
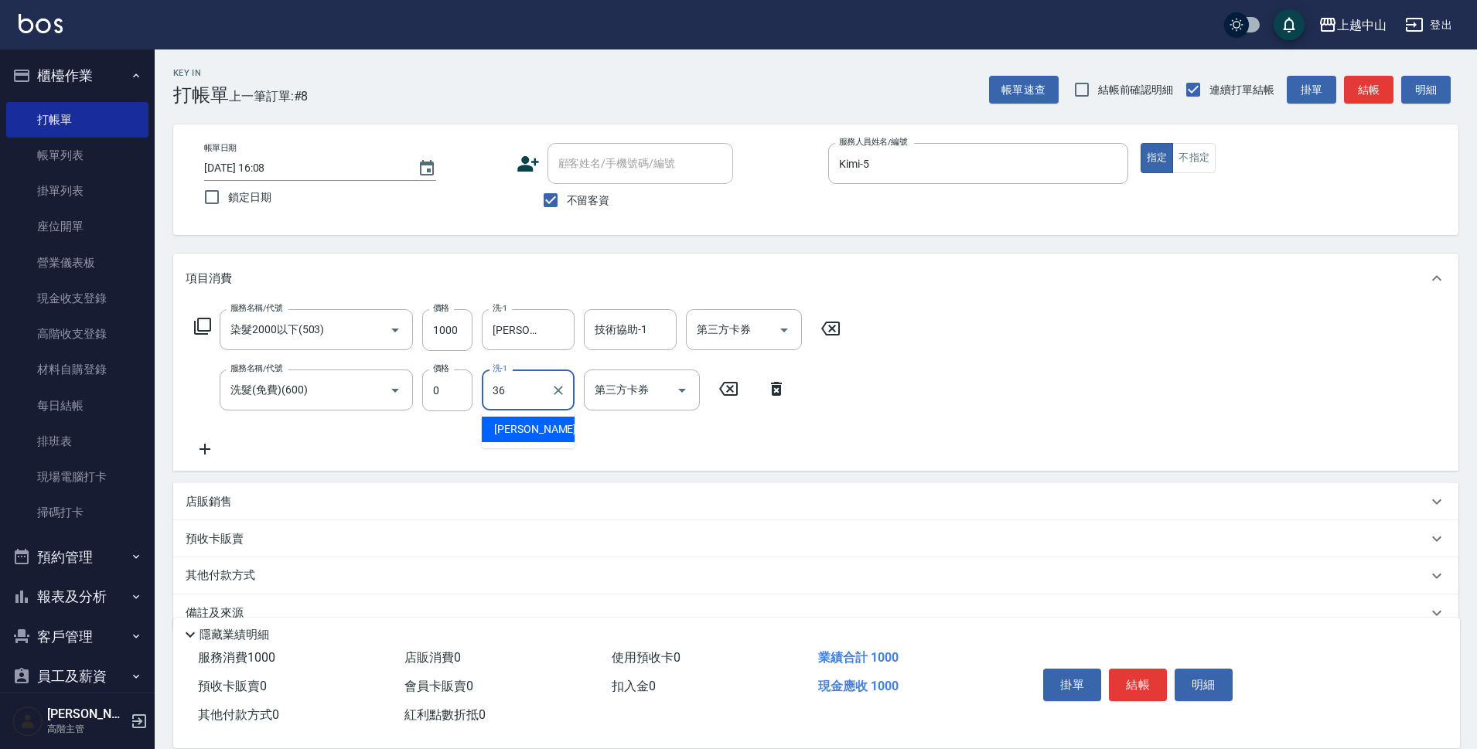
type input "薇慈-36"
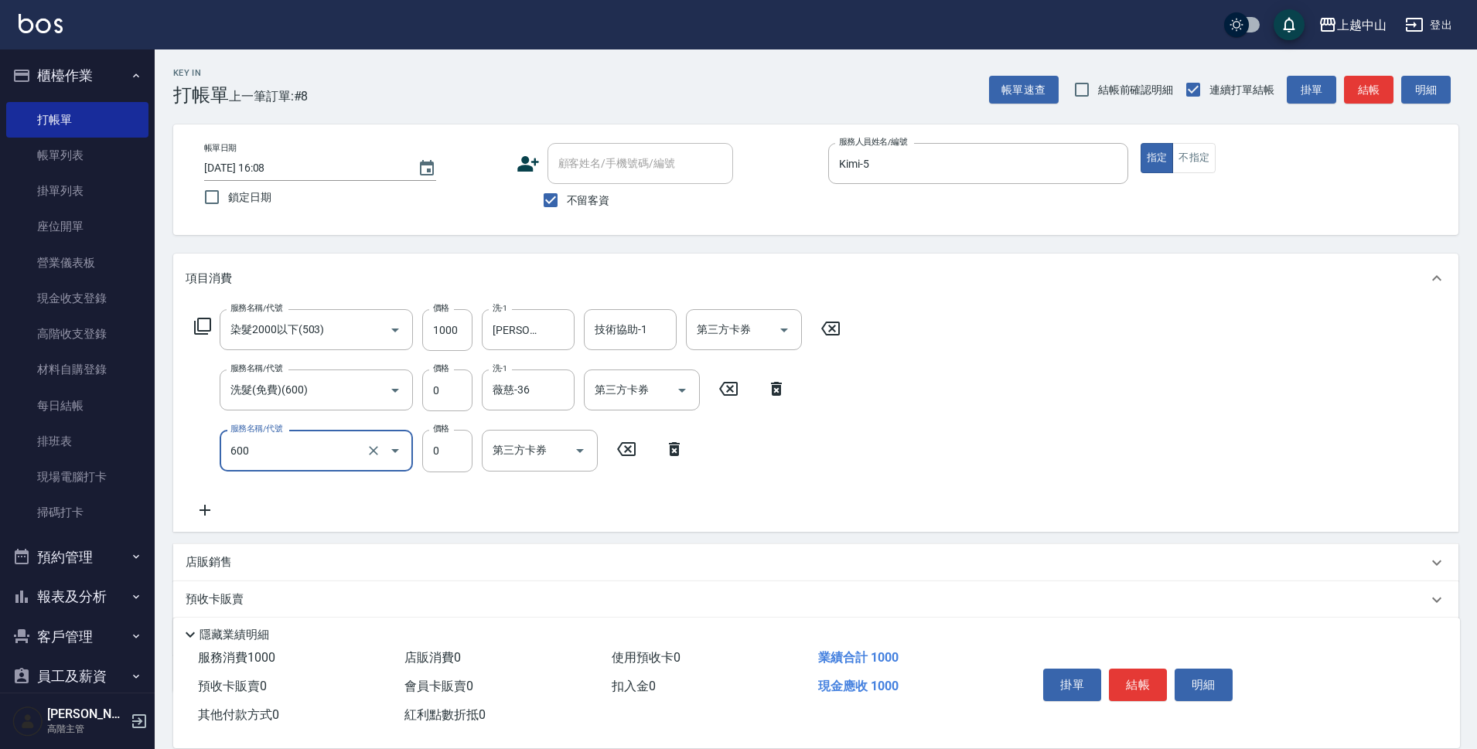
type input "洗髮(免費)(600)"
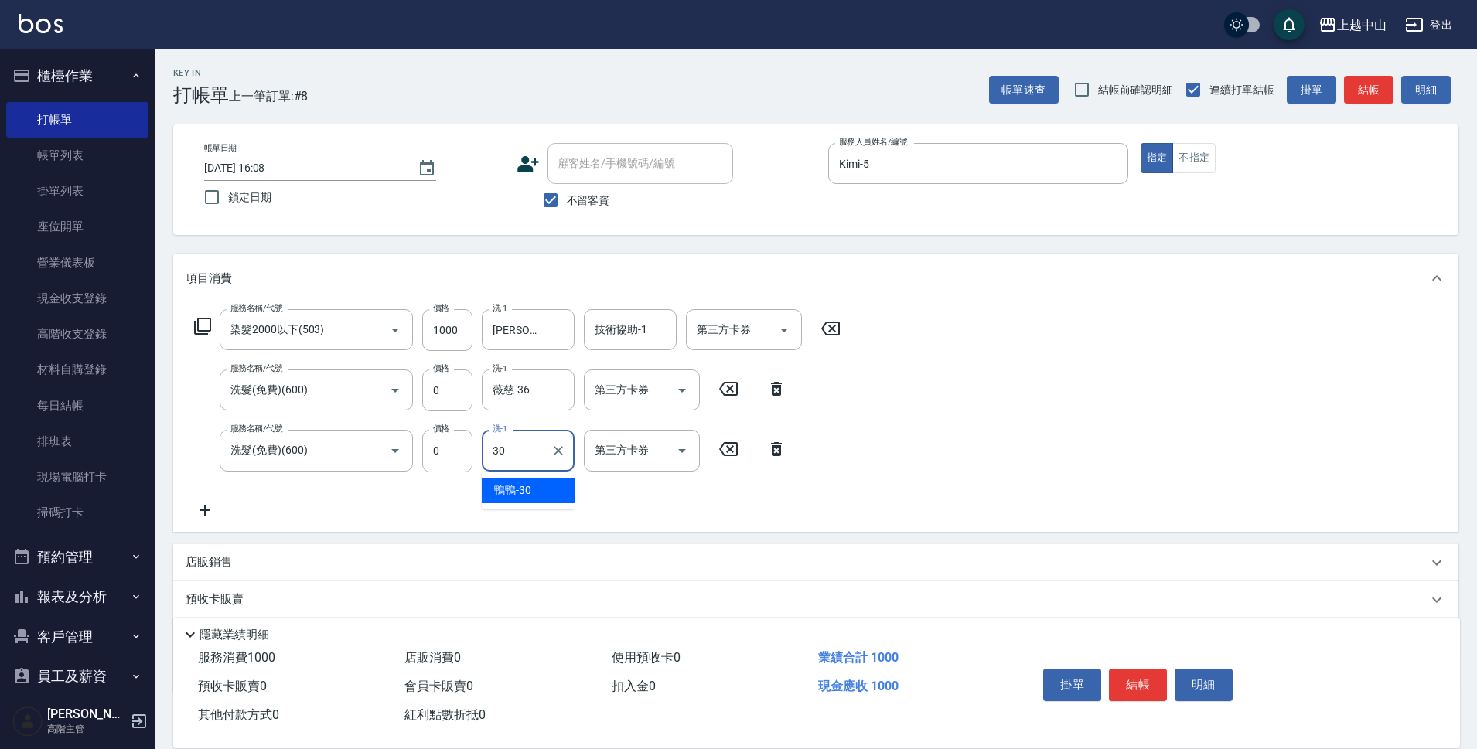
type input "鴨鴨-30"
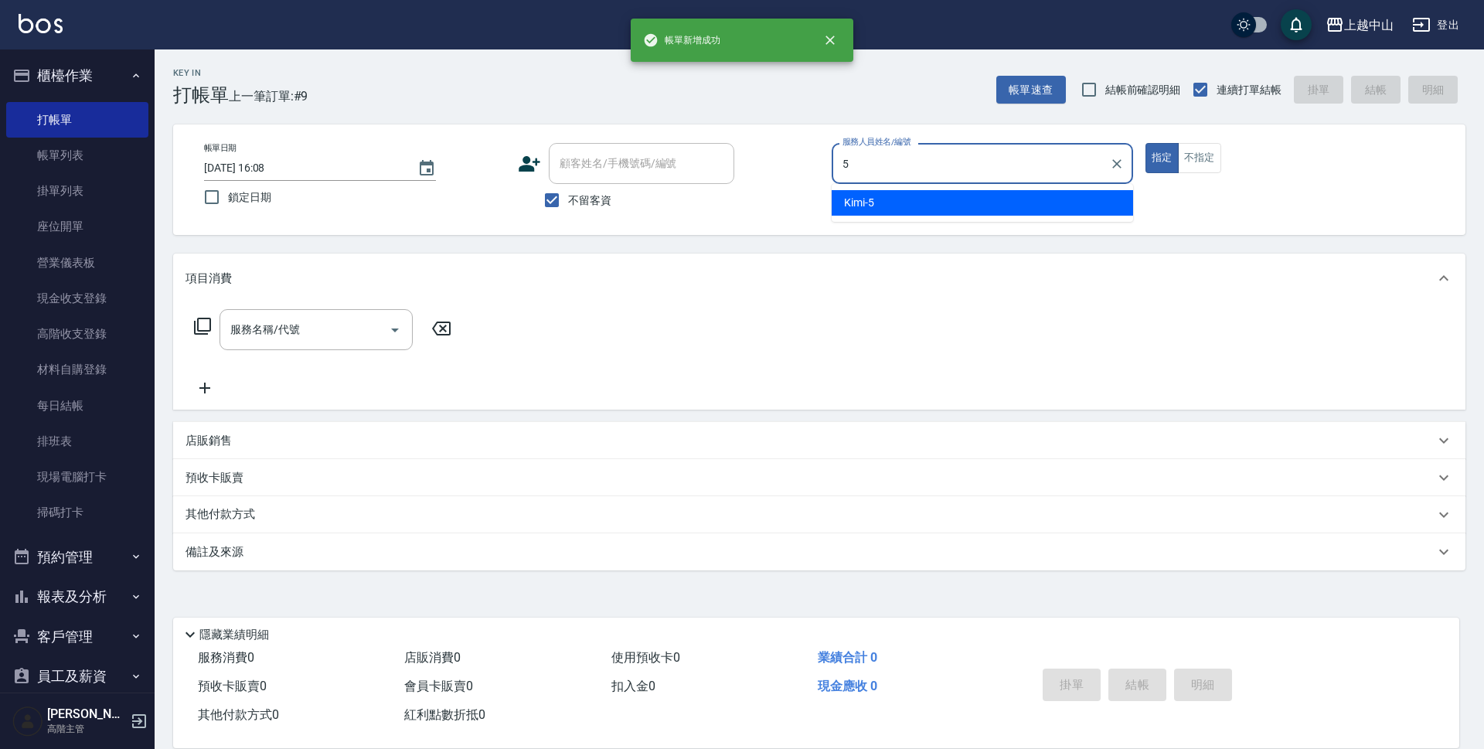
type input "Kimi-5"
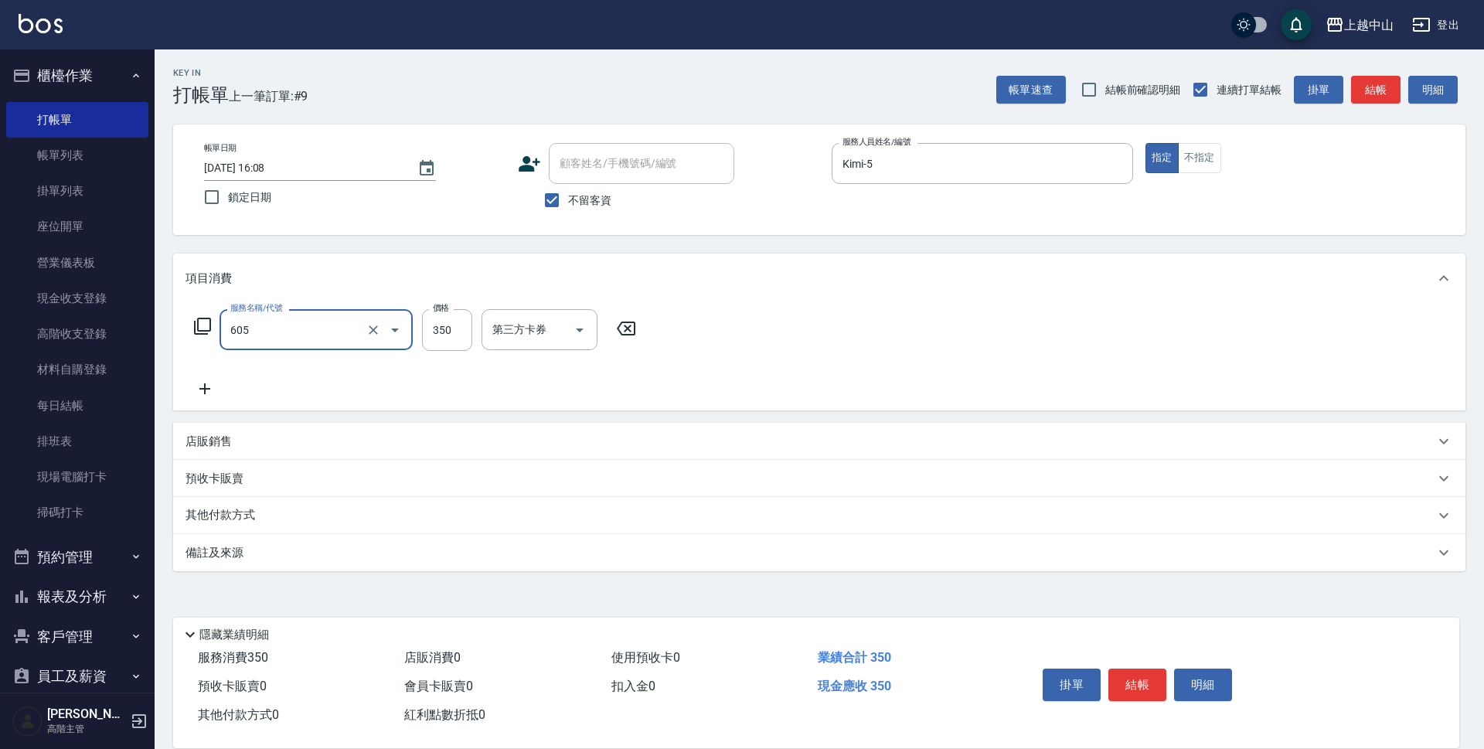
type input "洗髮 (女)(605)"
type input "400"
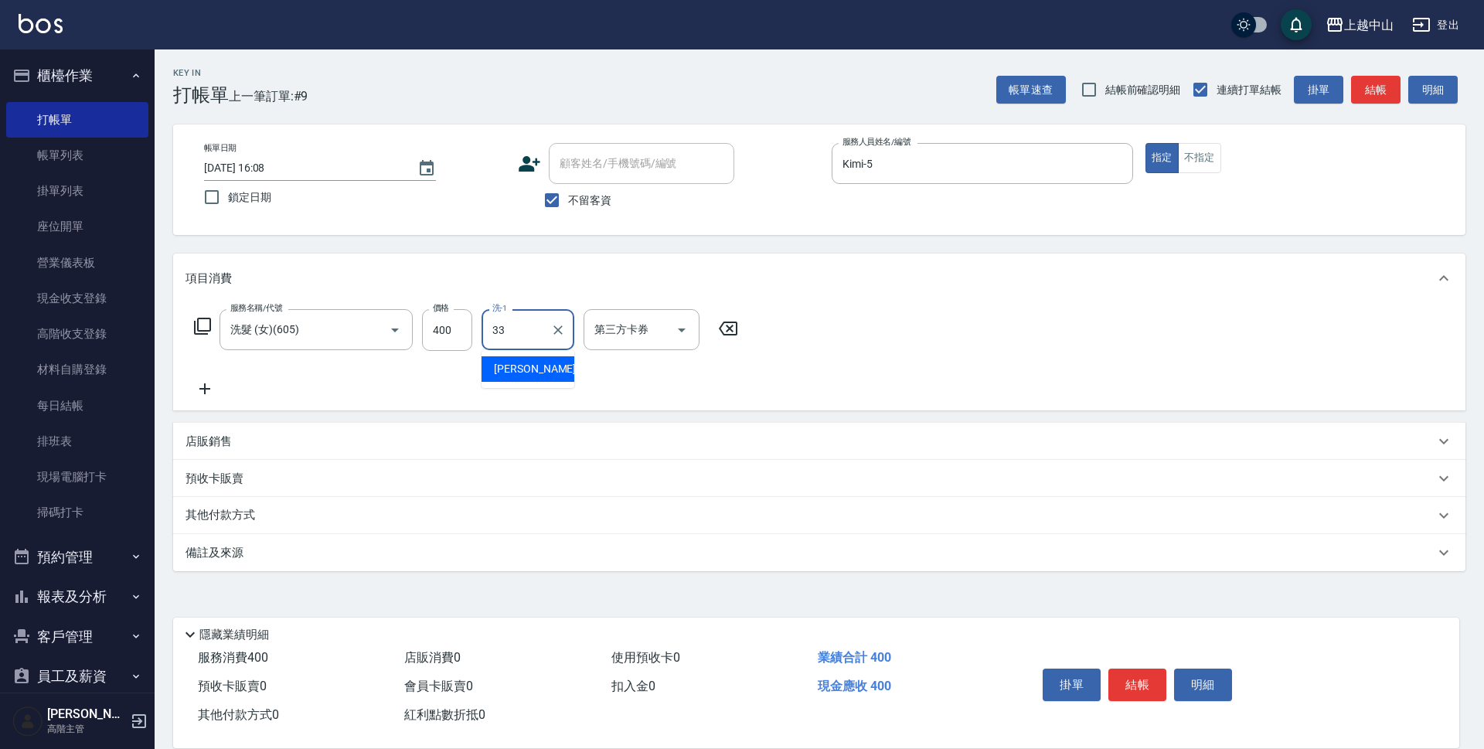
type input "[PERSON_NAME]-33"
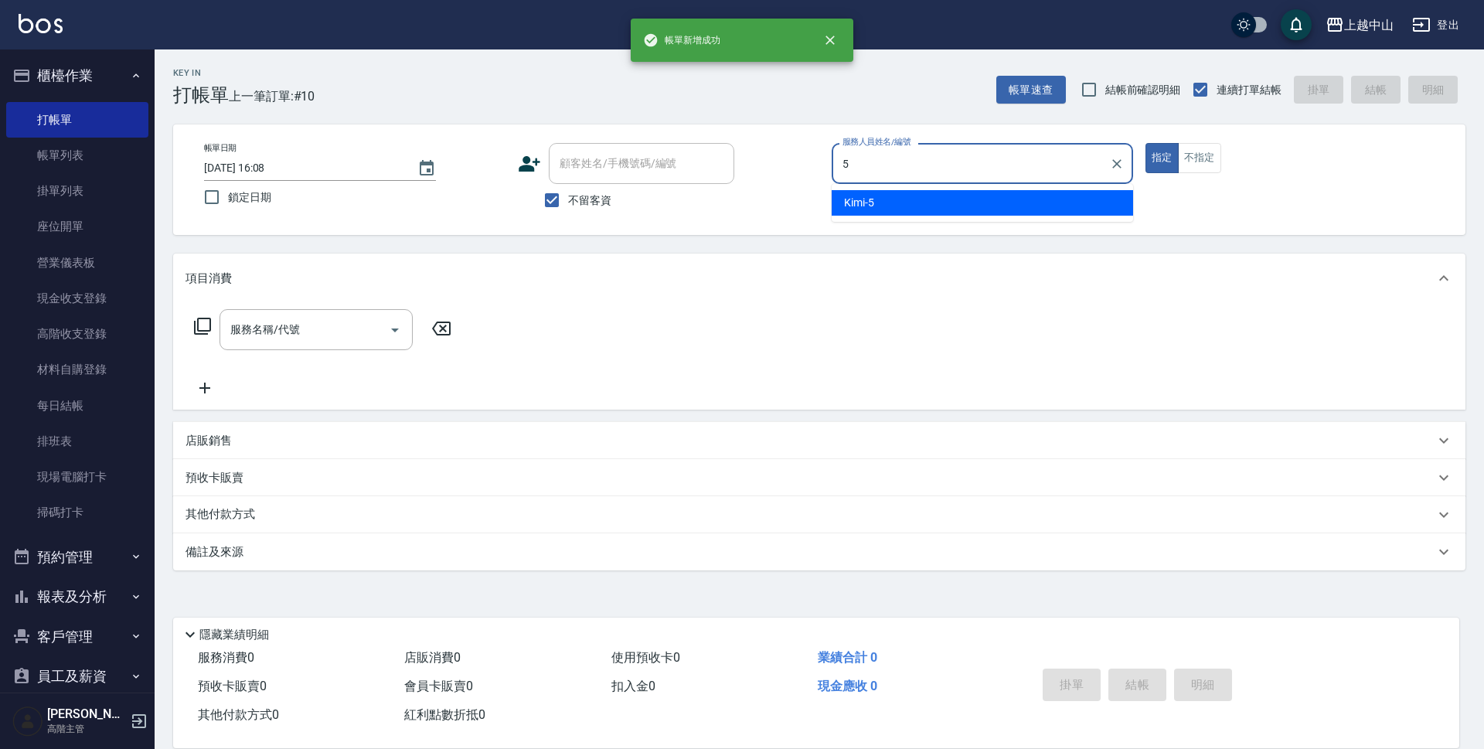
type input "Kimi-5"
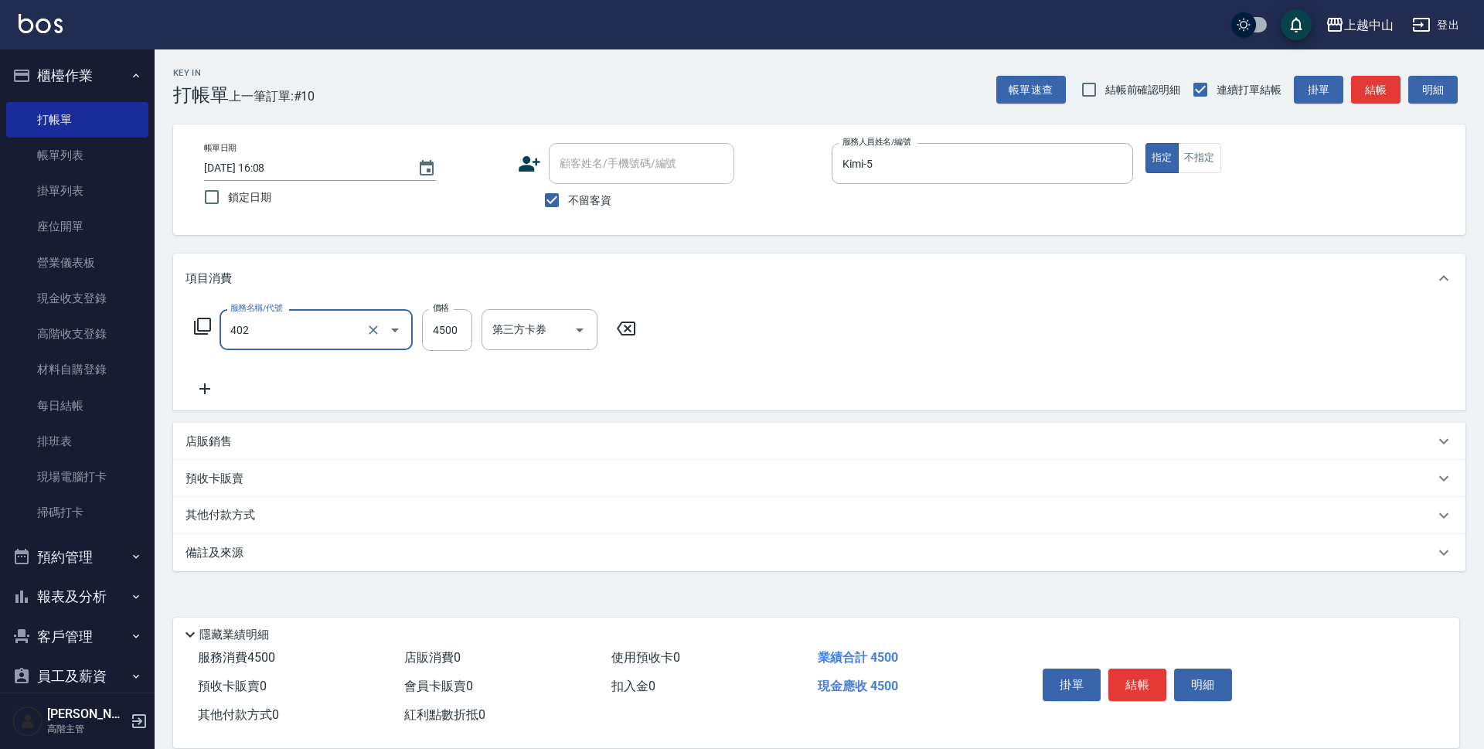
type input "2段式結構自備卡(402)"
type input "6000"
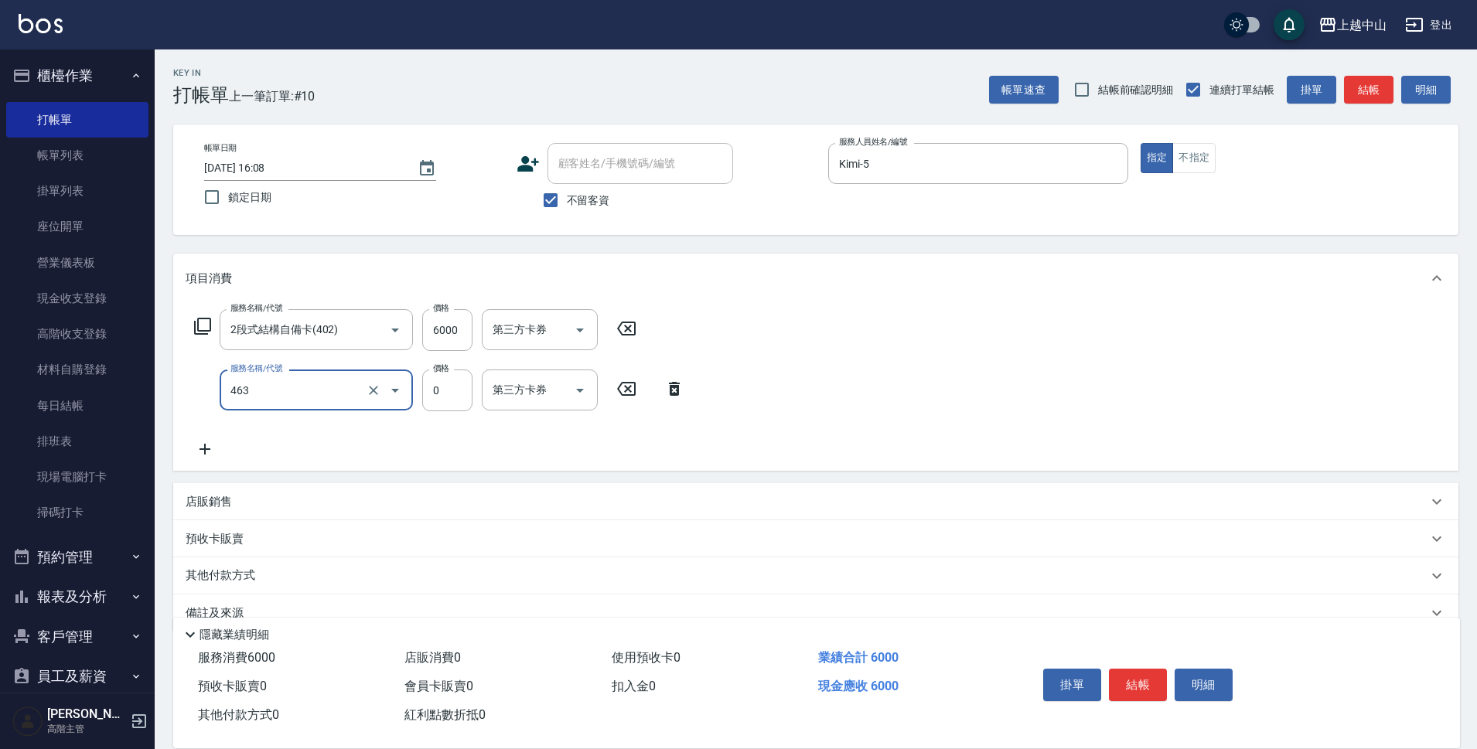
type input "護髮卡使用(463)"
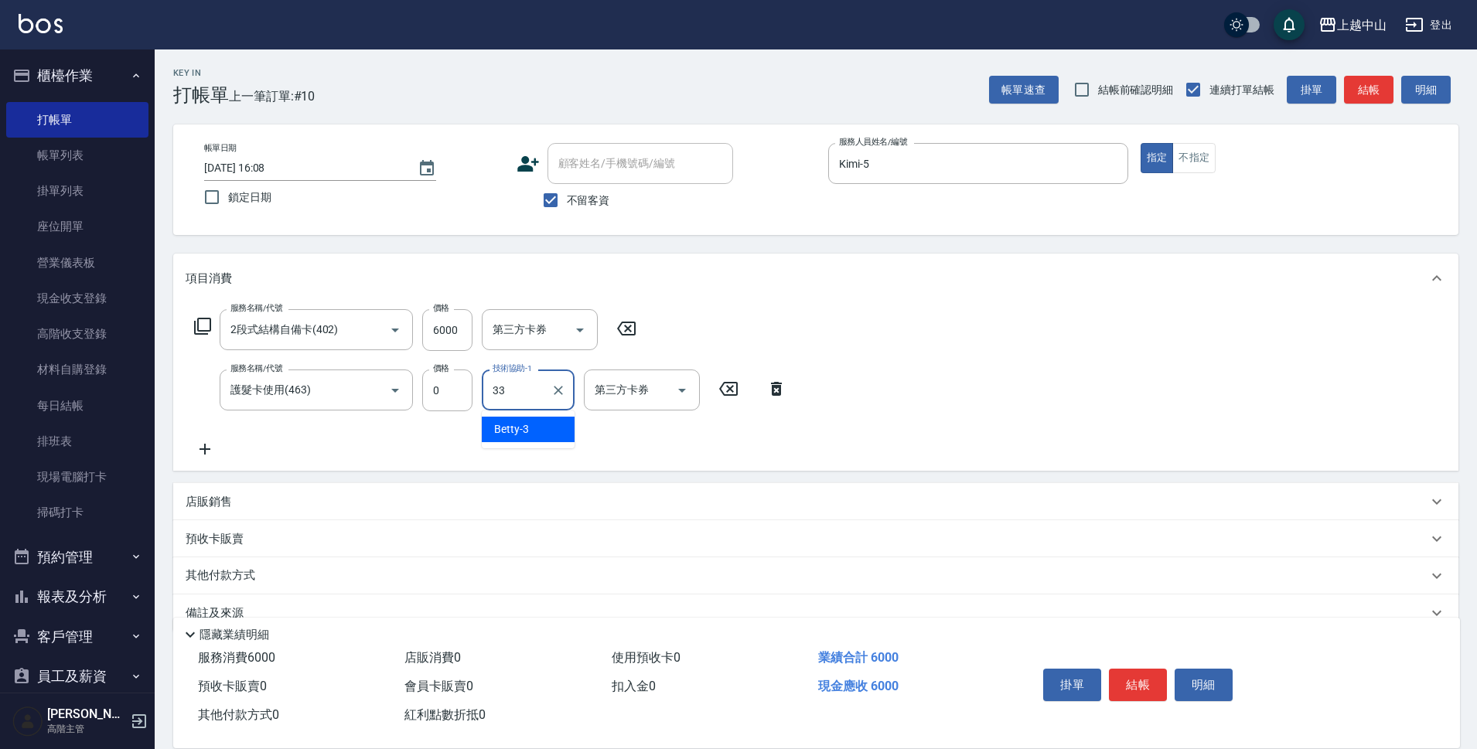
type input "[PERSON_NAME]-33"
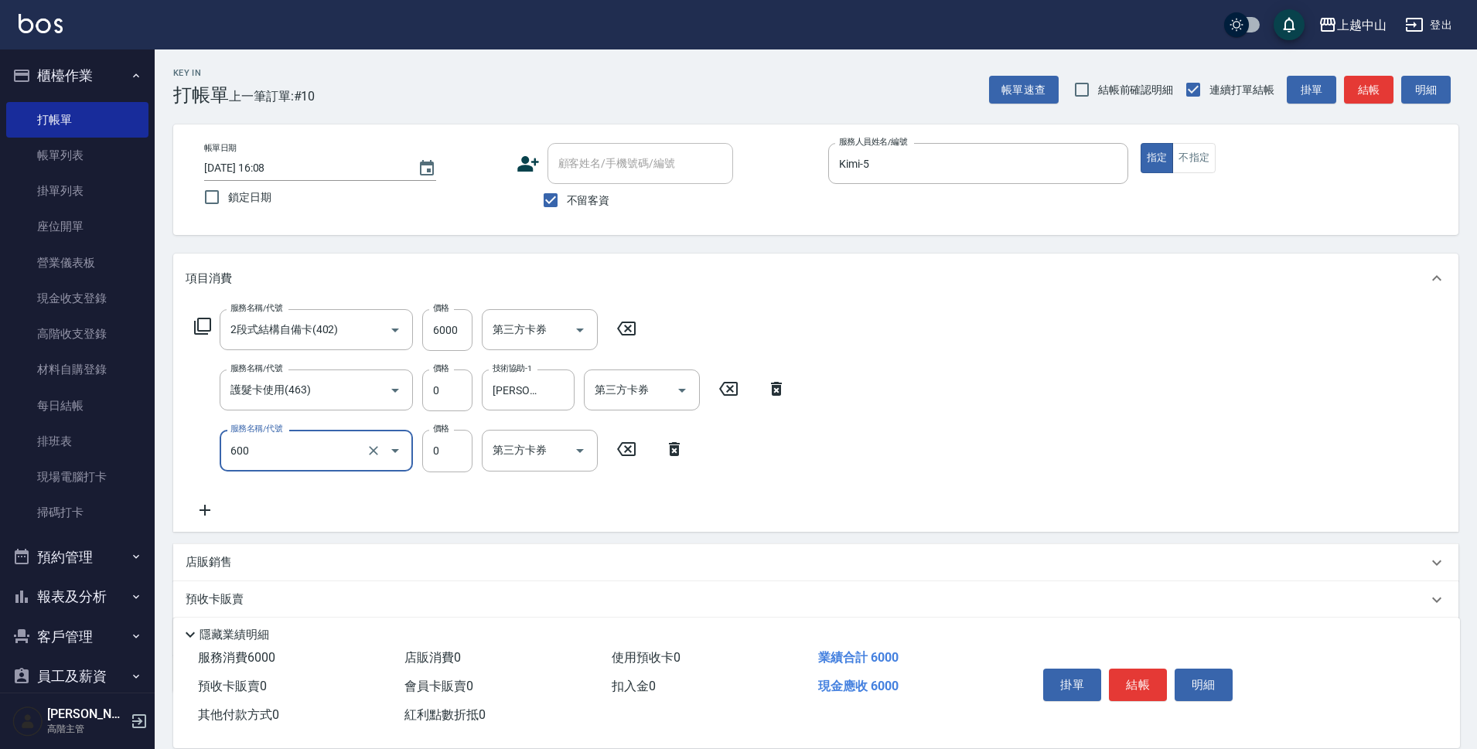
type input "洗髮(免費)(600)"
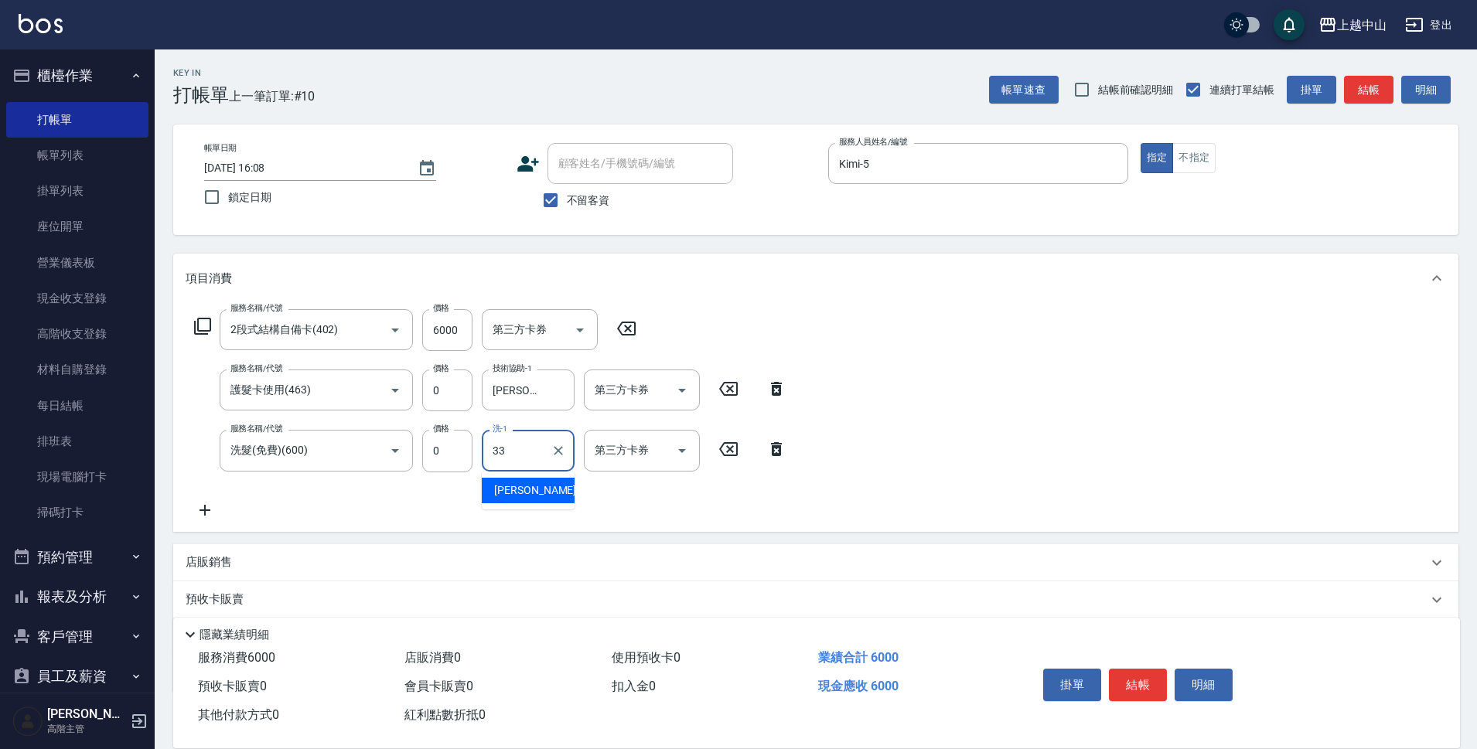
type input "[PERSON_NAME]-33"
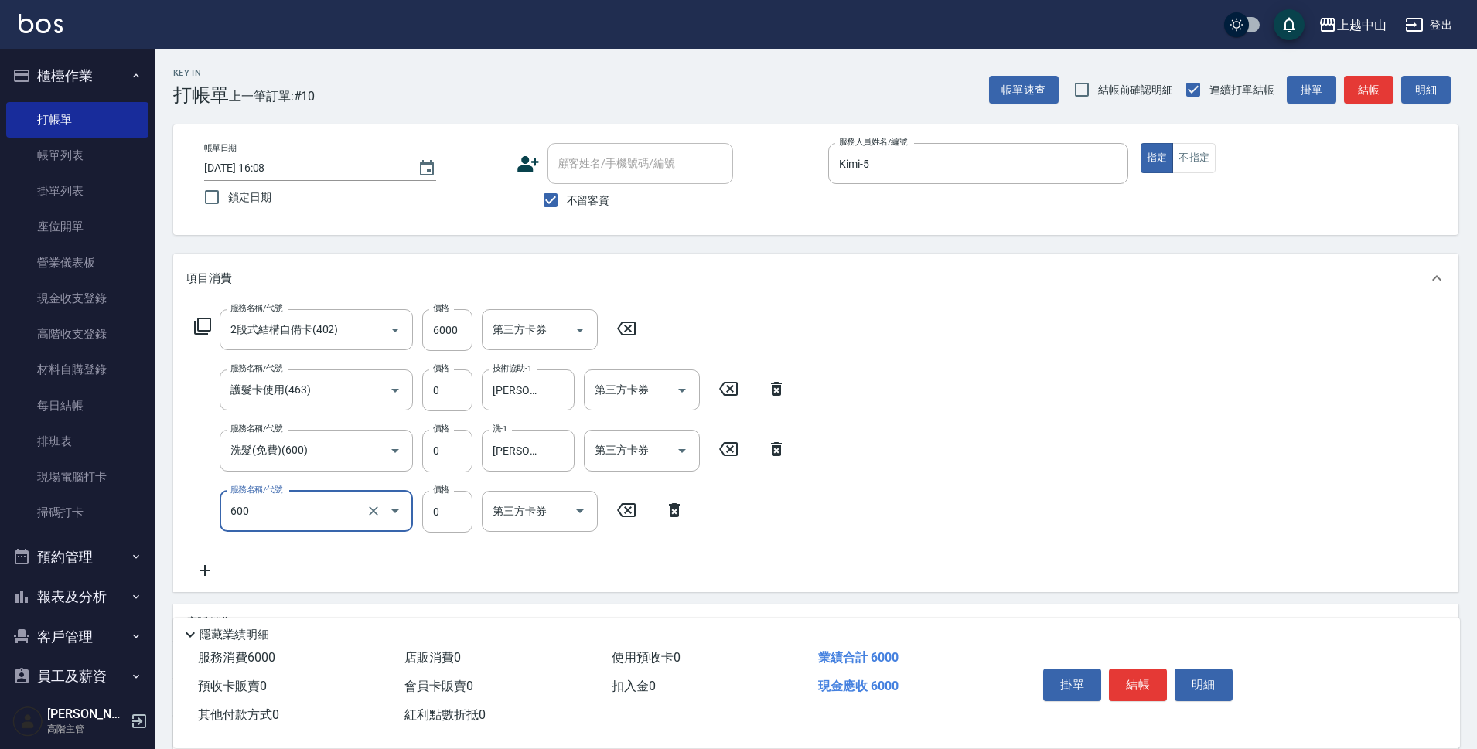
type input "洗髮(免費)(600)"
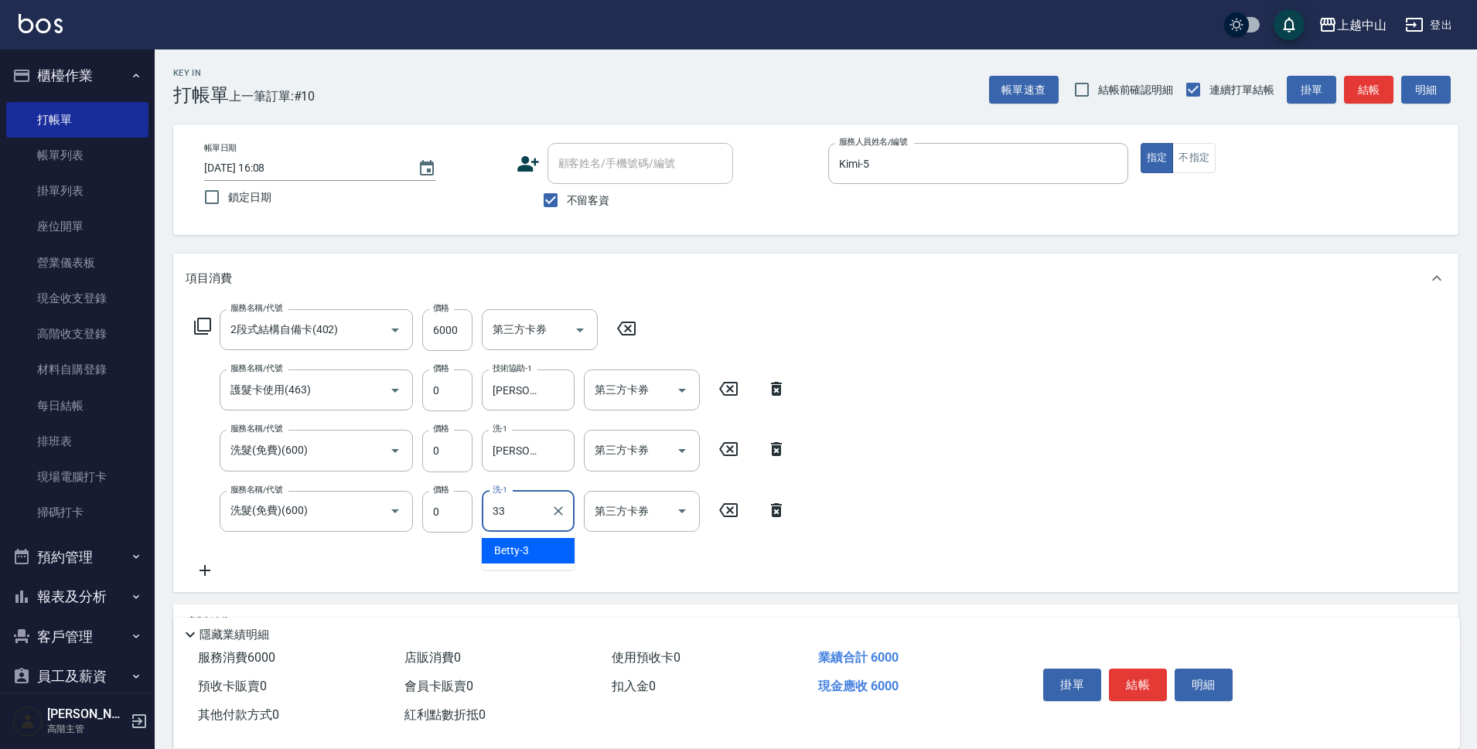
type input "[PERSON_NAME]-33"
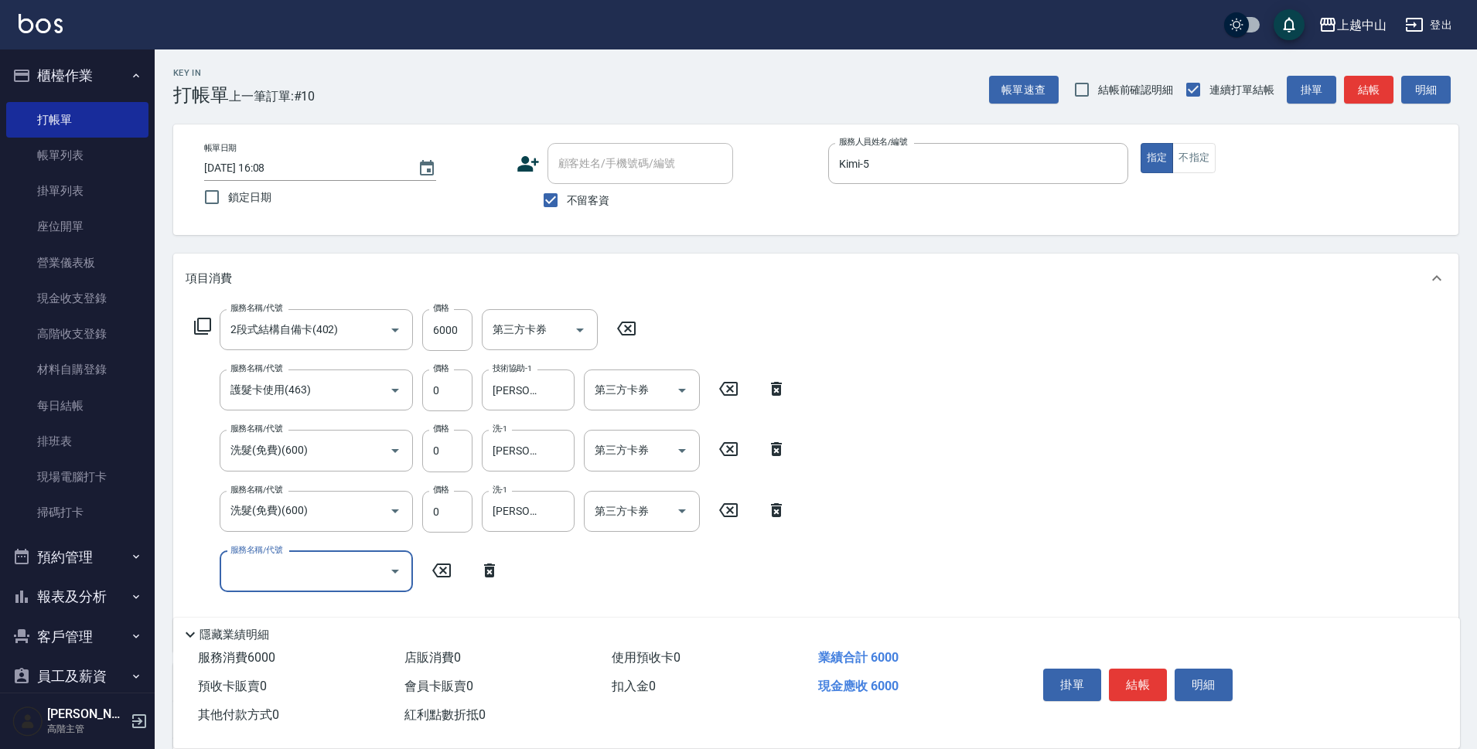
scroll to position [212, 0]
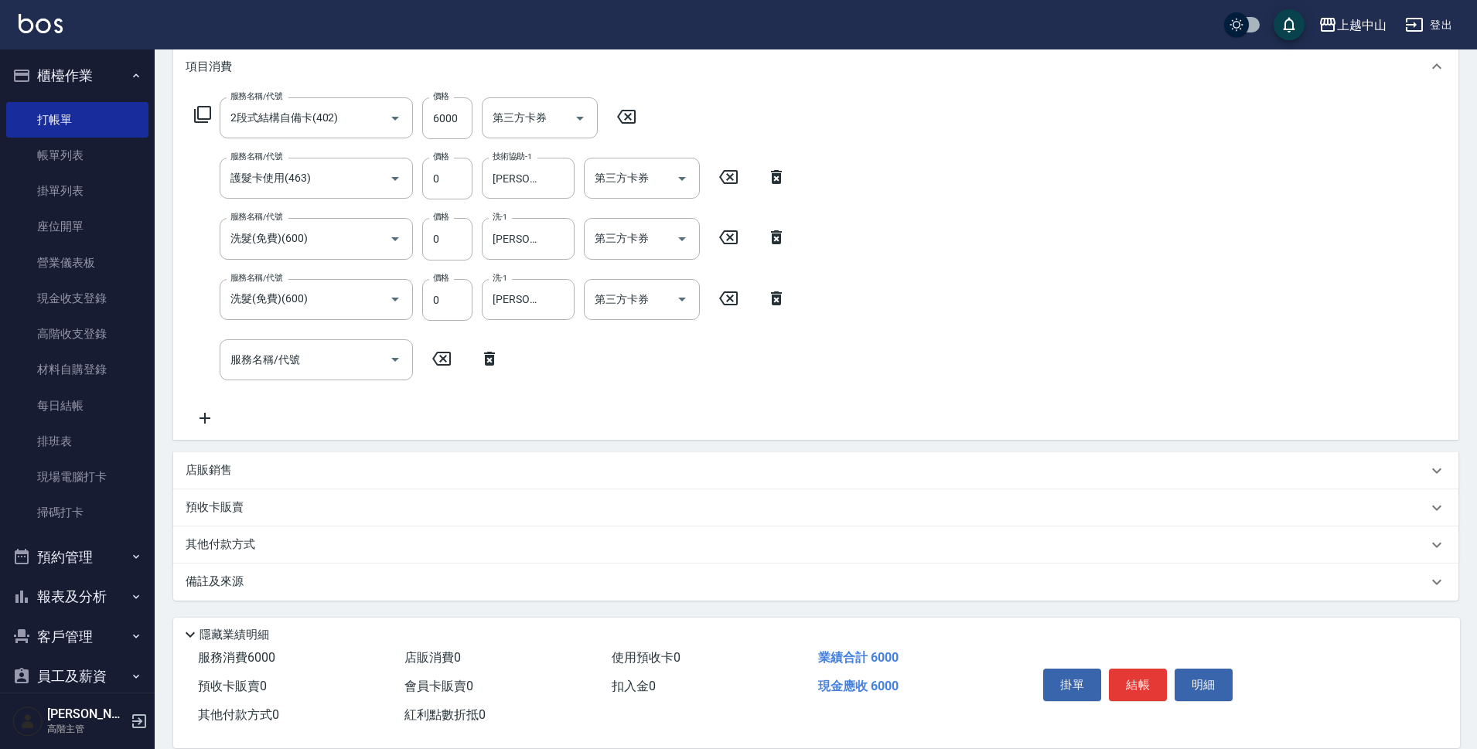
click at [267, 533] on div "其他付款方式" at bounding box center [815, 544] width 1285 height 37
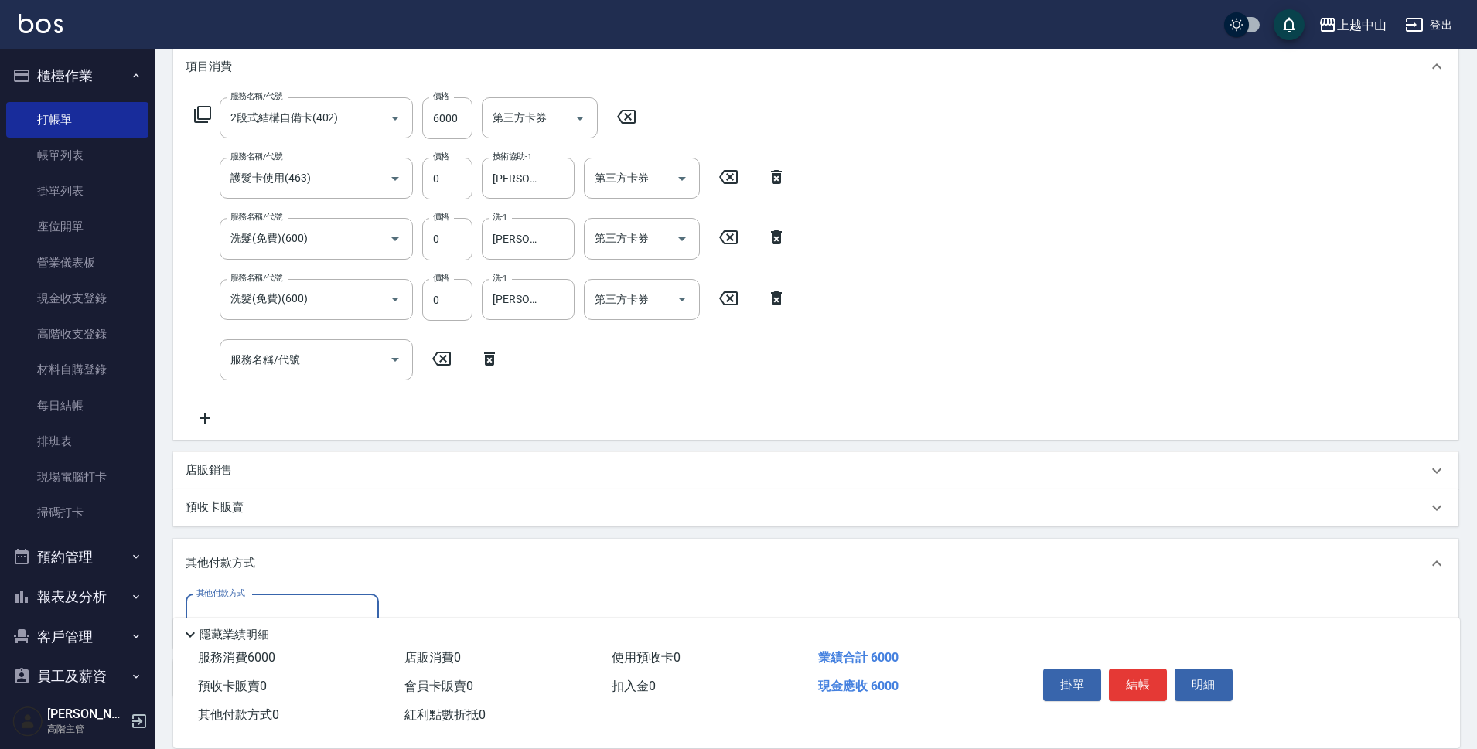
scroll to position [308, 0]
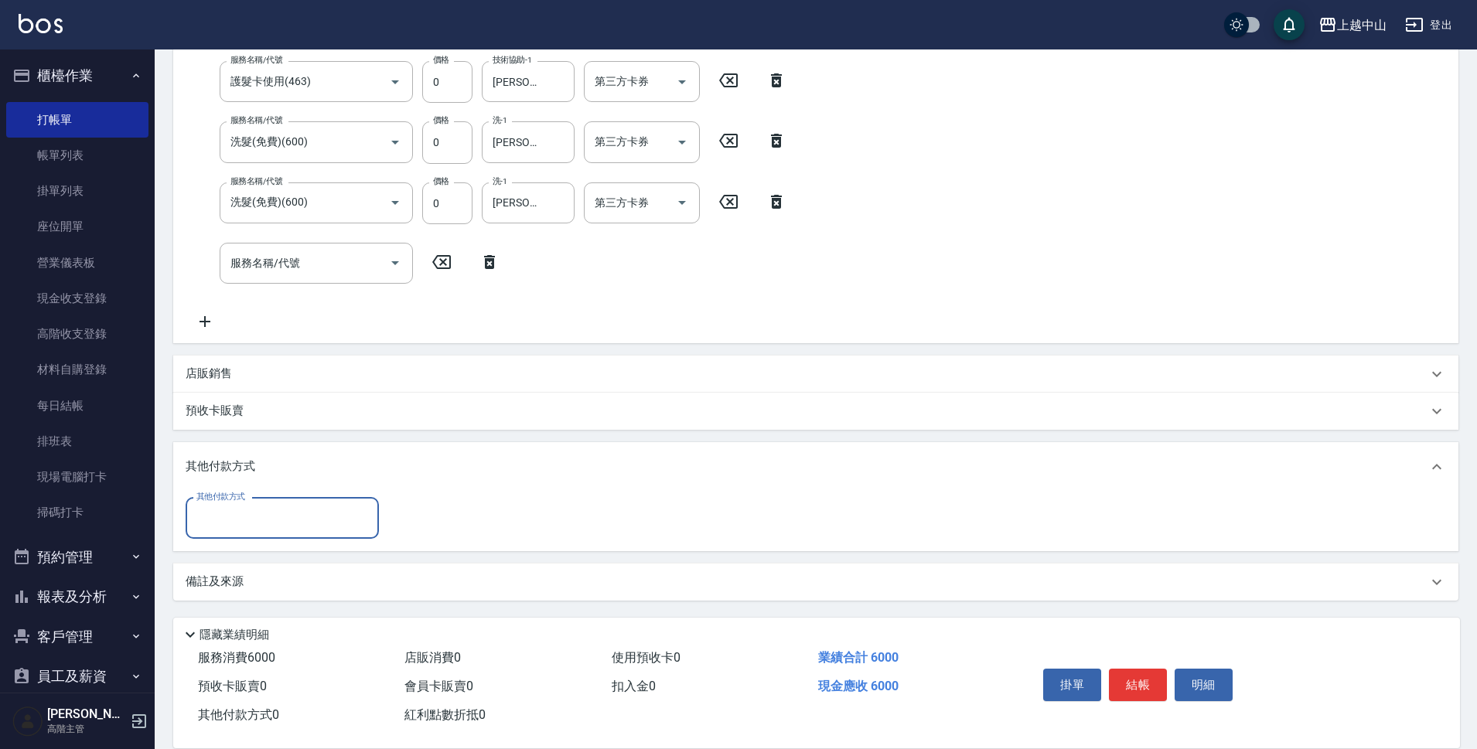
click at [322, 519] on input "其他付款方式" at bounding box center [281, 518] width 179 height 27
click at [318, 632] on span "信用卡" at bounding box center [282, 635] width 193 height 26
type input "信用卡"
type input "6000"
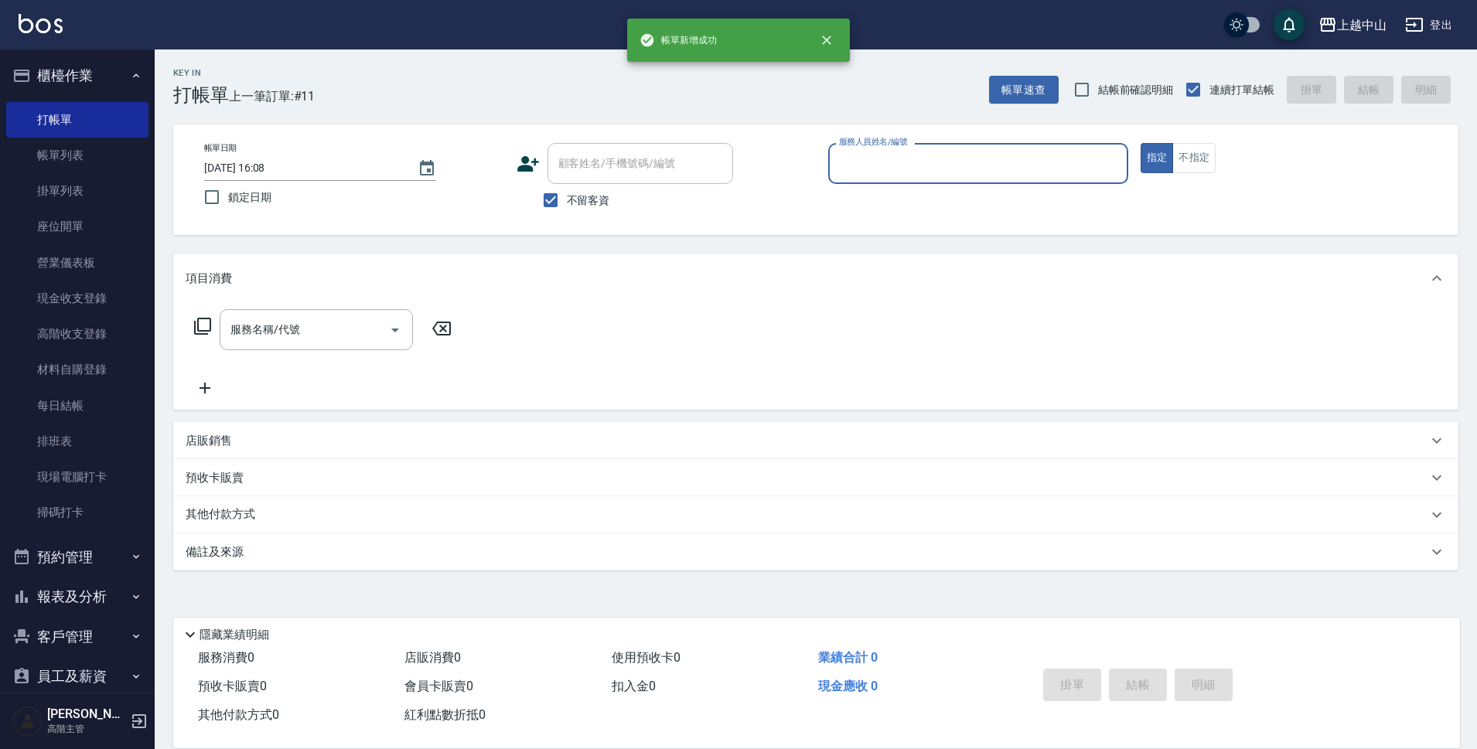
scroll to position [0, 0]
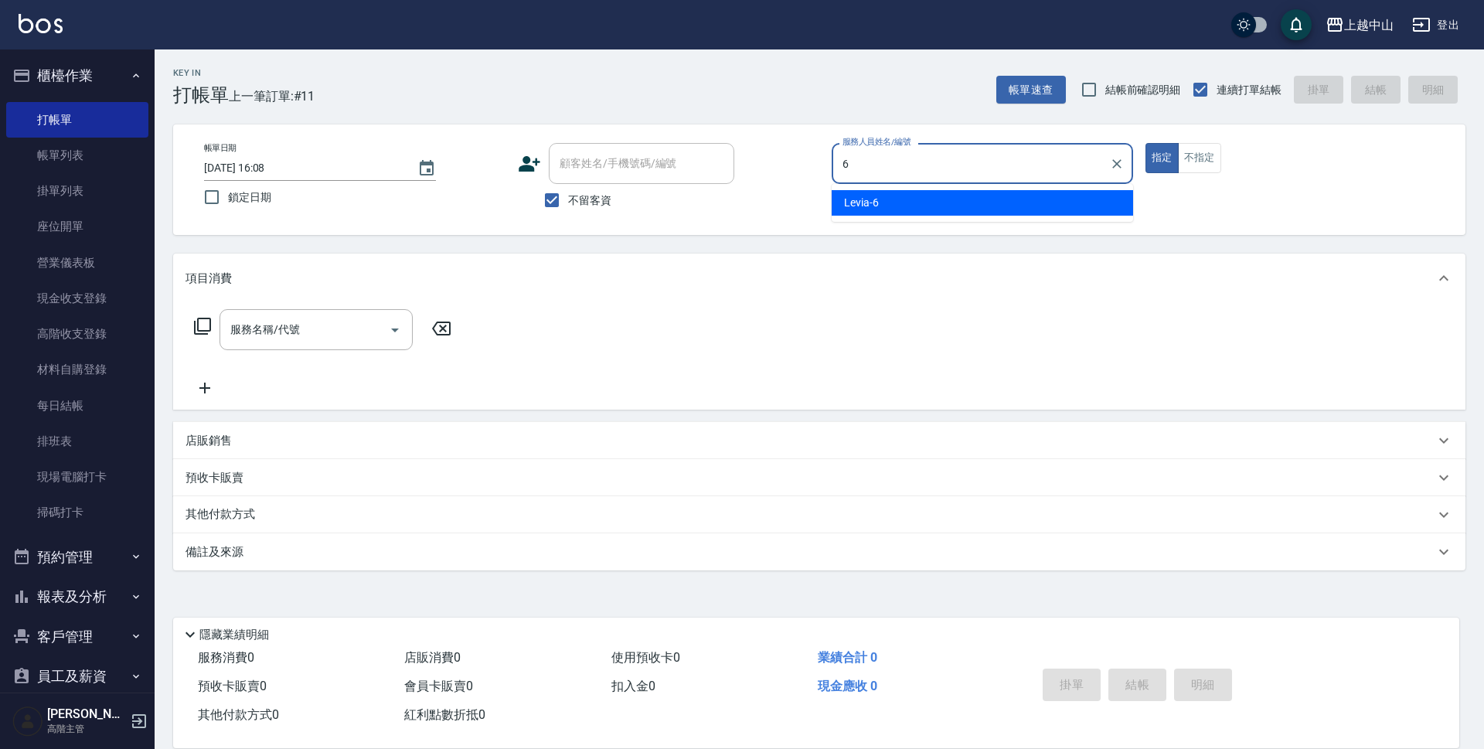
type input "Levia-6"
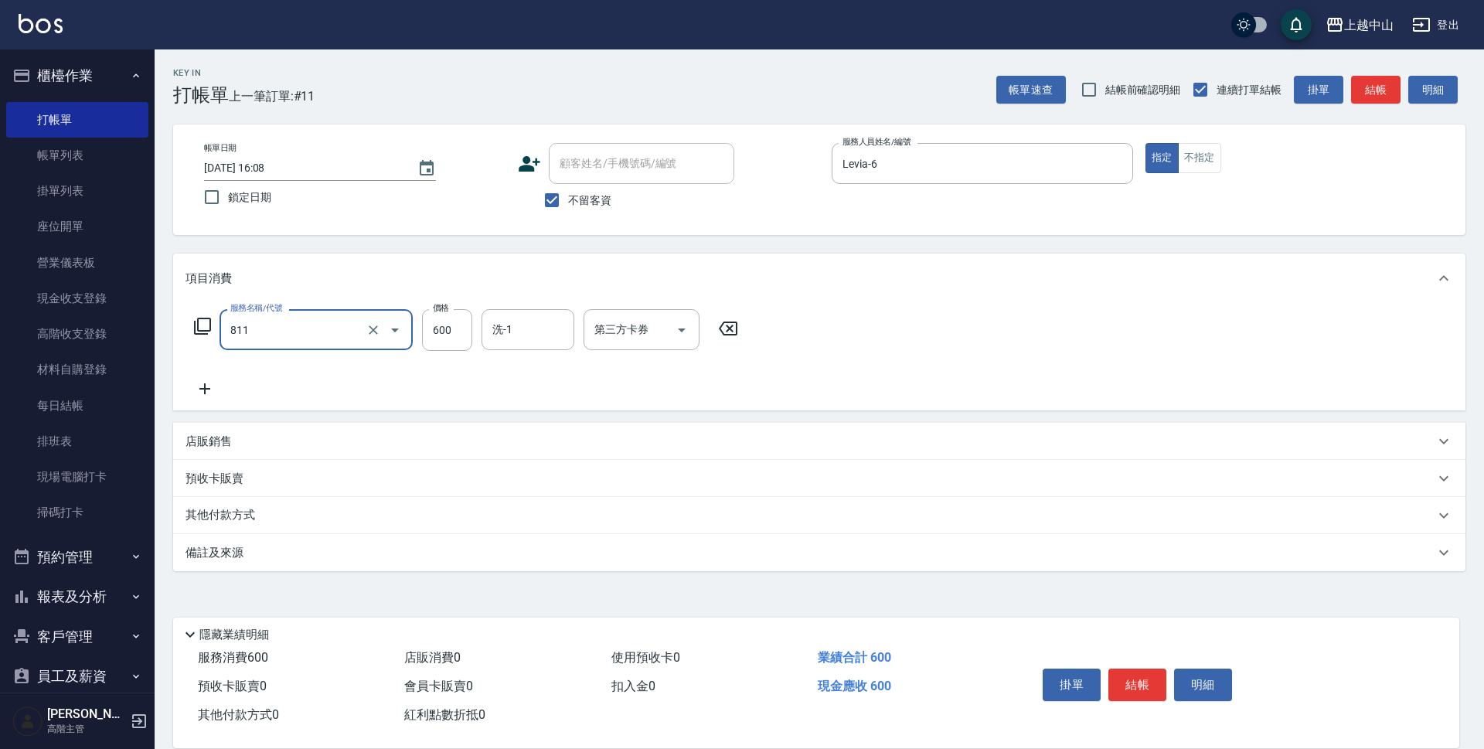
type input "洗+剪(811)"
type input "399"
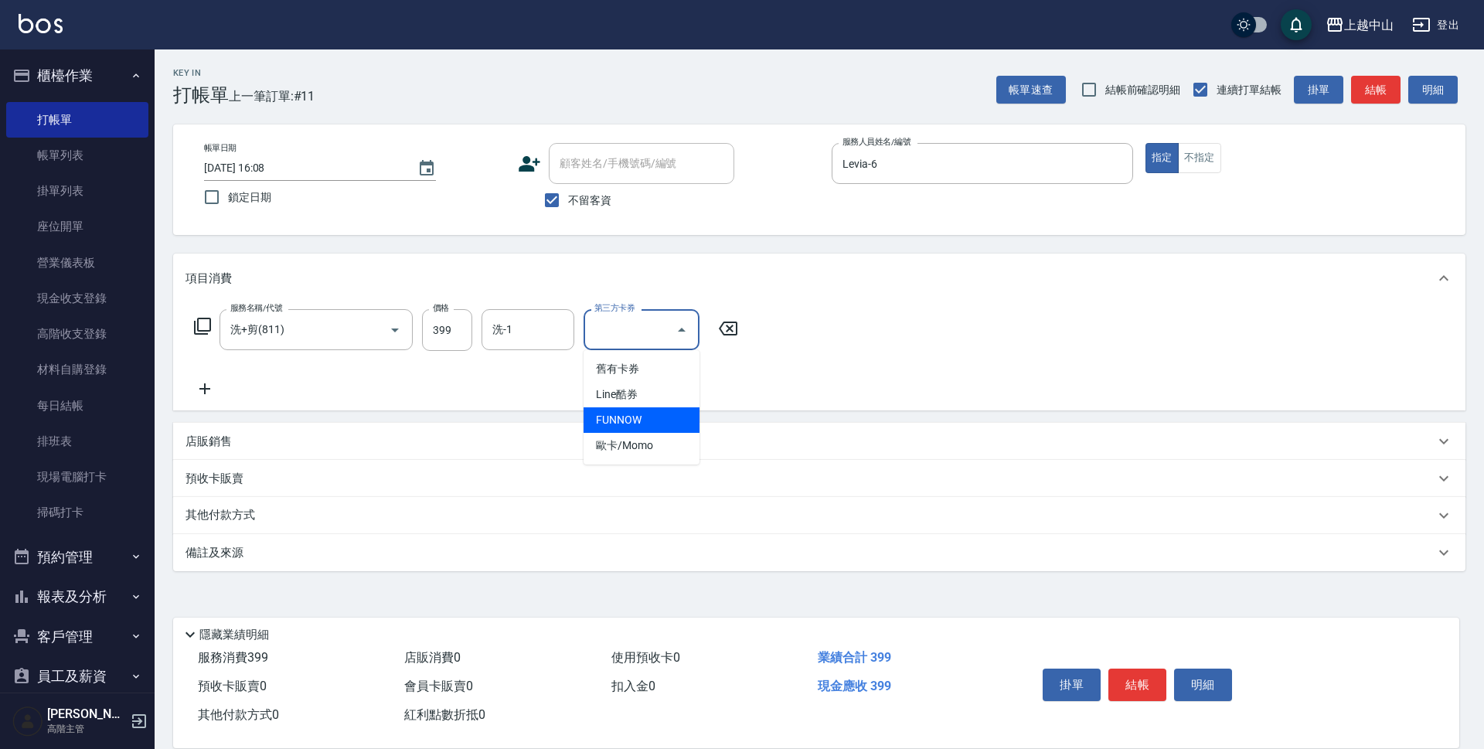
type input "FUNNOW"
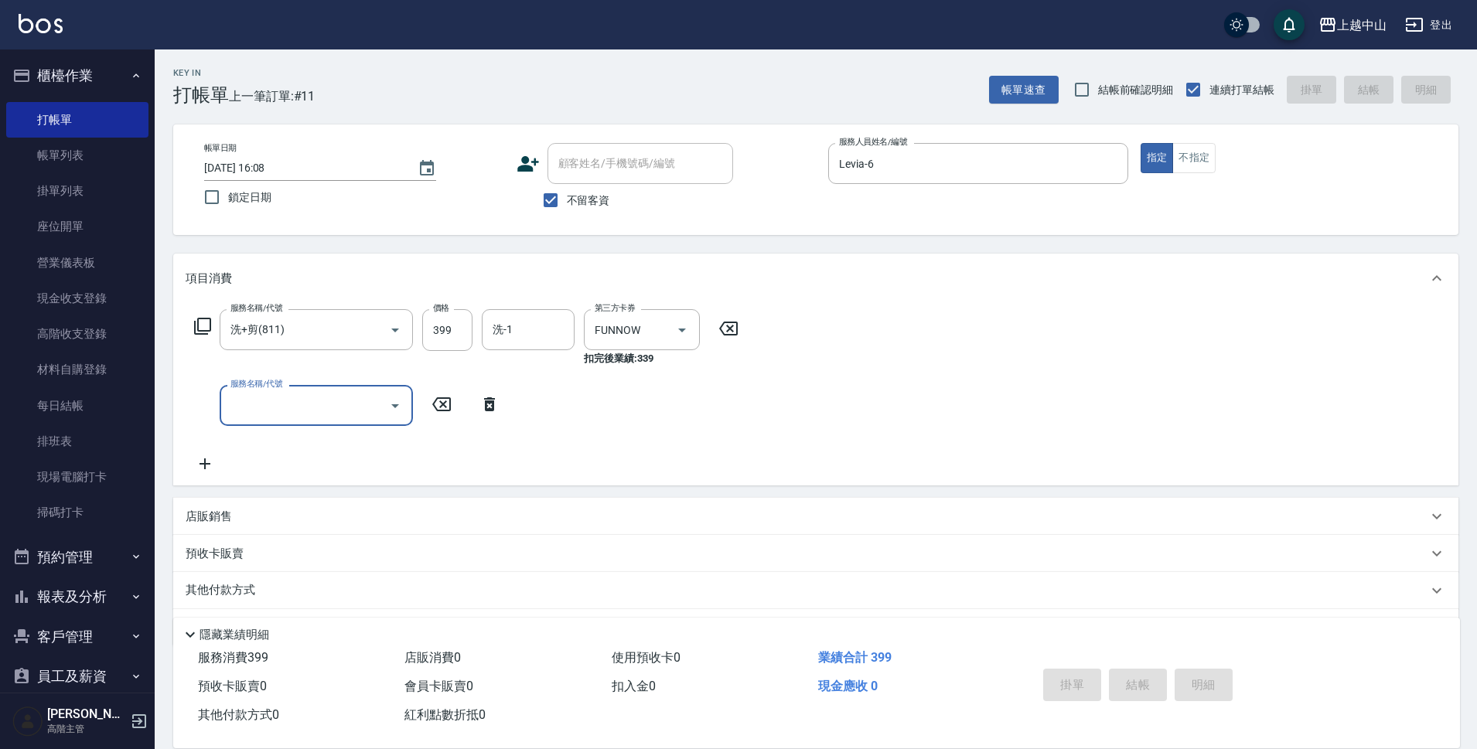
type input "[DATE] 16:09"
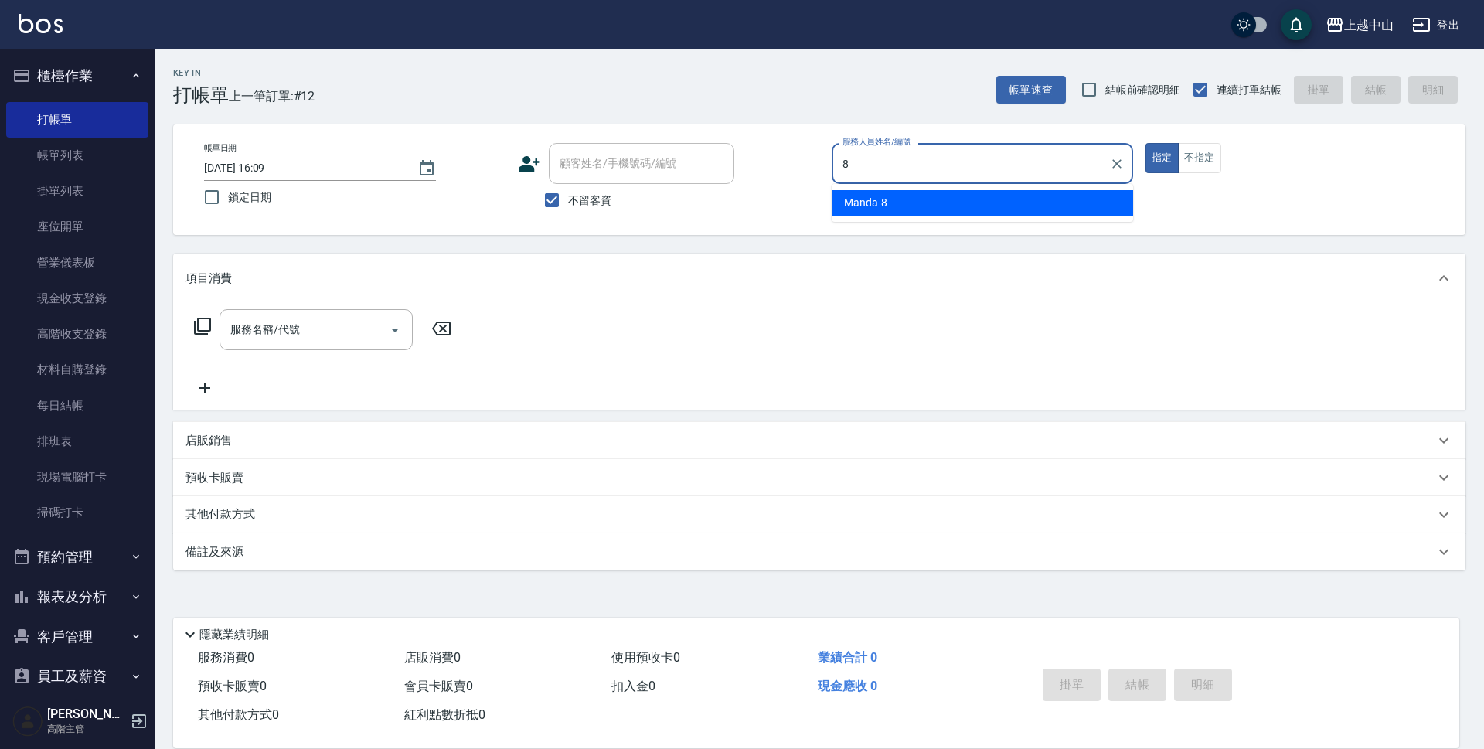
type input "Manda-8"
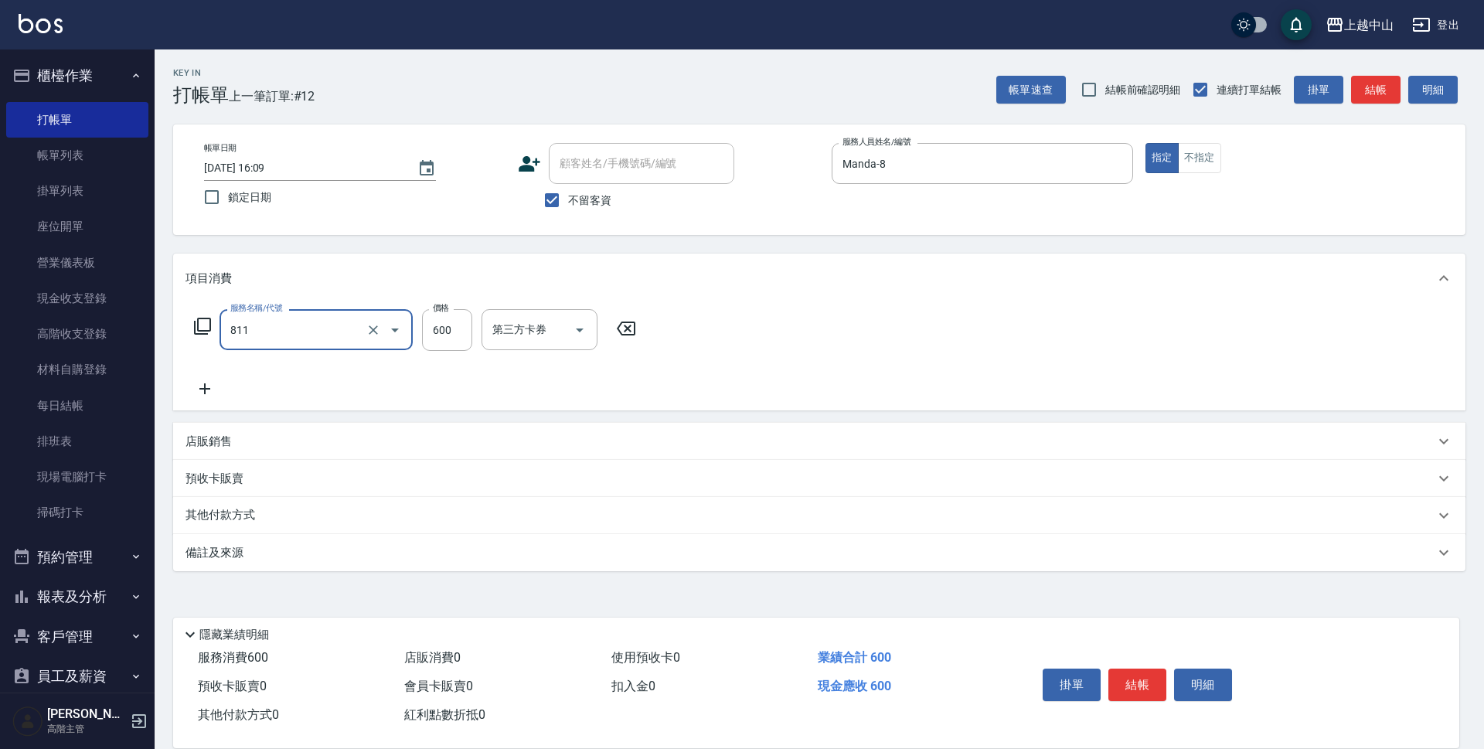
type input "洗+剪(811)"
type input "700"
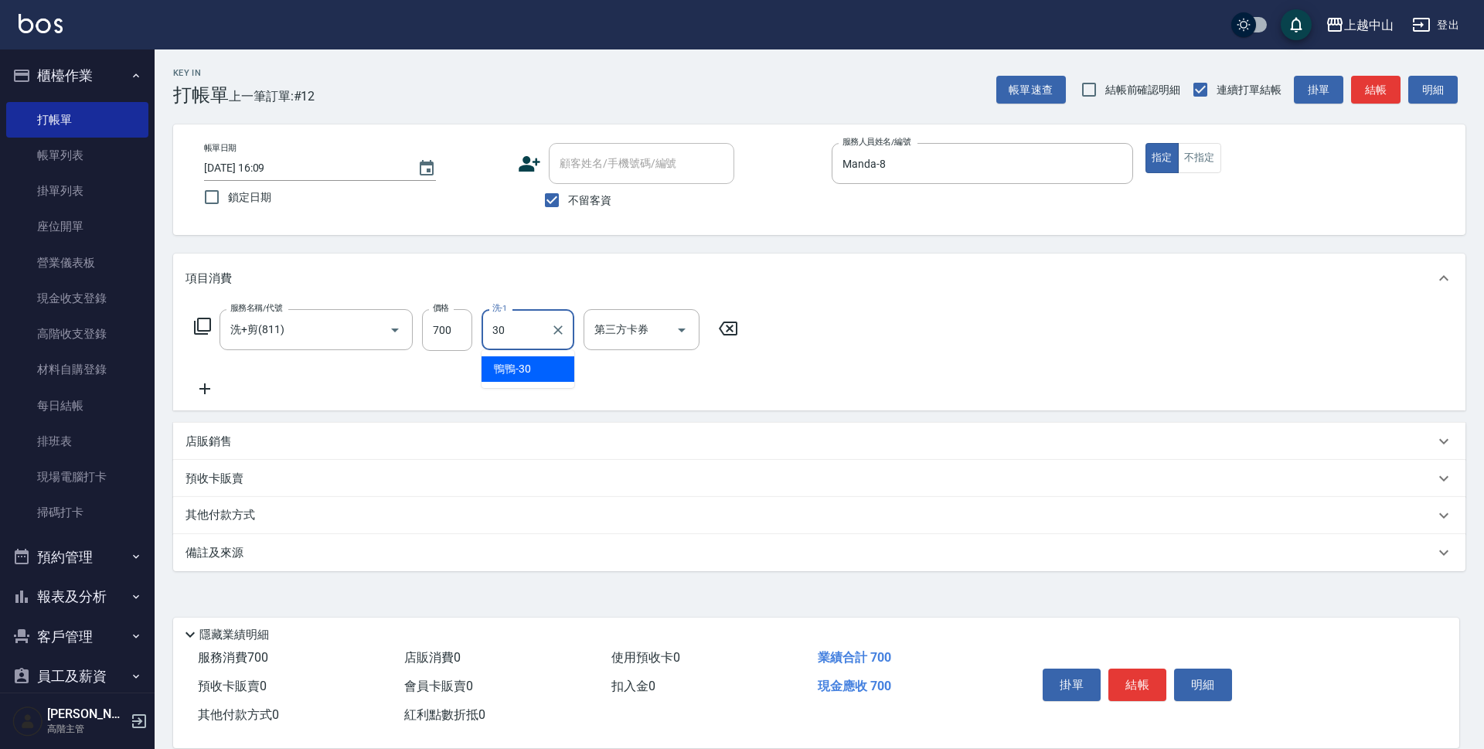
type input "鴨鴨-30"
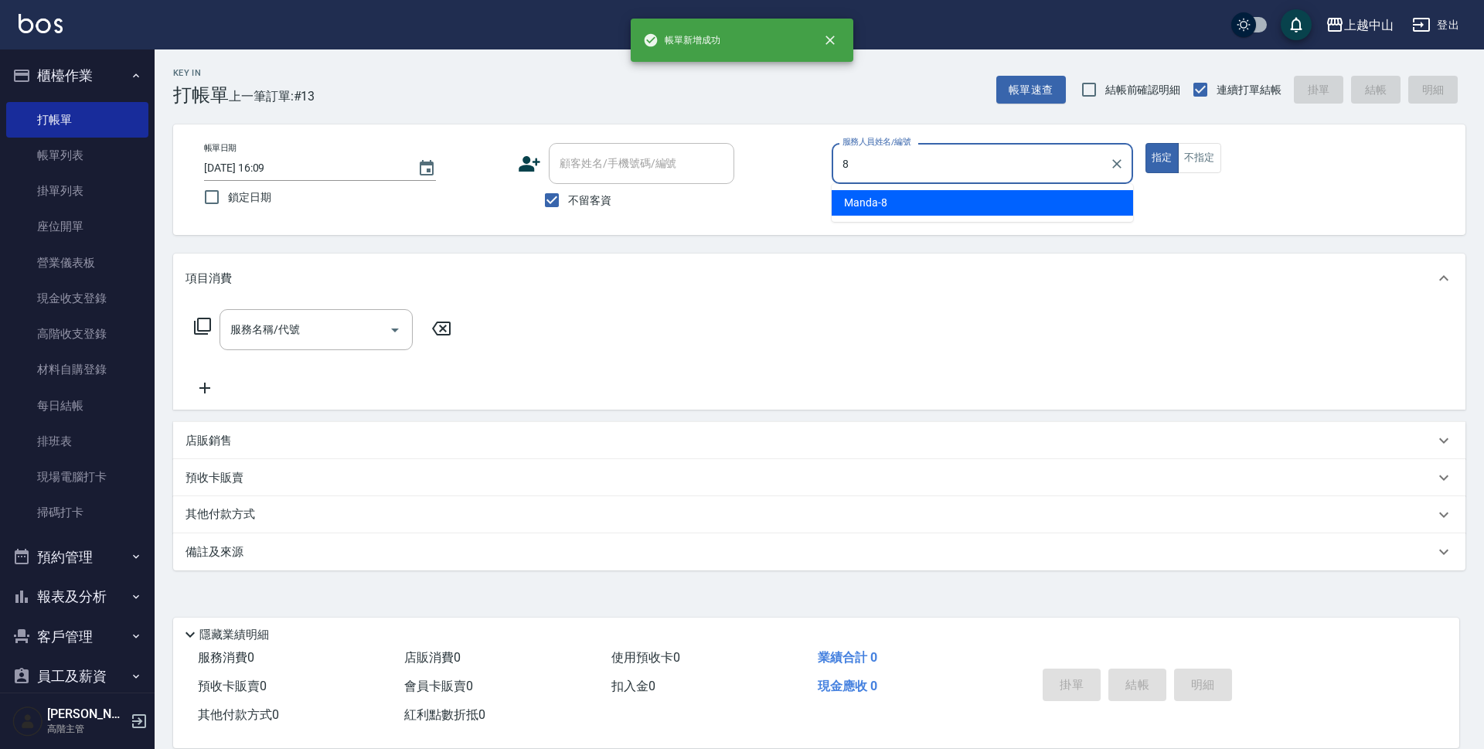
type input "Manda-8"
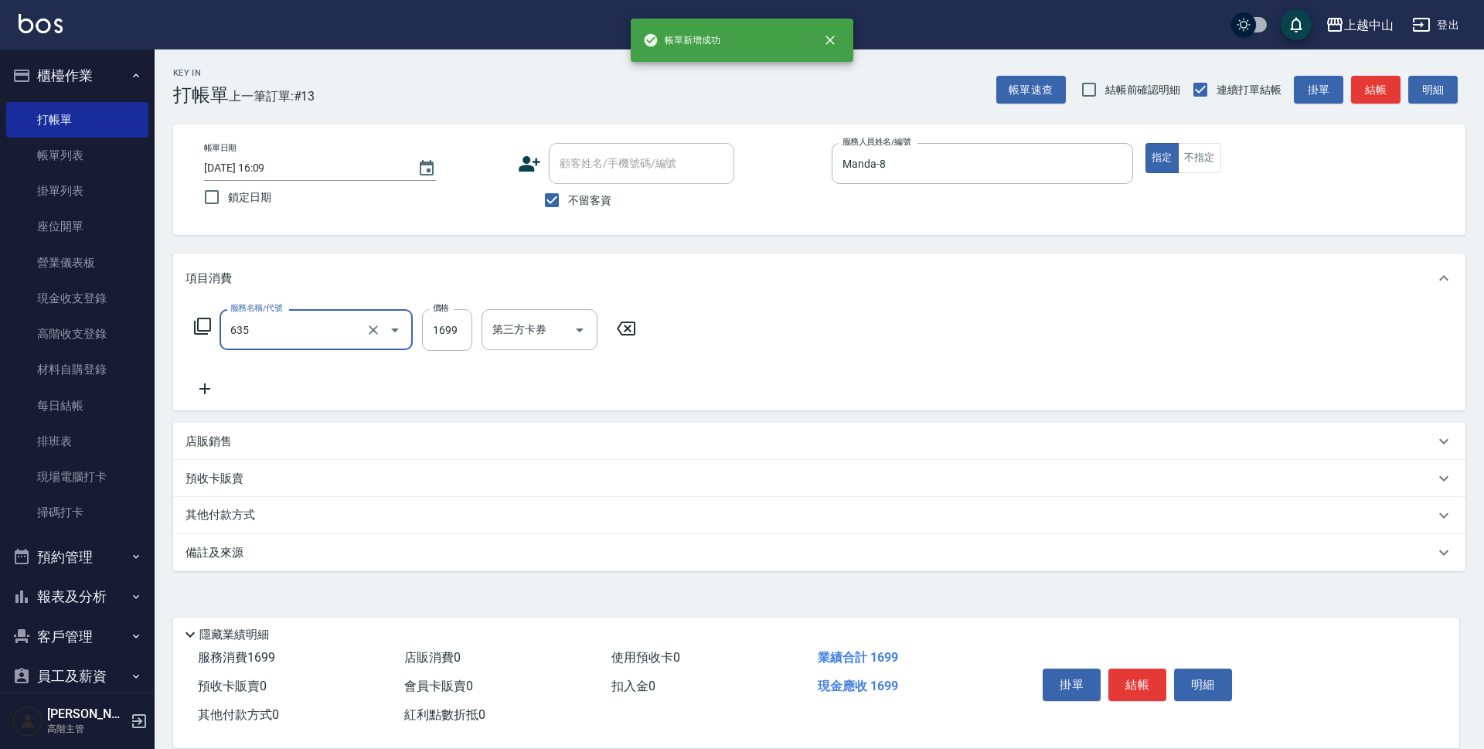
type input "兩段自備單次(635)"
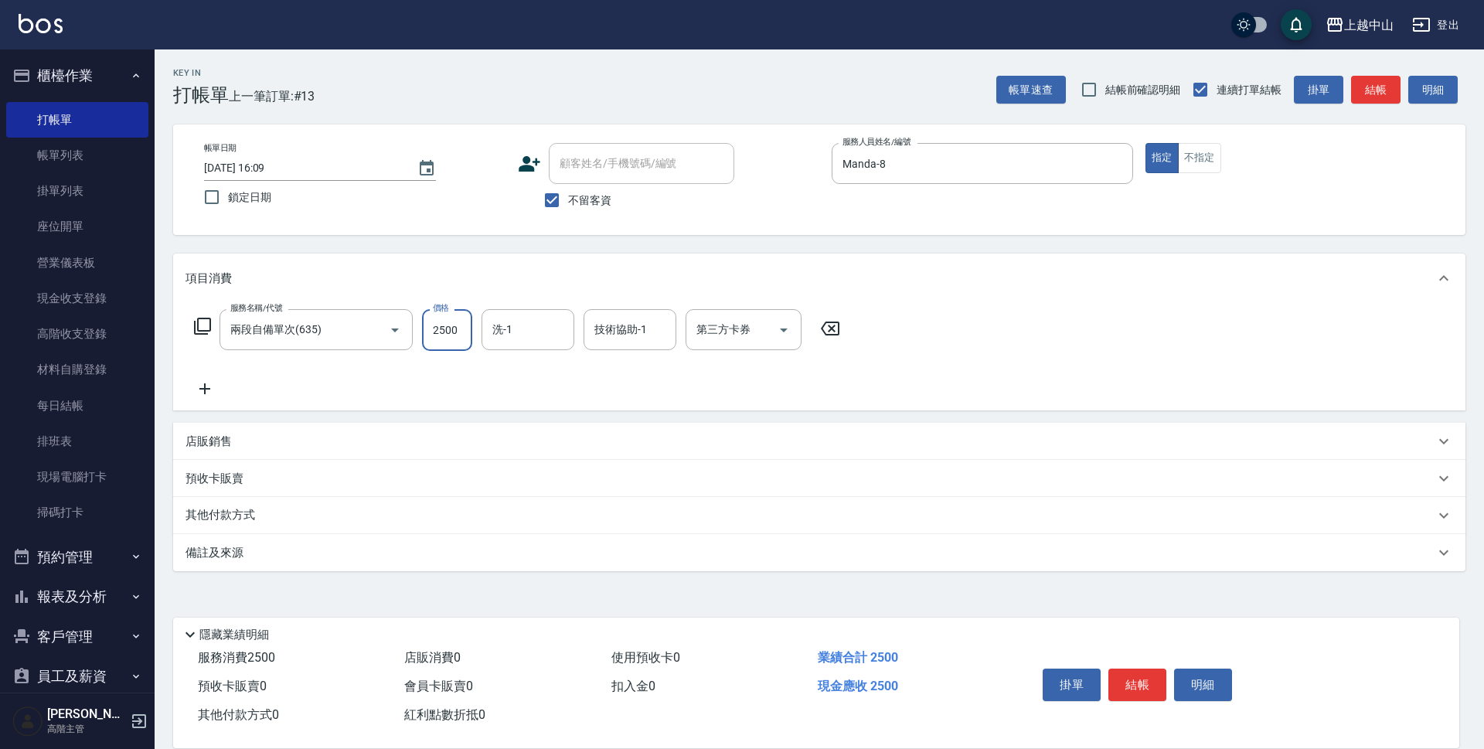
type input "2500"
type input "薇慈-36"
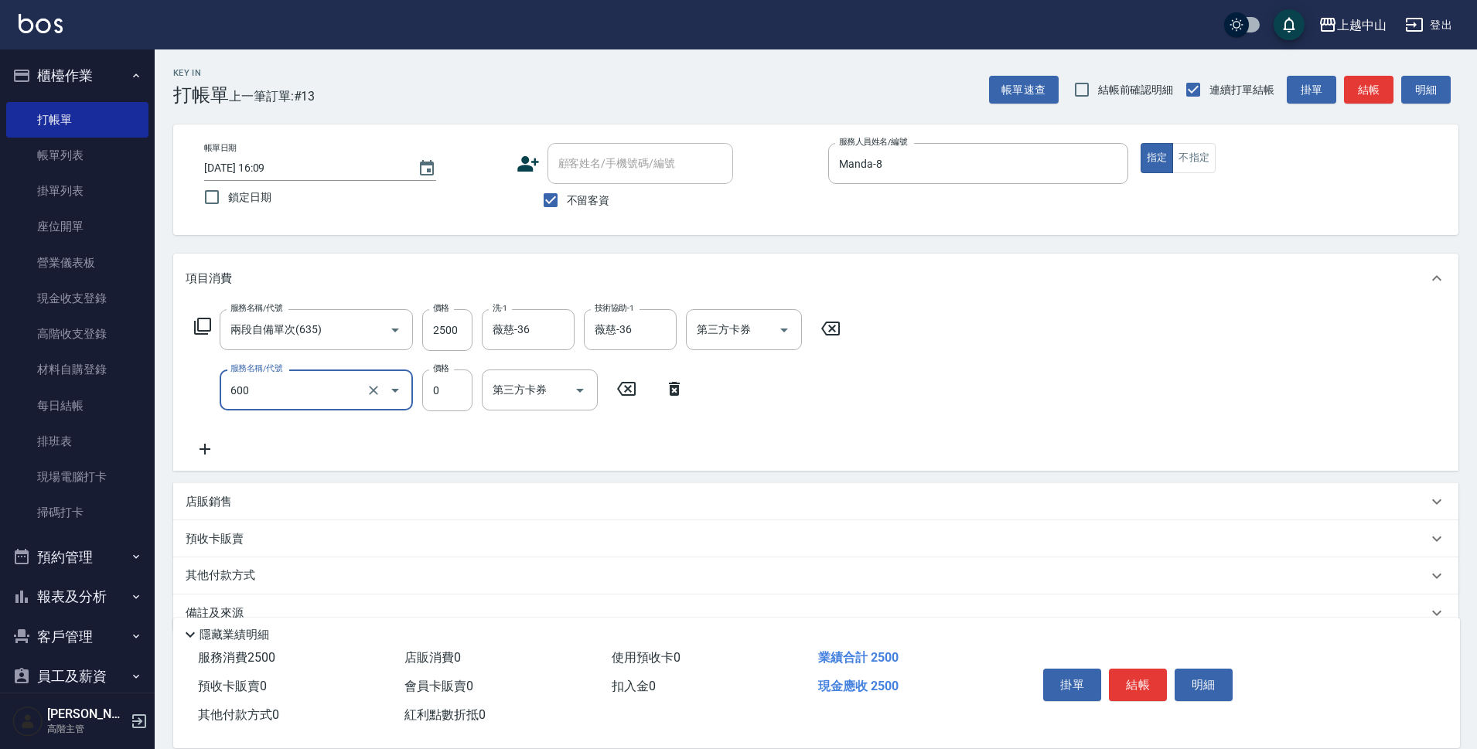
type input "洗髮(免費)(600)"
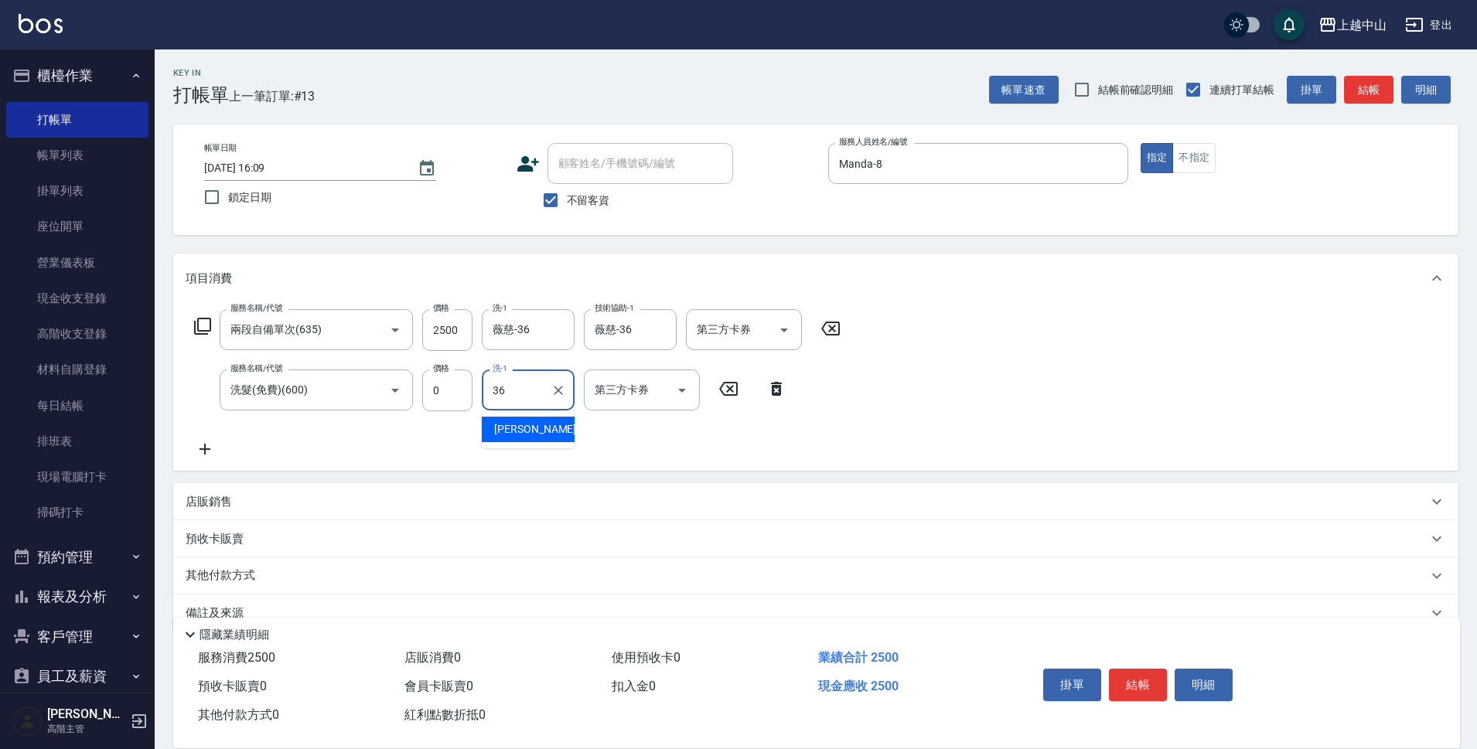
type input "薇慈-36"
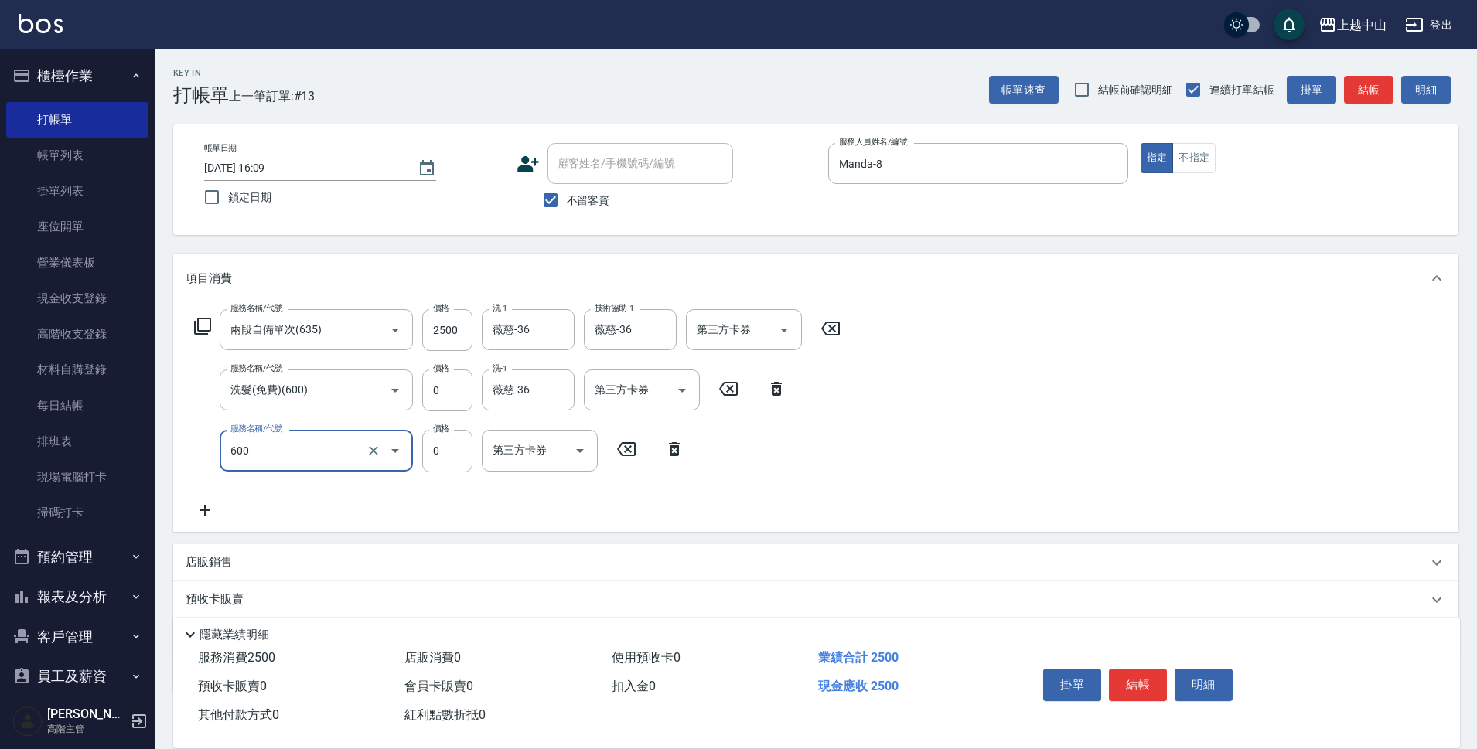
type input "洗髮(免費)(600)"
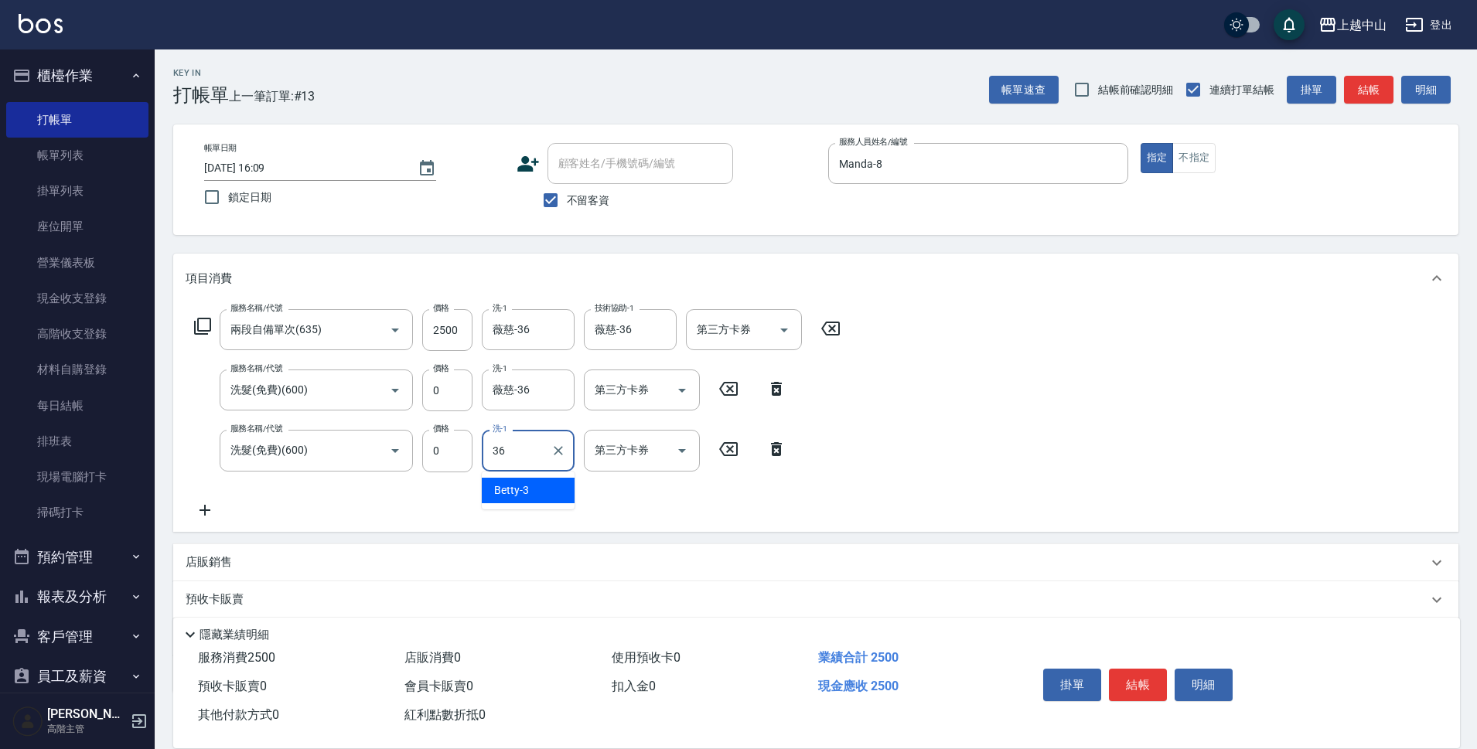
type input "薇慈-36"
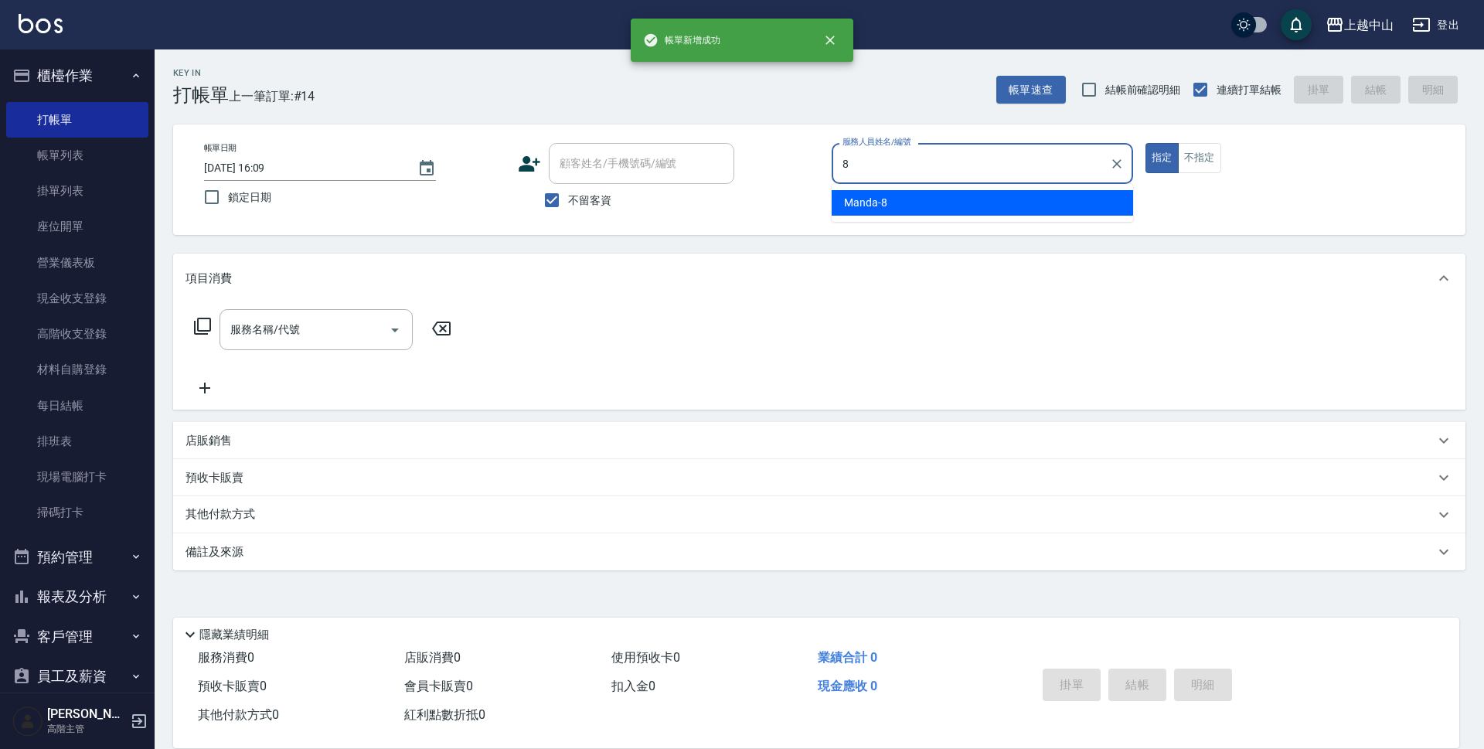
type input "Manda-8"
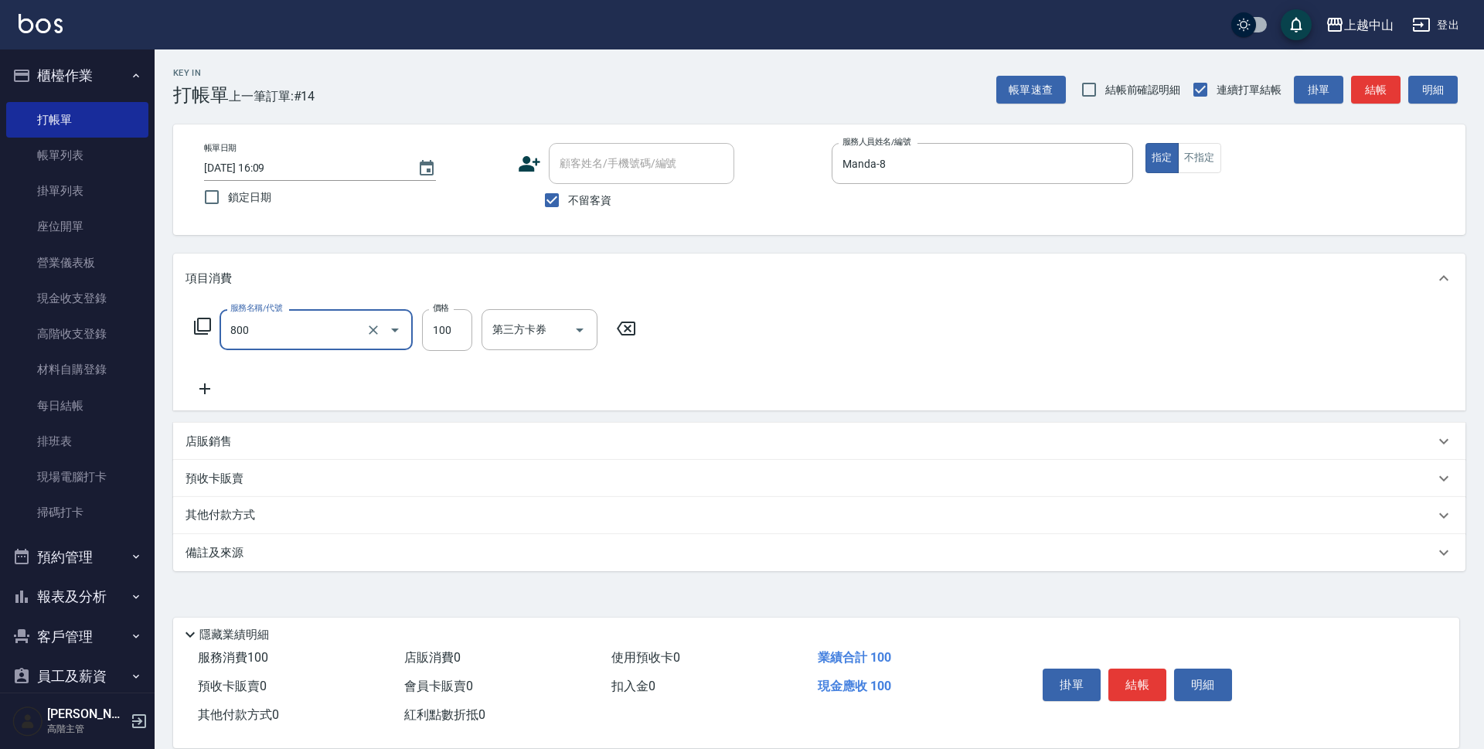
type input "梳髮(800)"
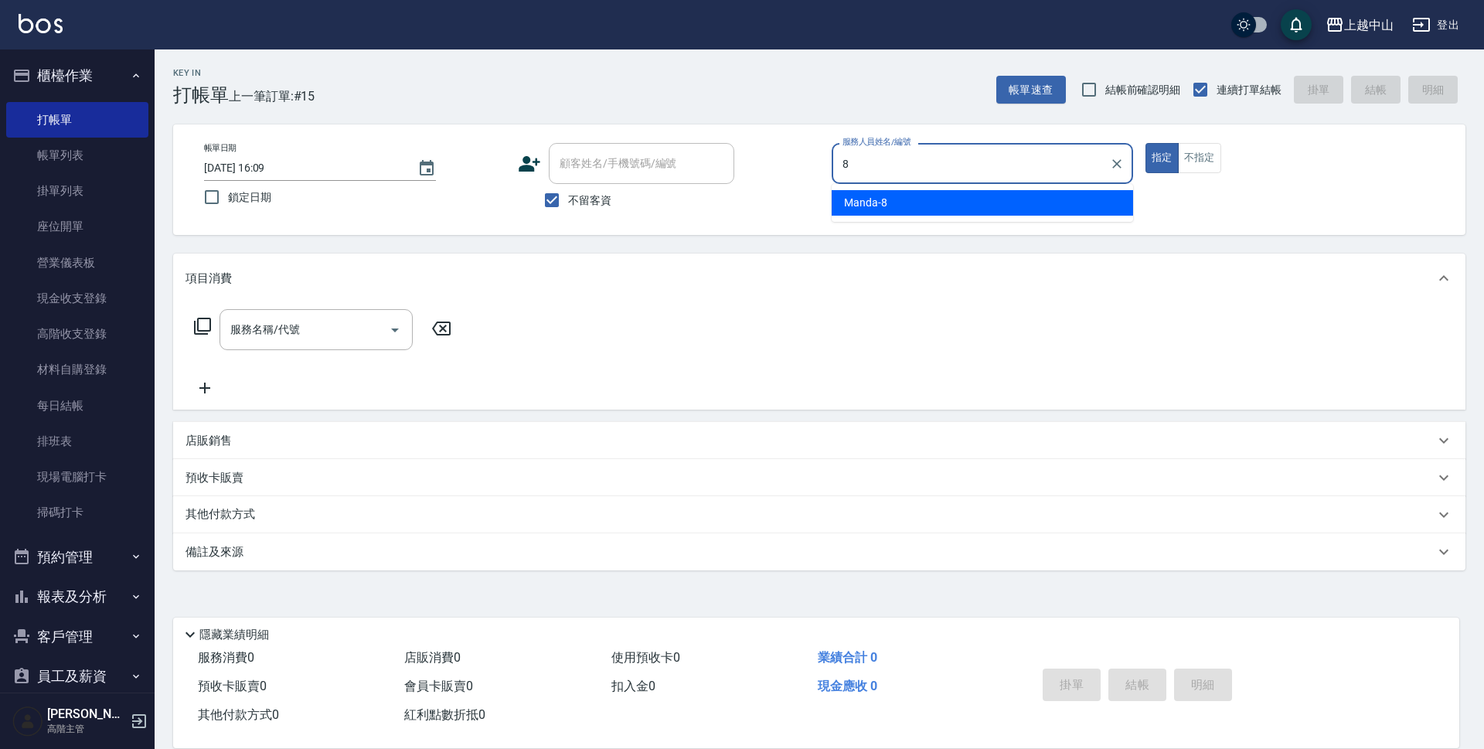
type input "Manda-8"
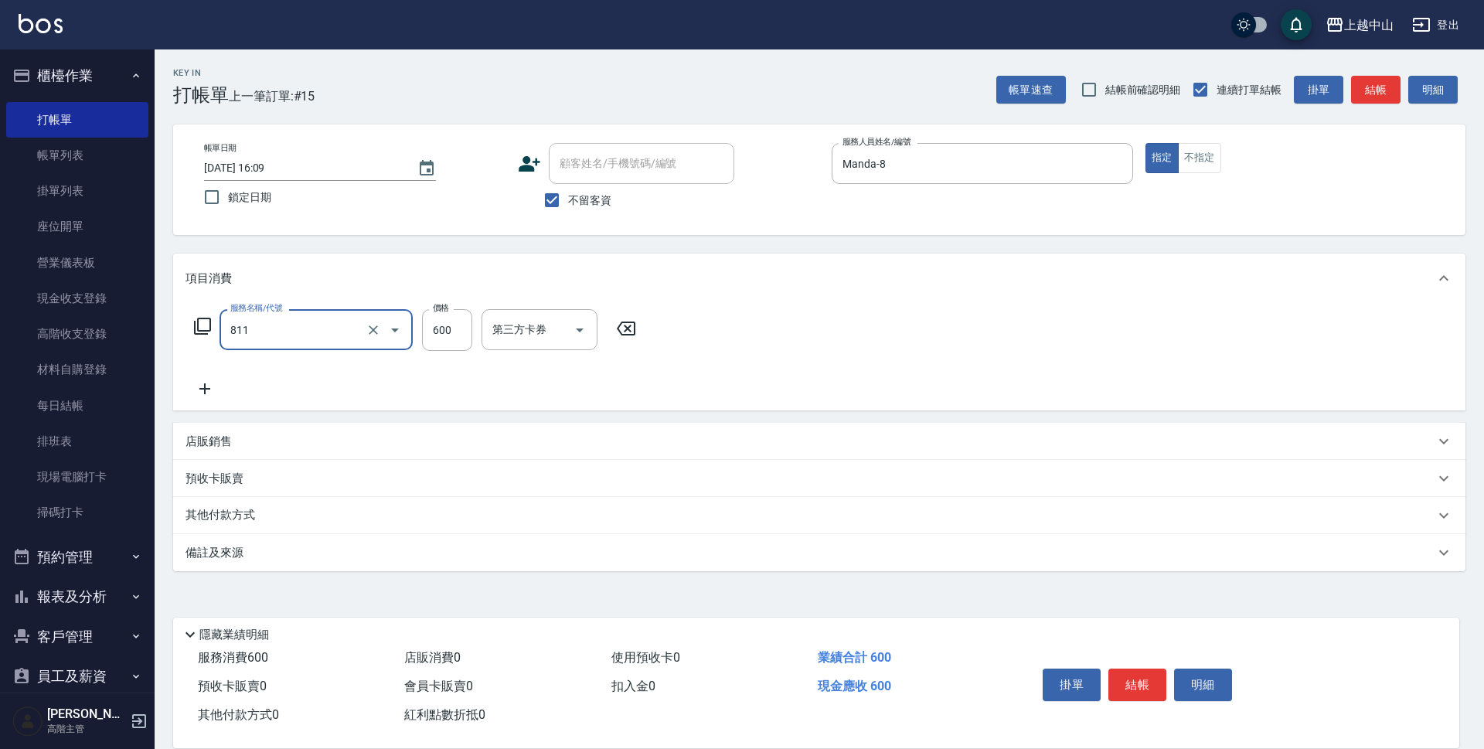
type input "洗+剪(811)"
type input "700"
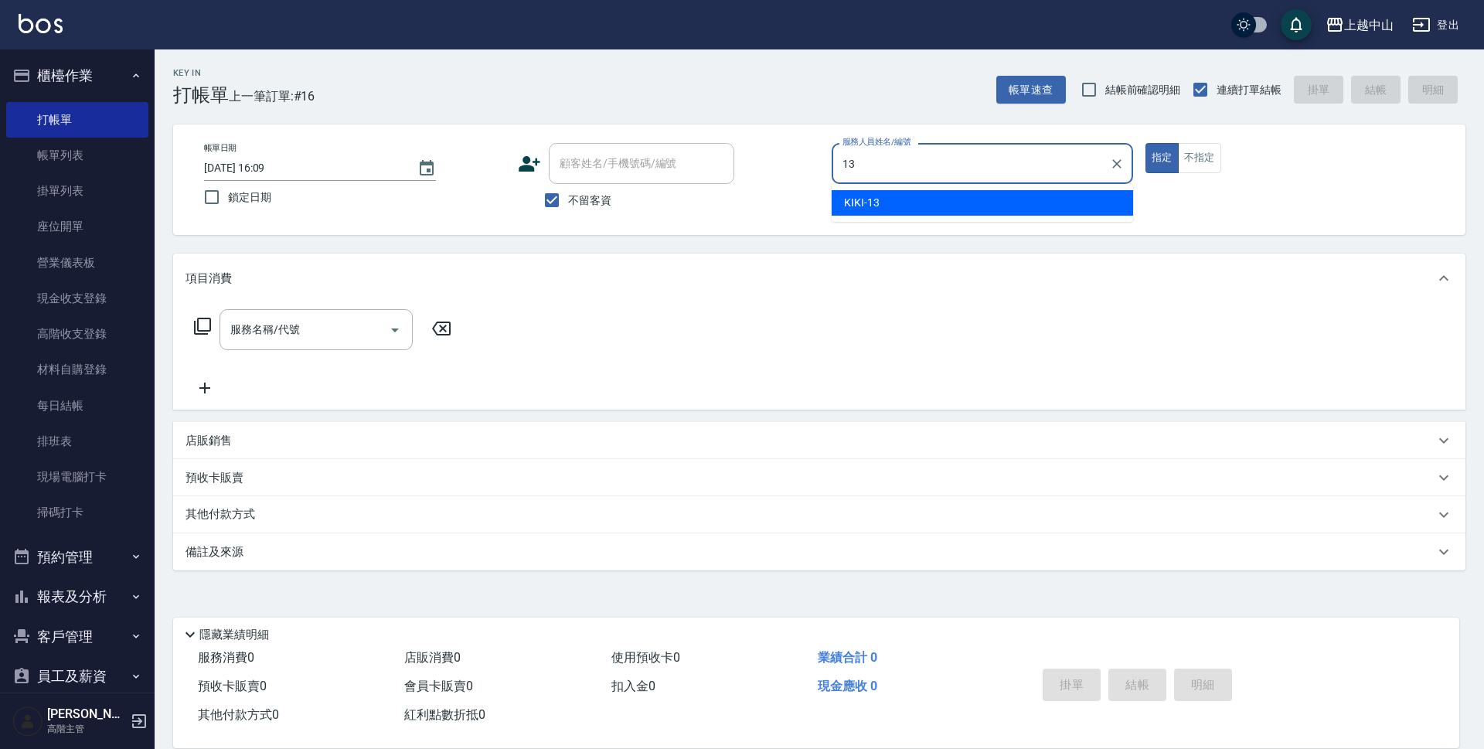
type input "KIKI-13"
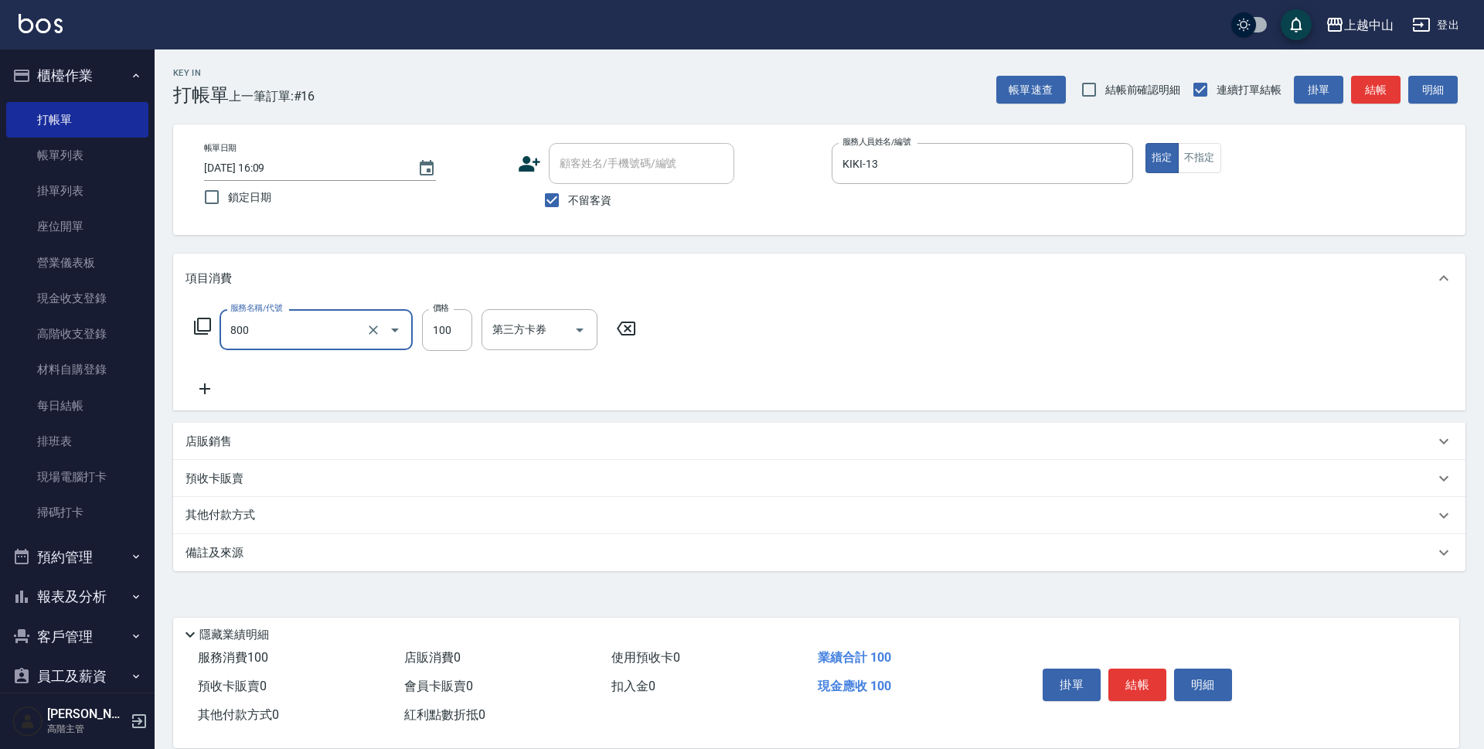
type input "梳髮(800)"
type input "400"
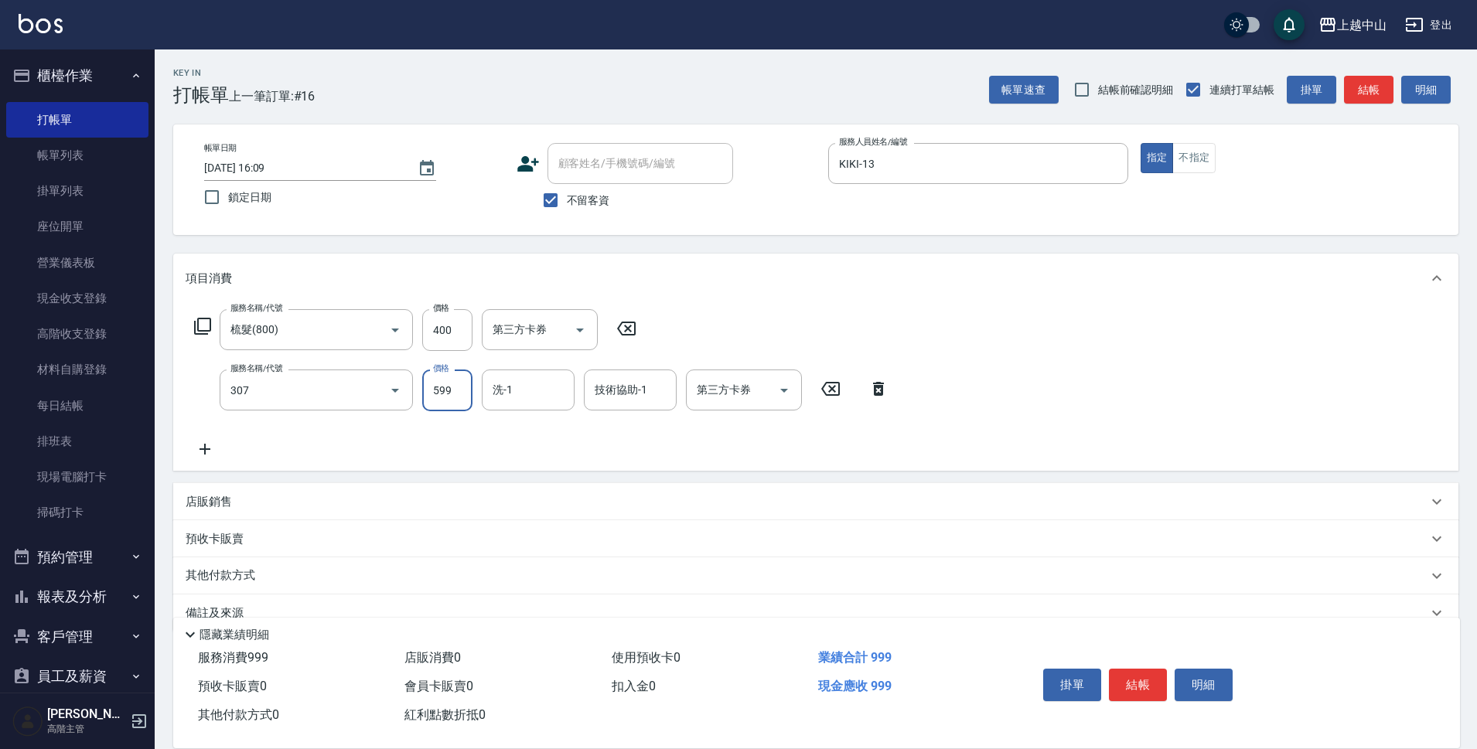
type input "森精萃角質調理髮浴(307)"
type input "650"
type input "鴨鴨-30"
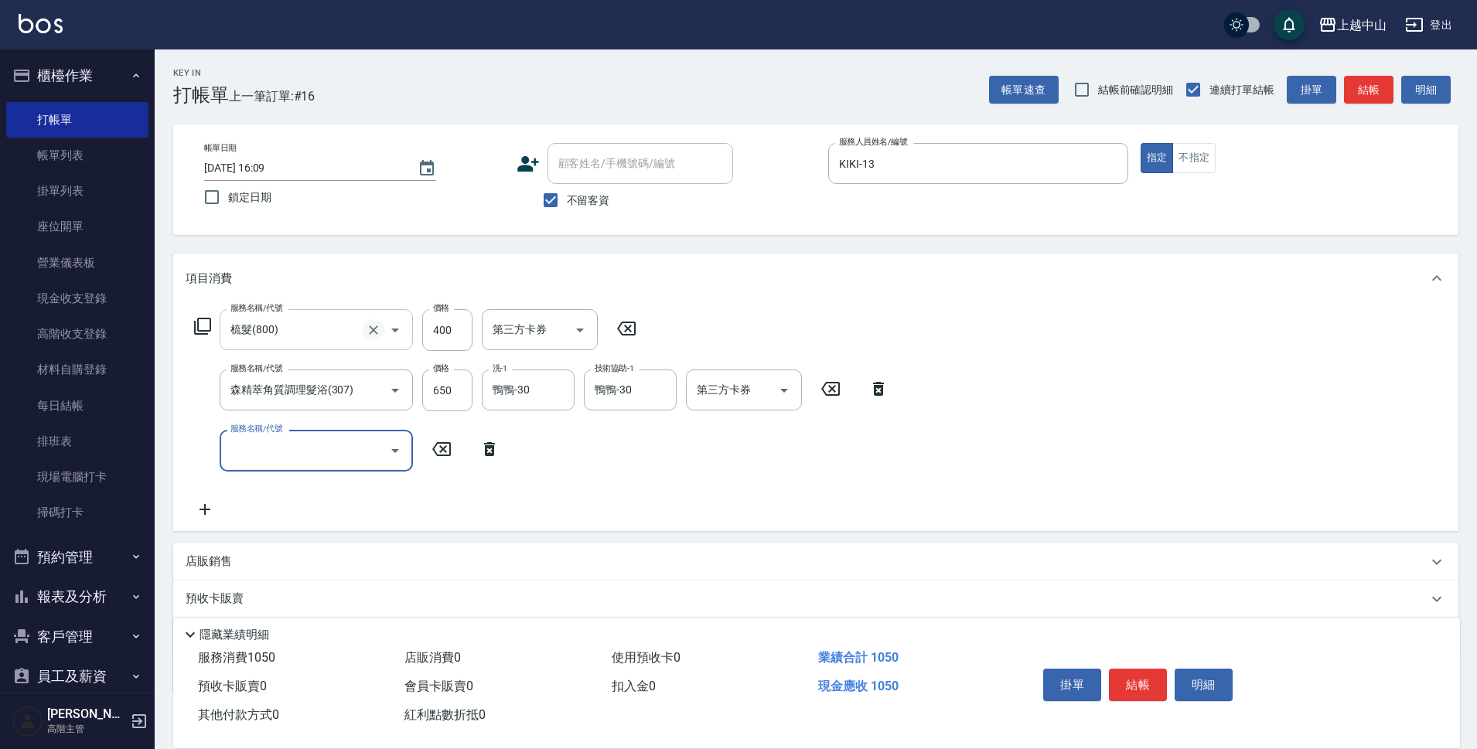
click at [369, 329] on icon "Clear" at bounding box center [373, 329] width 15 height 15
type input "0"
type input "洗髮 (女)(605)"
click at [438, 326] on input "350" at bounding box center [447, 330] width 50 height 42
type input "400"
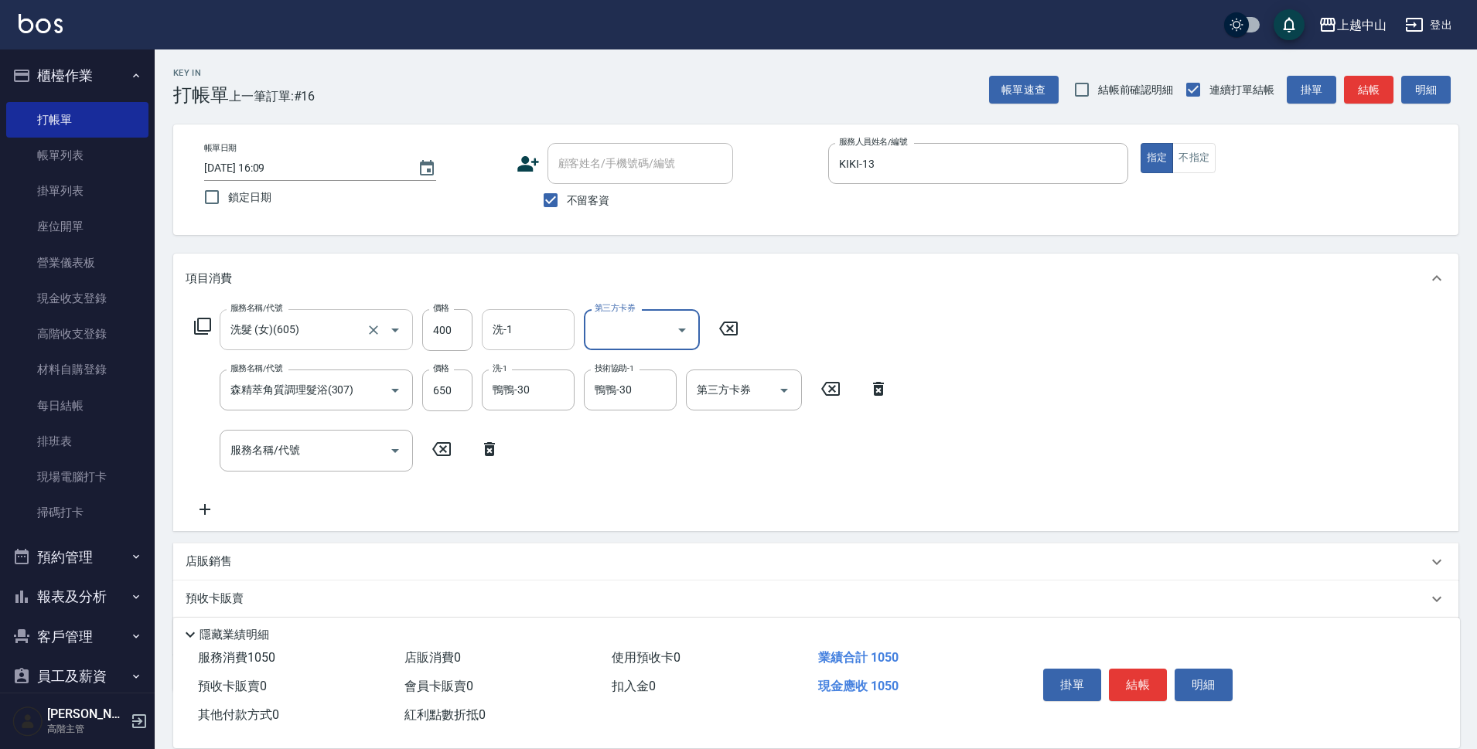
click at [536, 331] on input "洗-1" at bounding box center [528, 329] width 79 height 27
type input "鴨鴨-30"
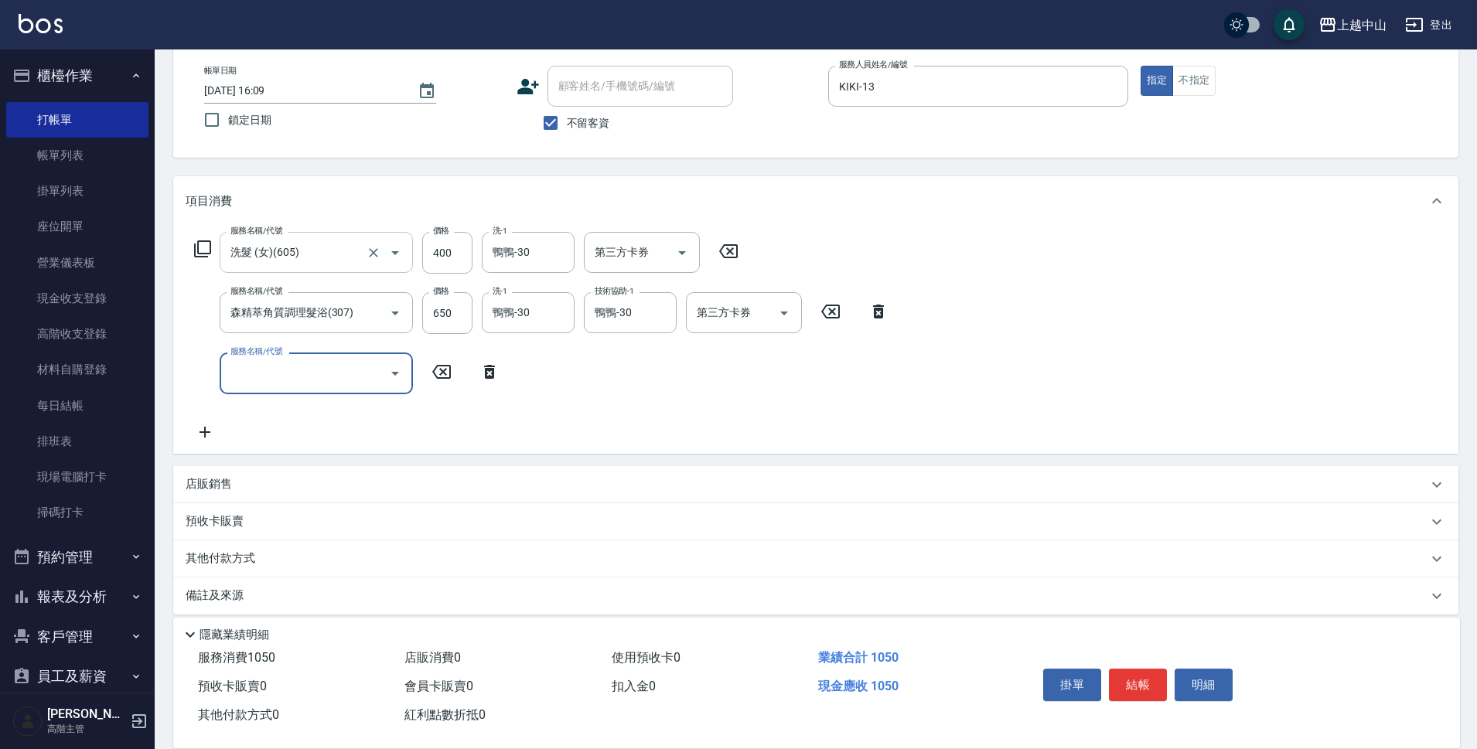
scroll to position [91, 0]
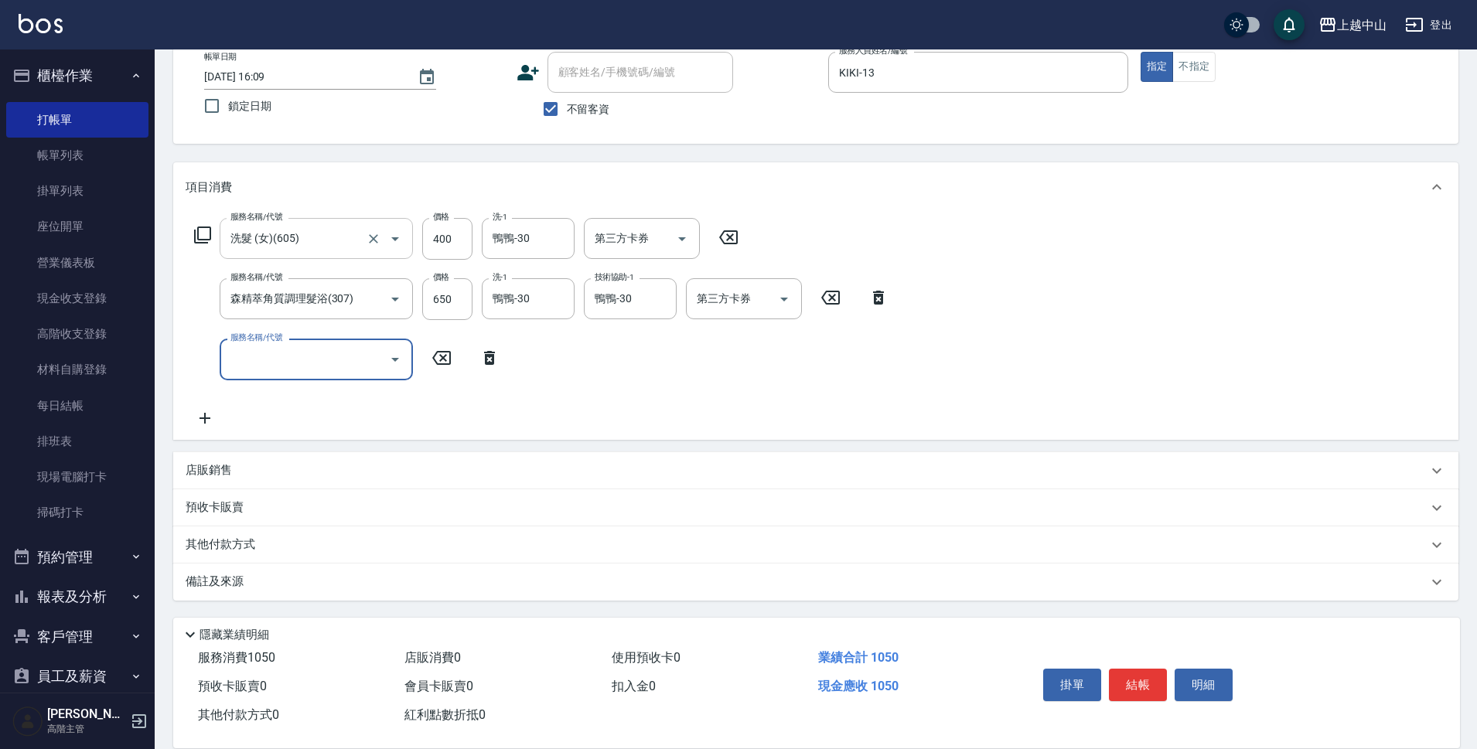
click at [267, 467] on div "店販銷售" at bounding box center [807, 470] width 1242 height 16
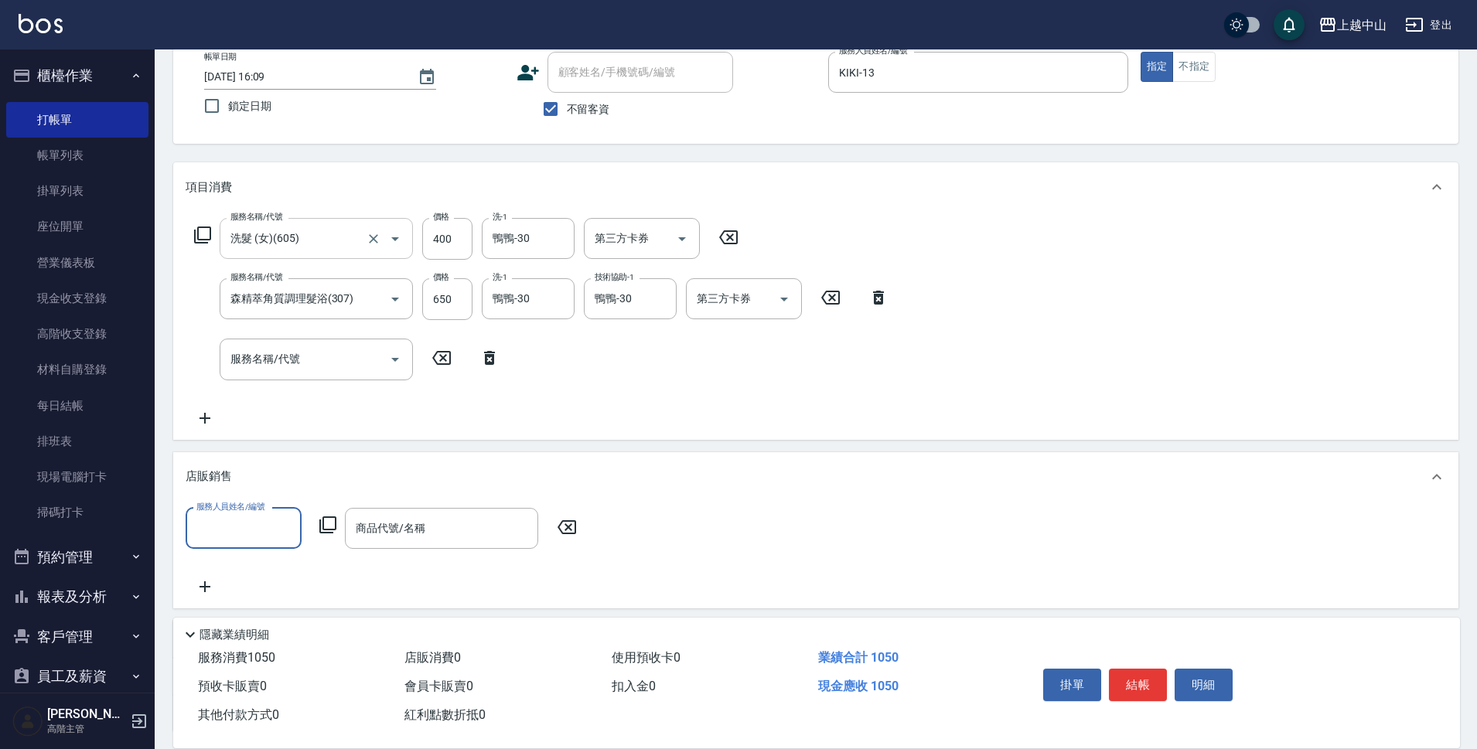
scroll to position [0, 0]
type input "KIKI-13"
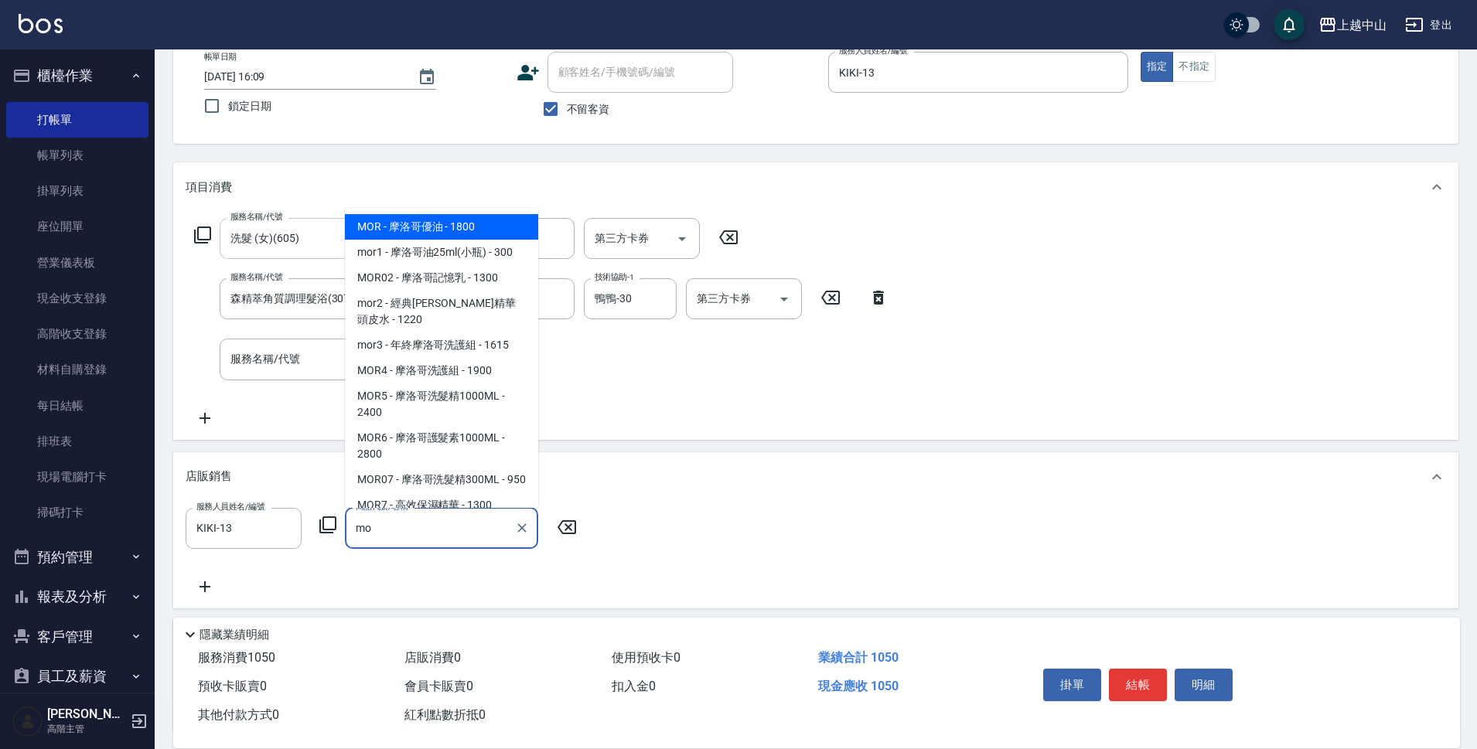
type input "m"
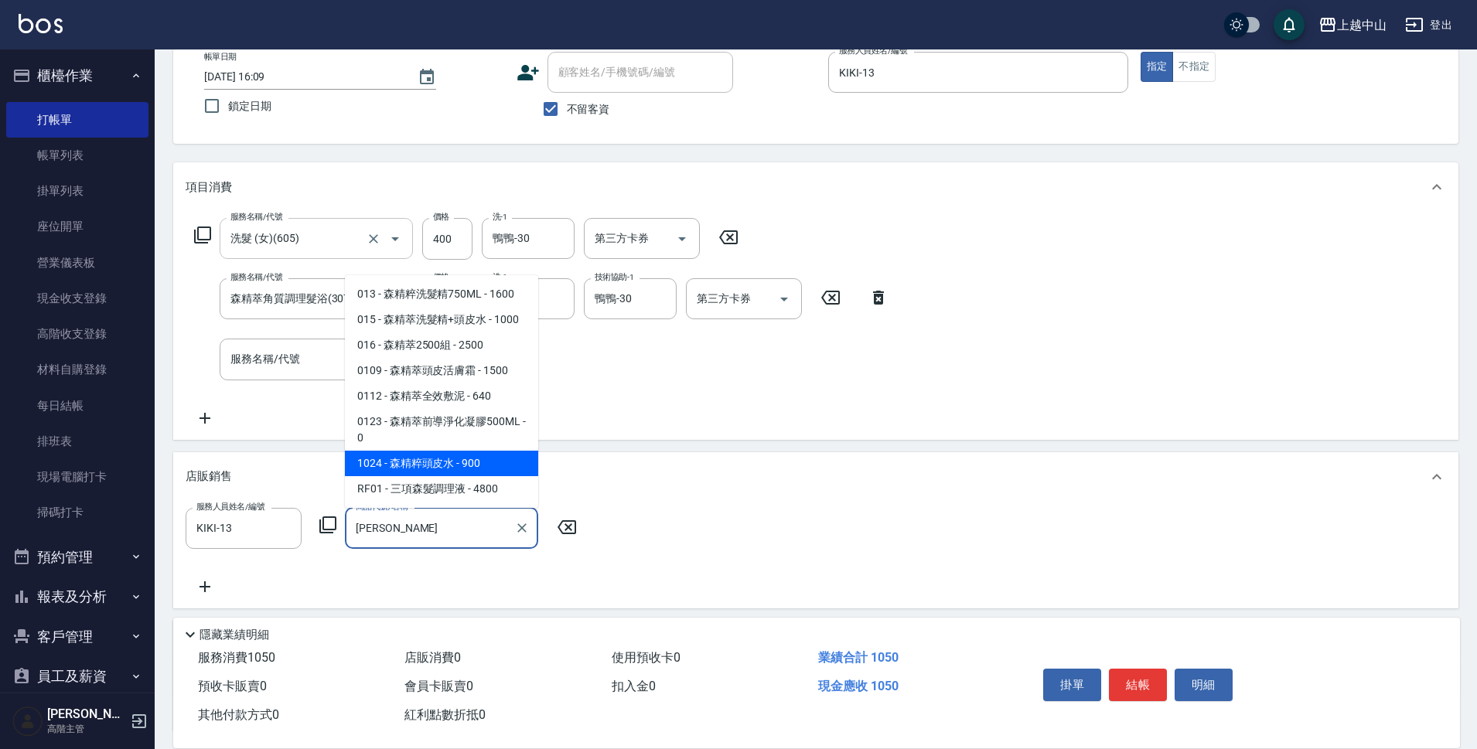
click at [478, 470] on span "1024 - 森精粹頭皮水 - 900" at bounding box center [441, 464] width 193 height 26
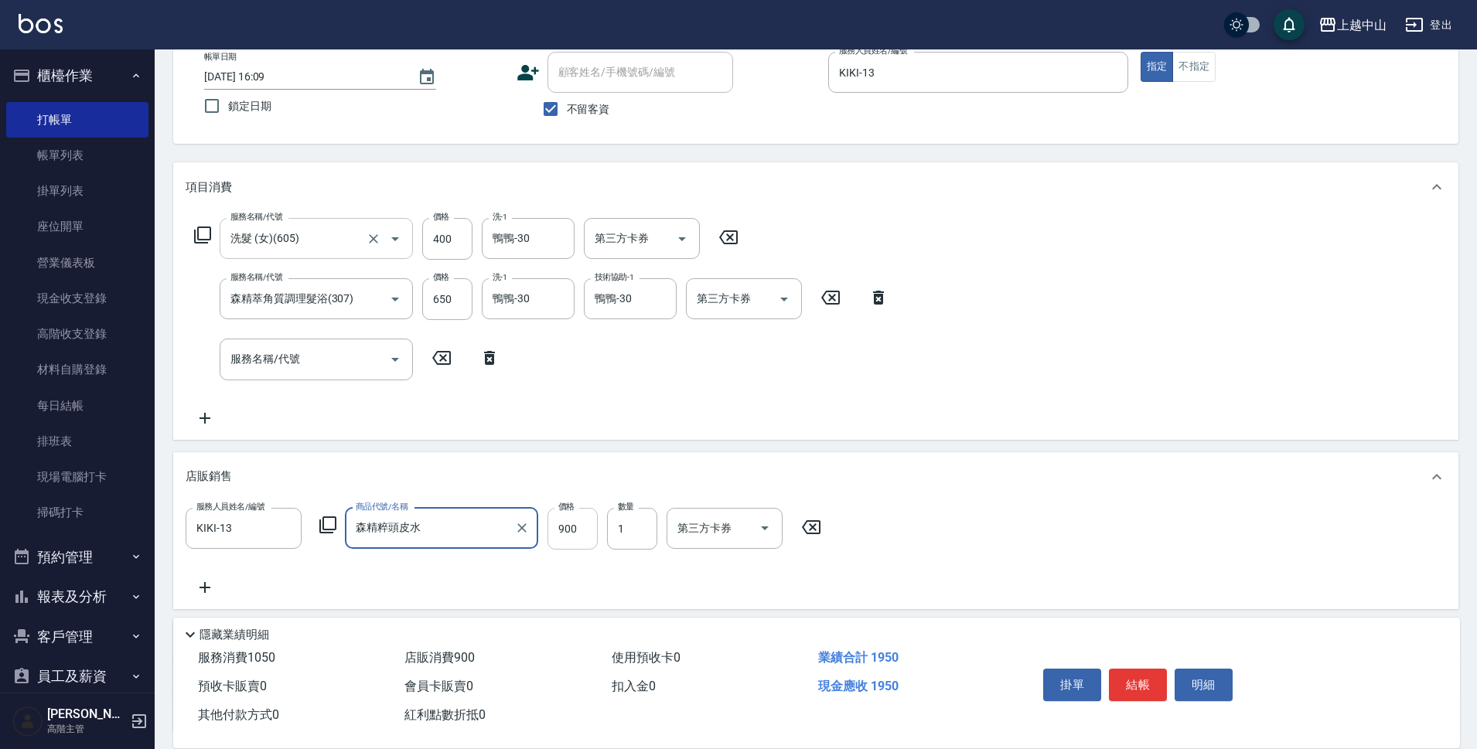
type input "森精粹頭皮水"
click at [581, 528] on input "900" at bounding box center [572, 529] width 50 height 42
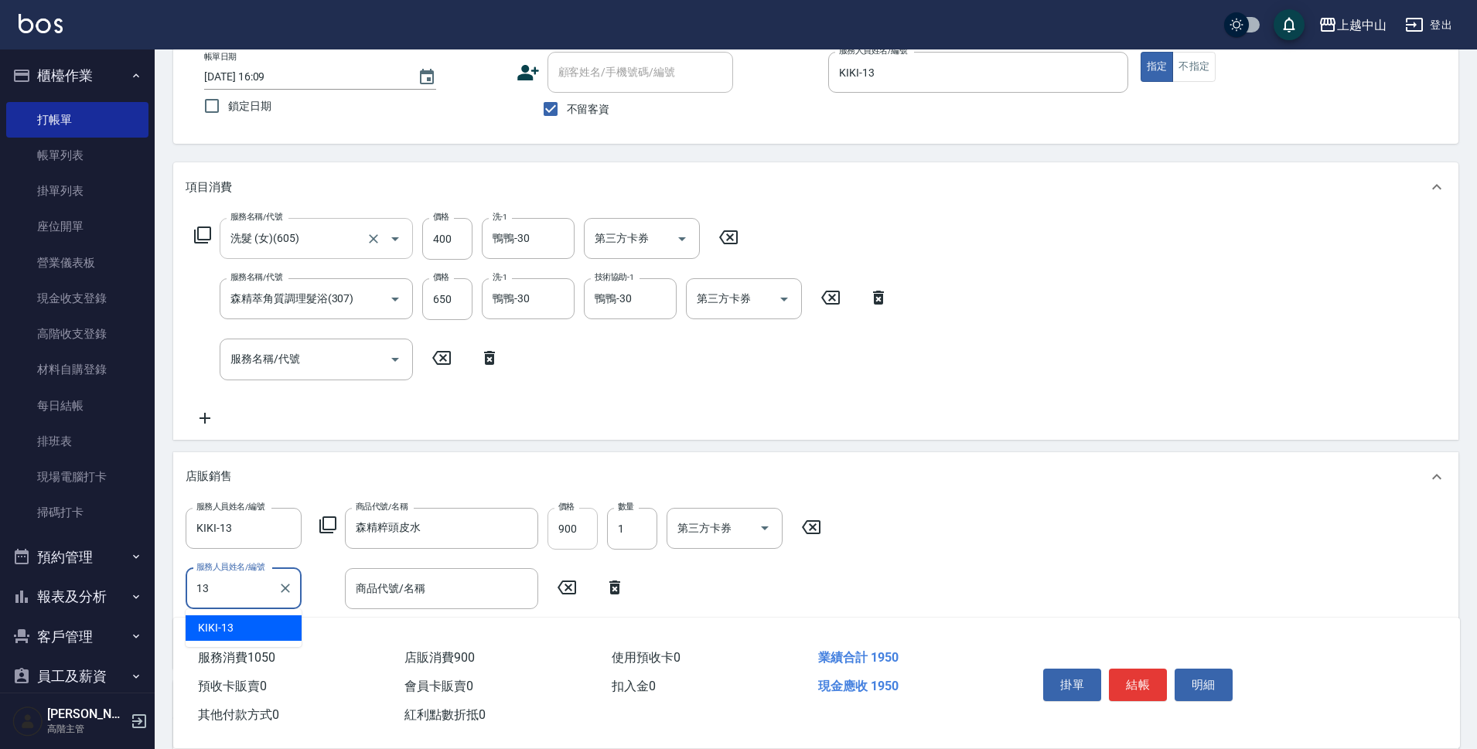
type input "KIKI-13"
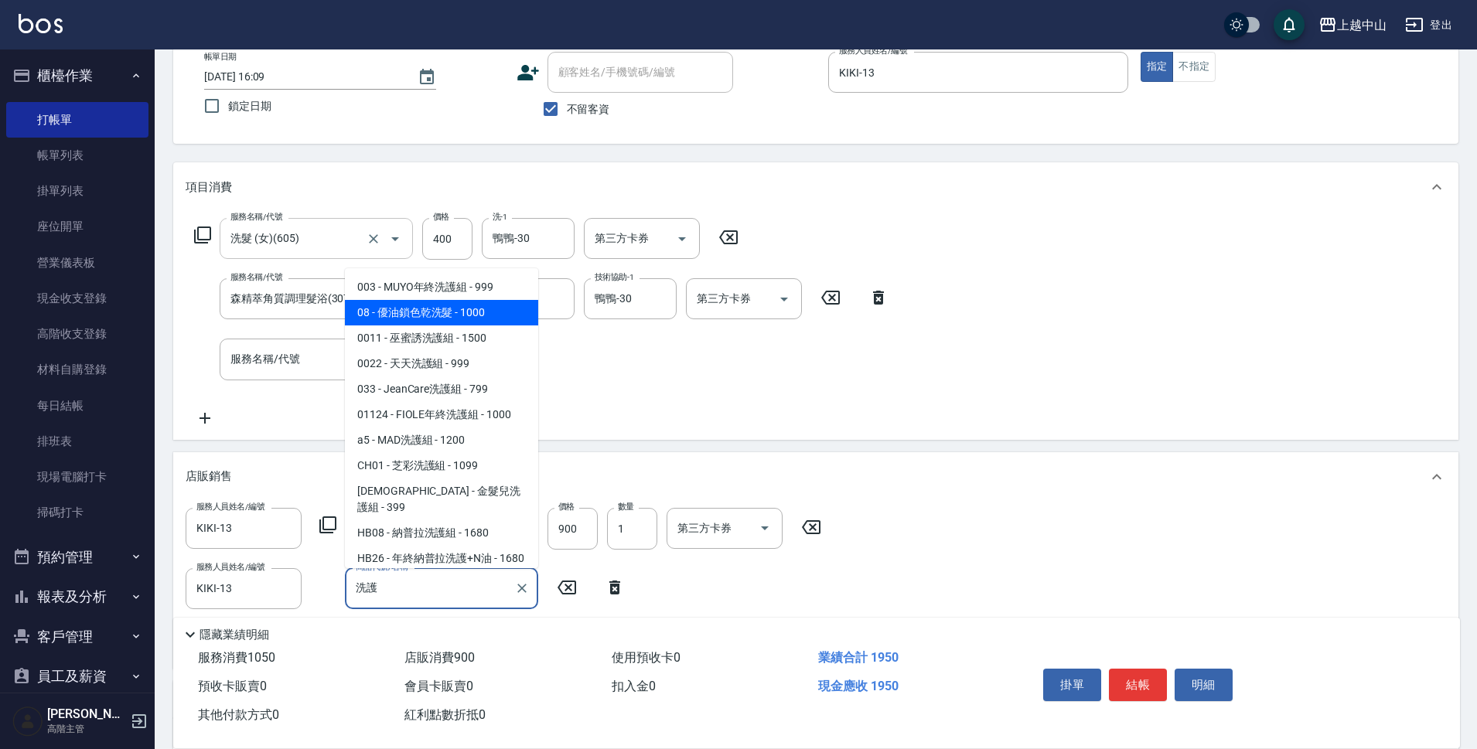
click at [424, 438] on span "a5 - MAD洗護組 - 1200" at bounding box center [441, 440] width 193 height 26
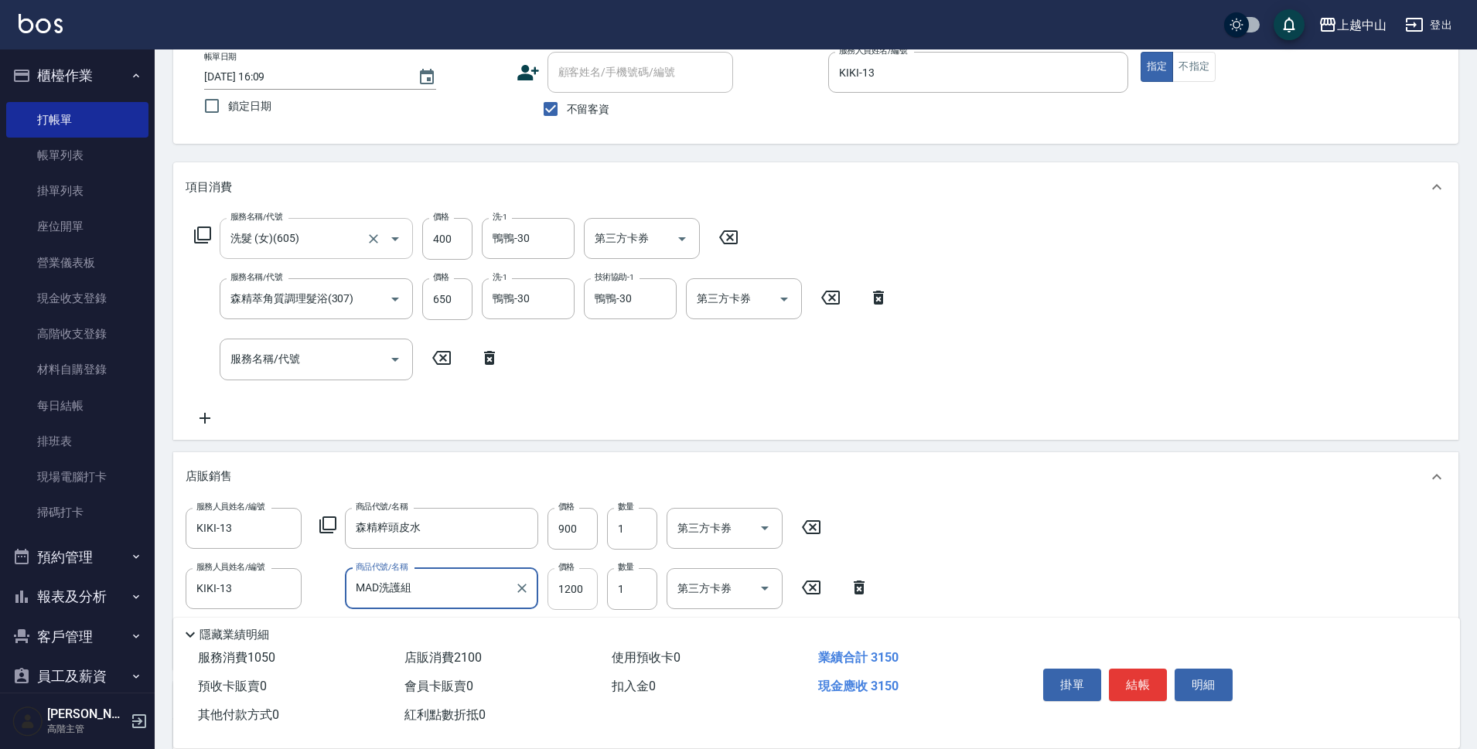
type input "MAD洗護組"
click at [576, 584] on input "1200" at bounding box center [572, 589] width 50 height 42
type input "999"
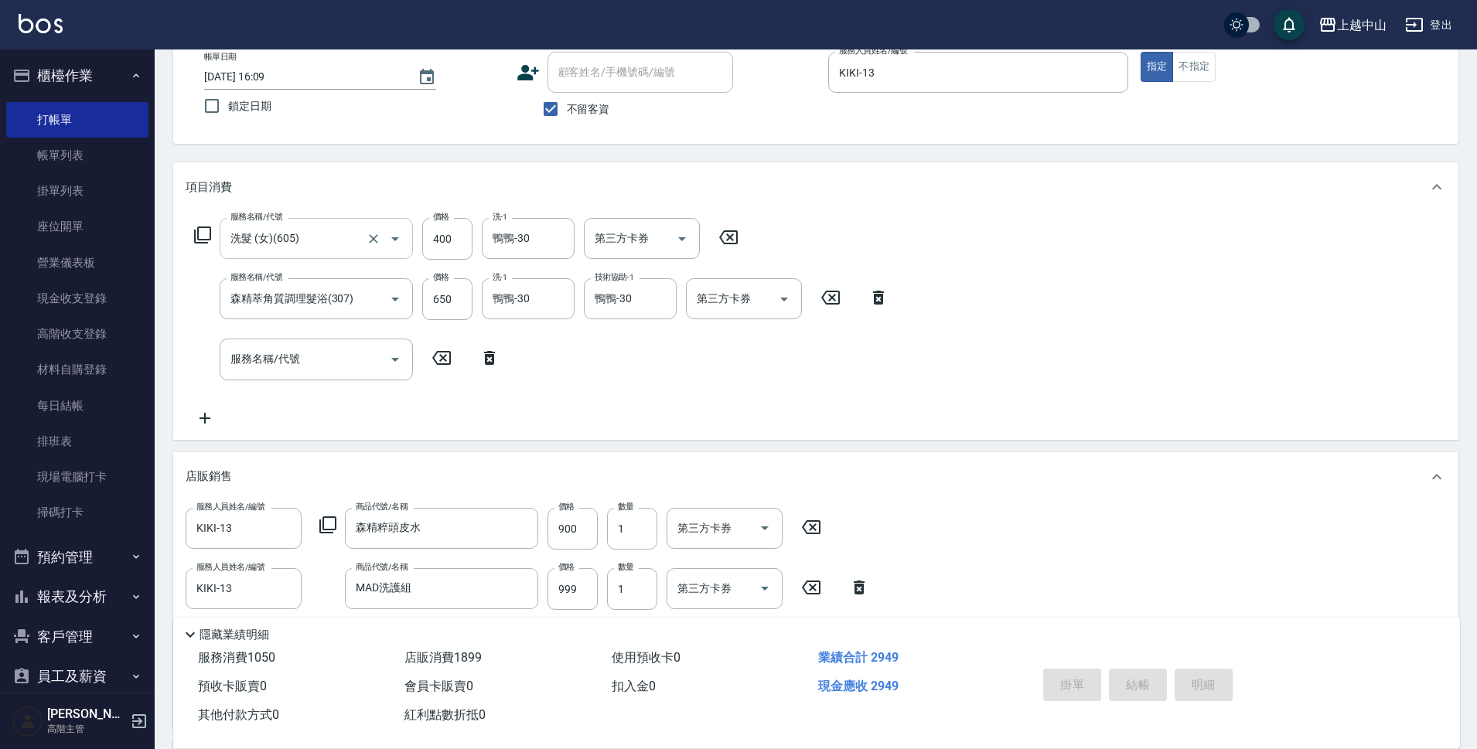
type input "[DATE] 16:15"
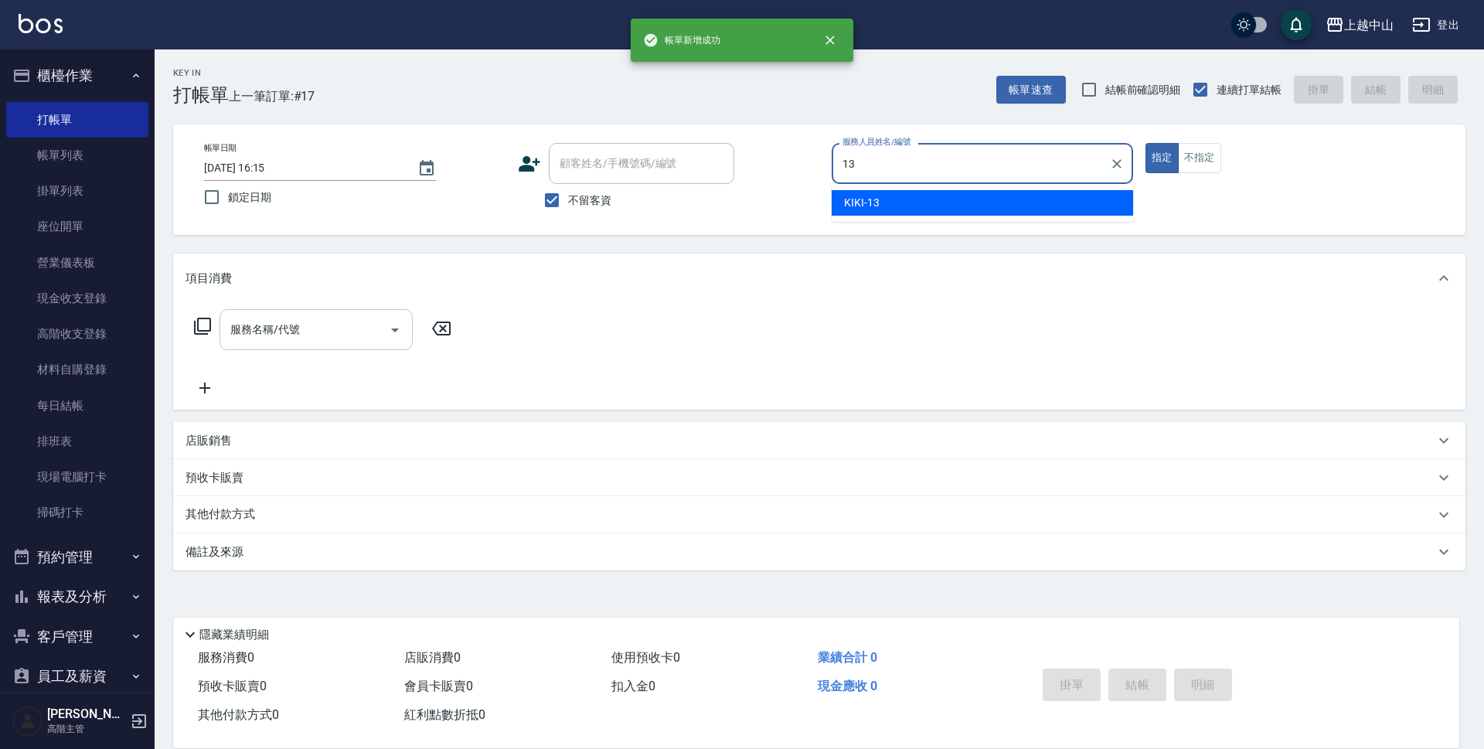
type input "KIKI-13"
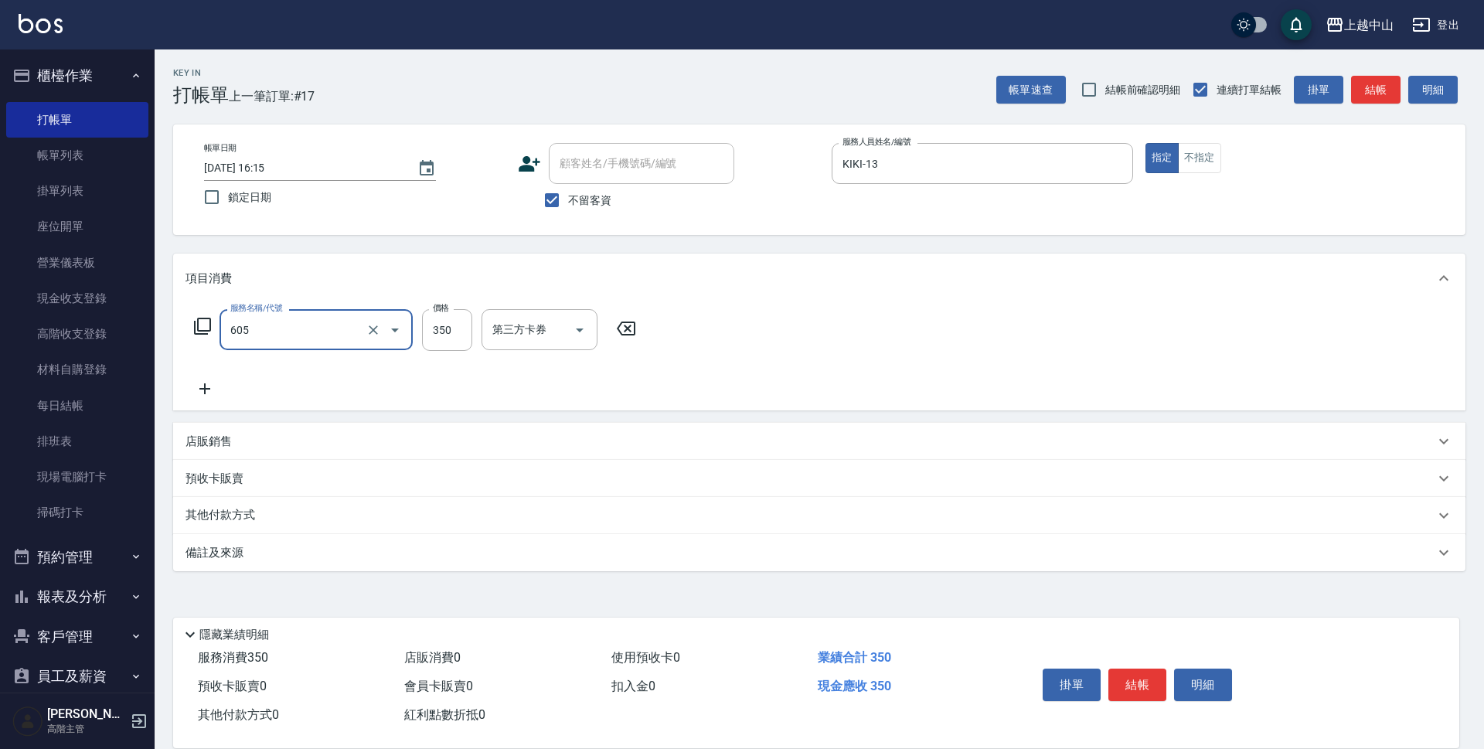
type input "洗髮 (女)(605)"
type input "400"
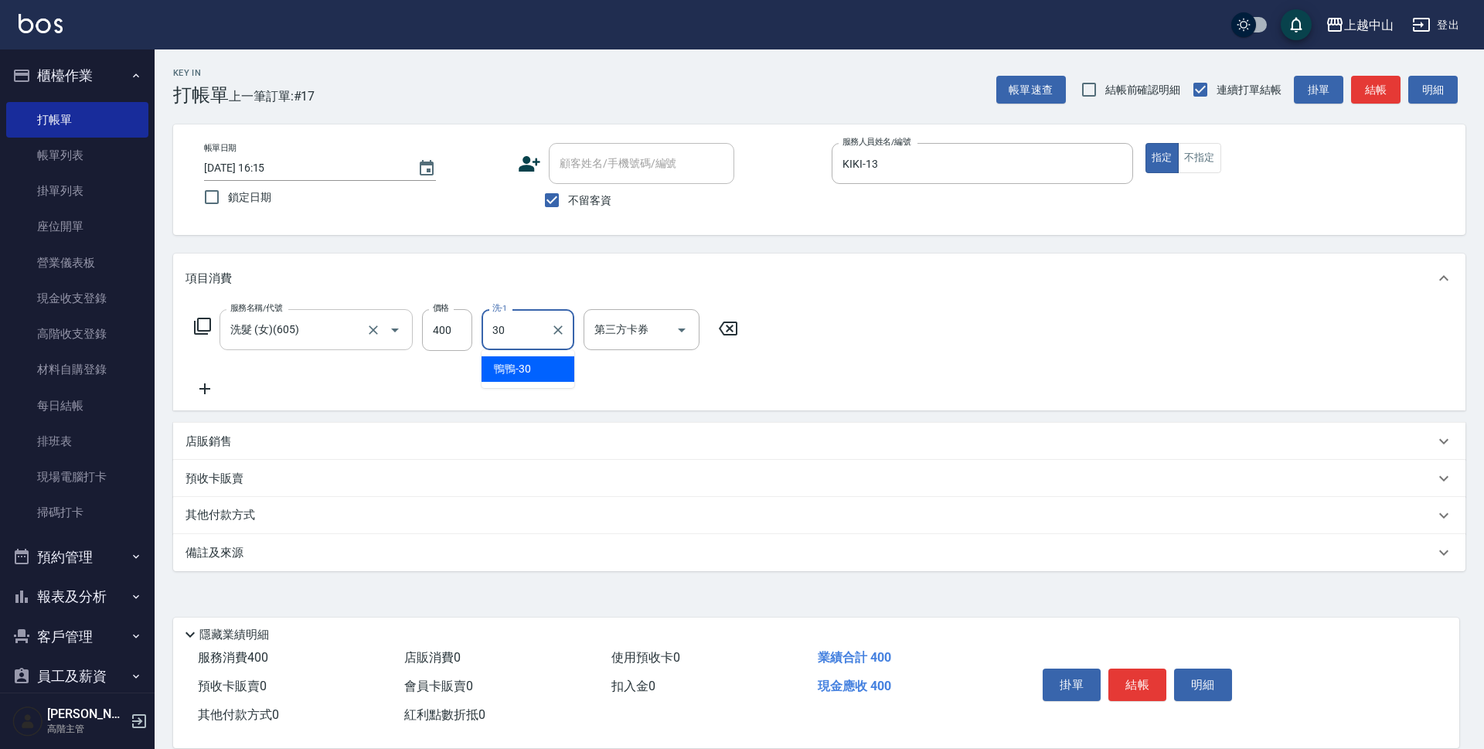
type input "鴨鴨-30"
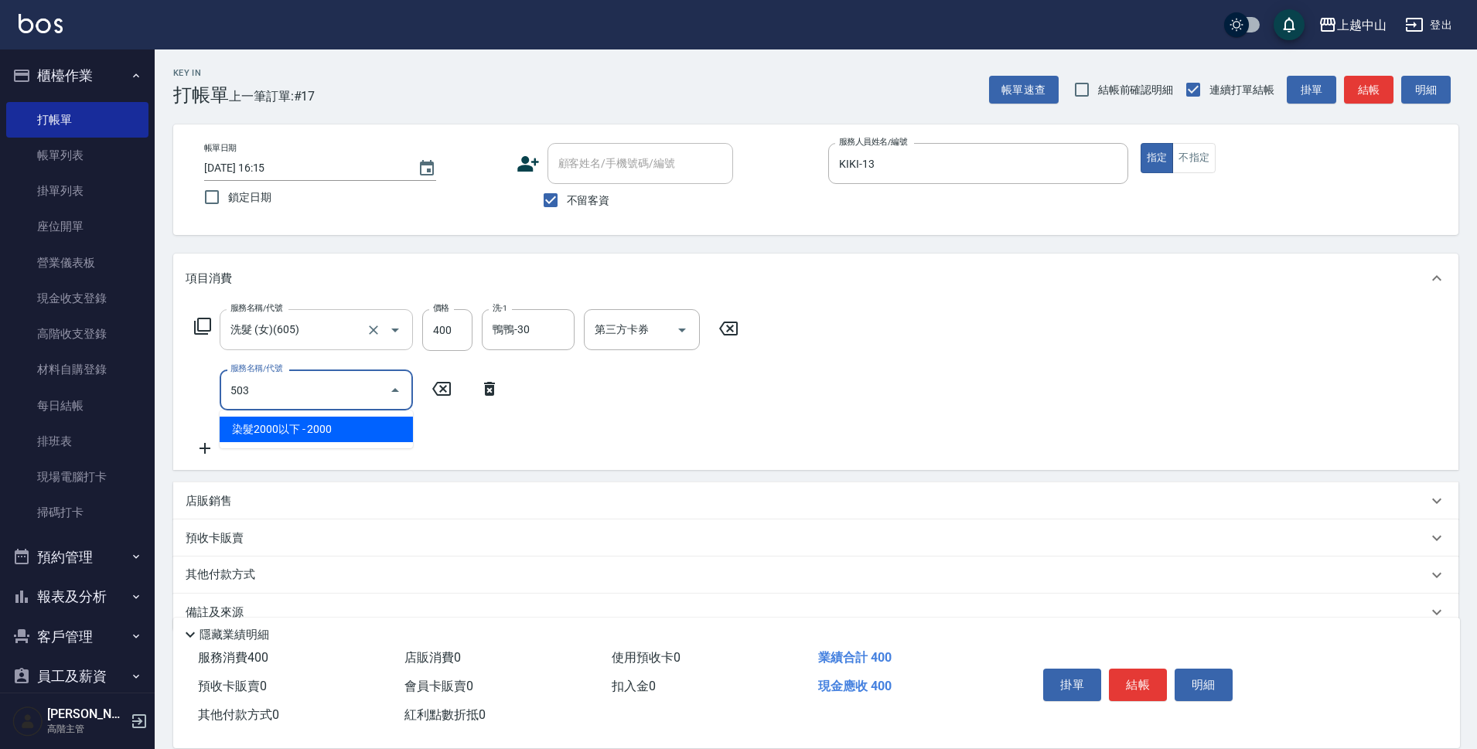
type input "染髮2000以下(503)"
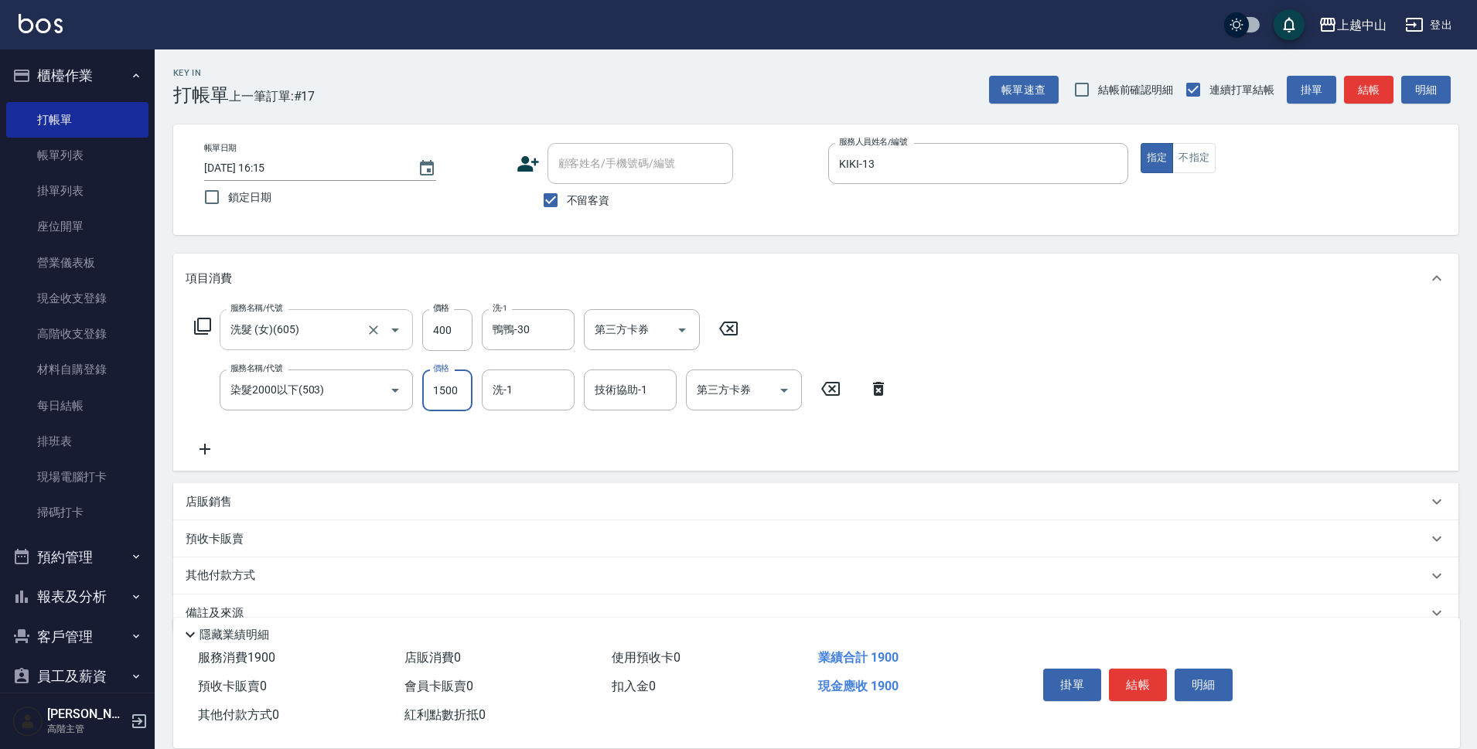
type input "1500"
type input "鴨鴨-30"
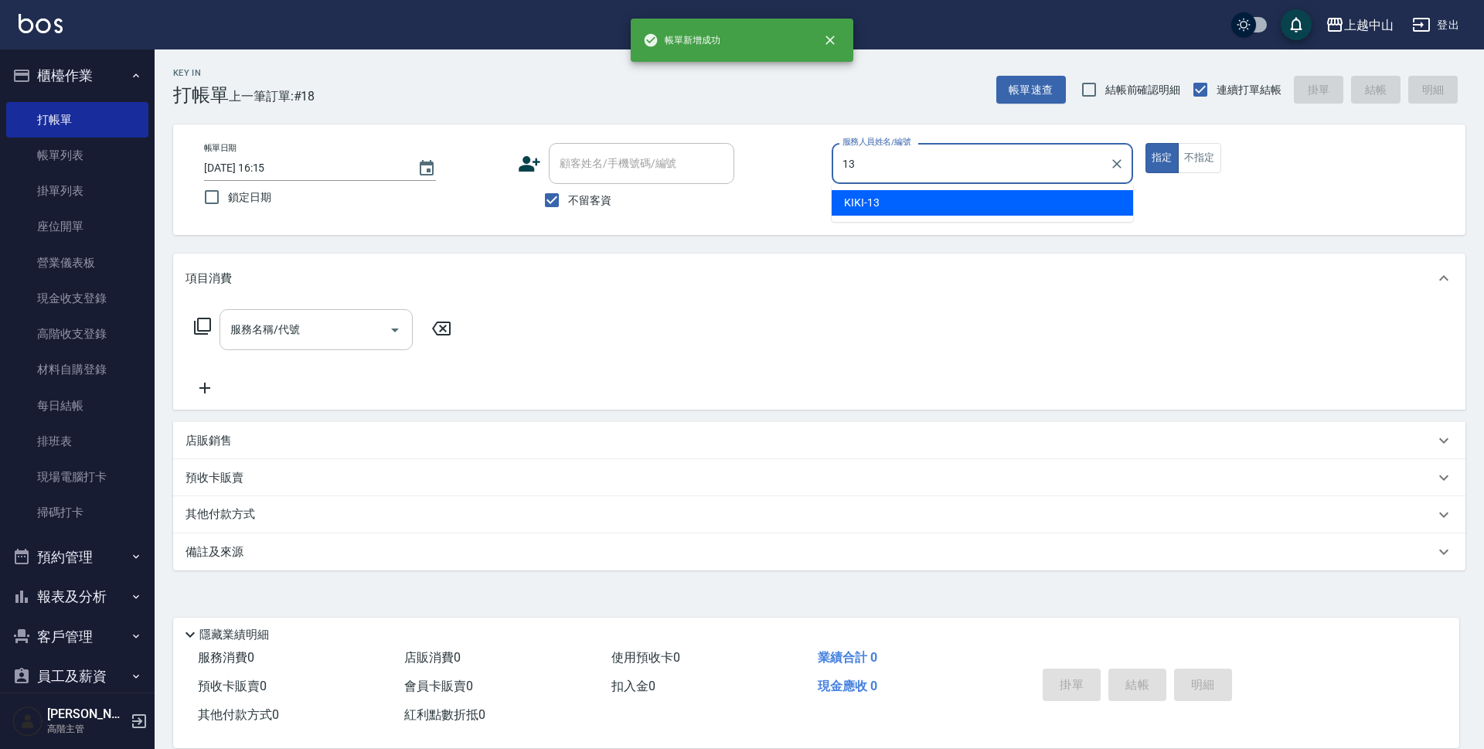
type input "KIKI-13"
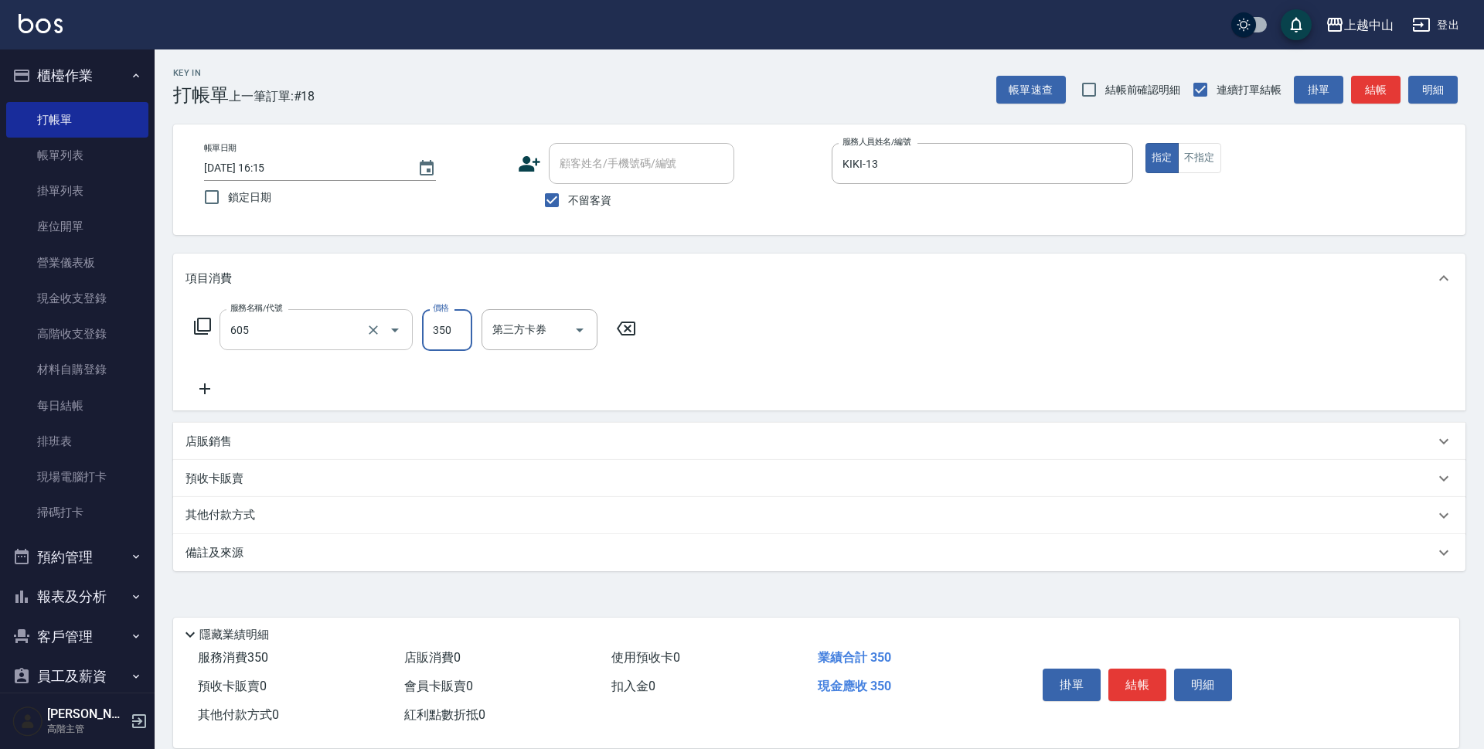
type input "洗髮 (女)(605)"
type input "500"
type input "[PERSON_NAME]-33"
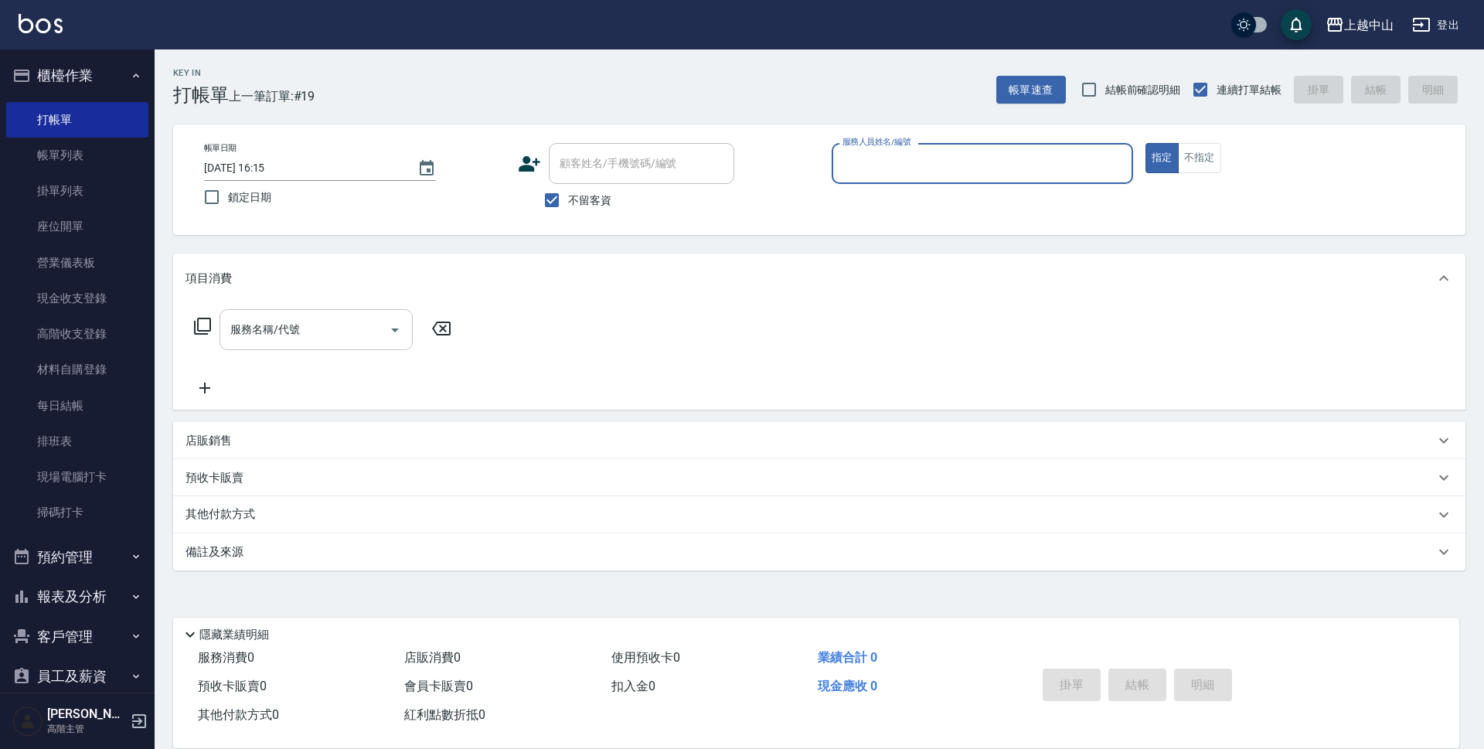
click at [1146, 143] on button "指定" at bounding box center [1162, 158] width 33 height 30
